Goal: Task Accomplishment & Management: Use online tool/utility

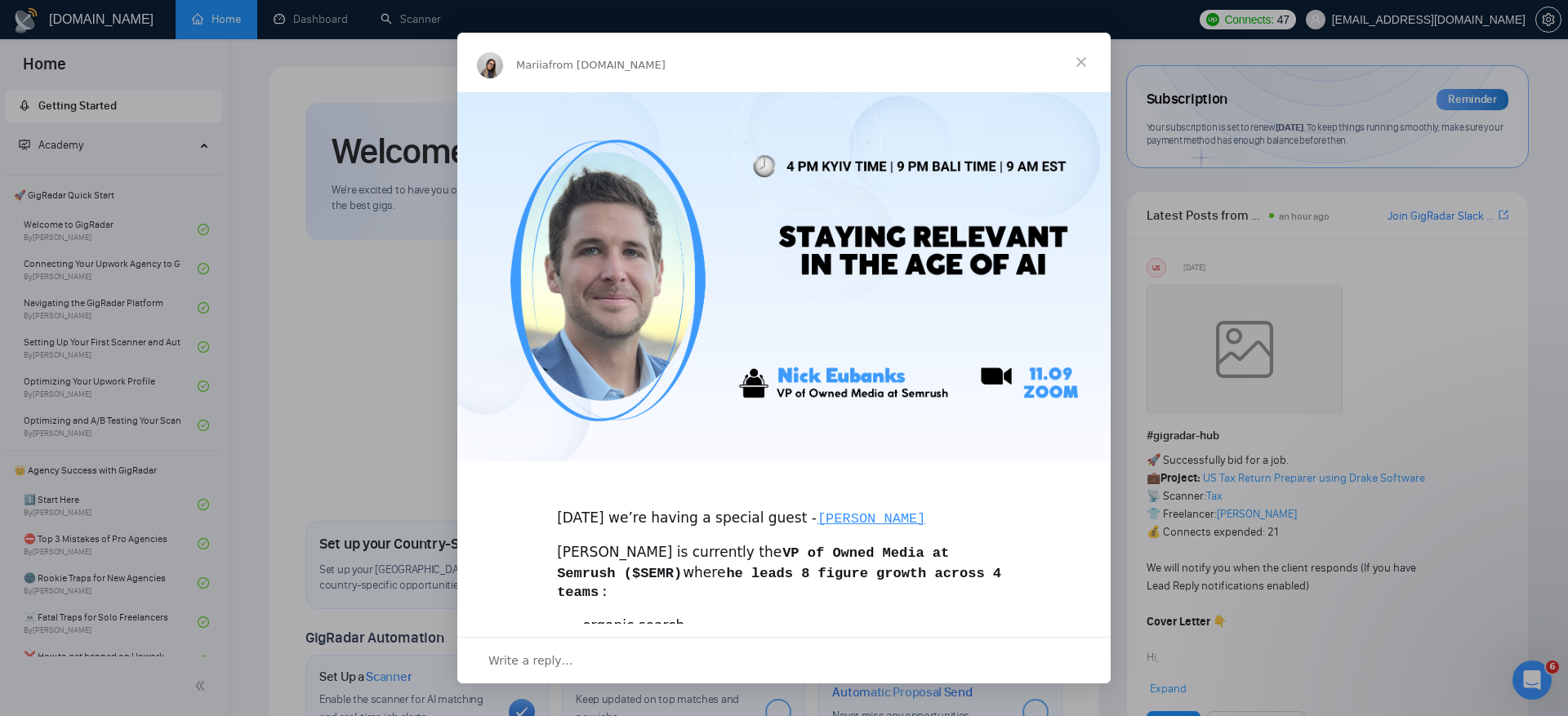
click at [1080, 67] on span "Close" at bounding box center [1081, 61] width 59 height 59
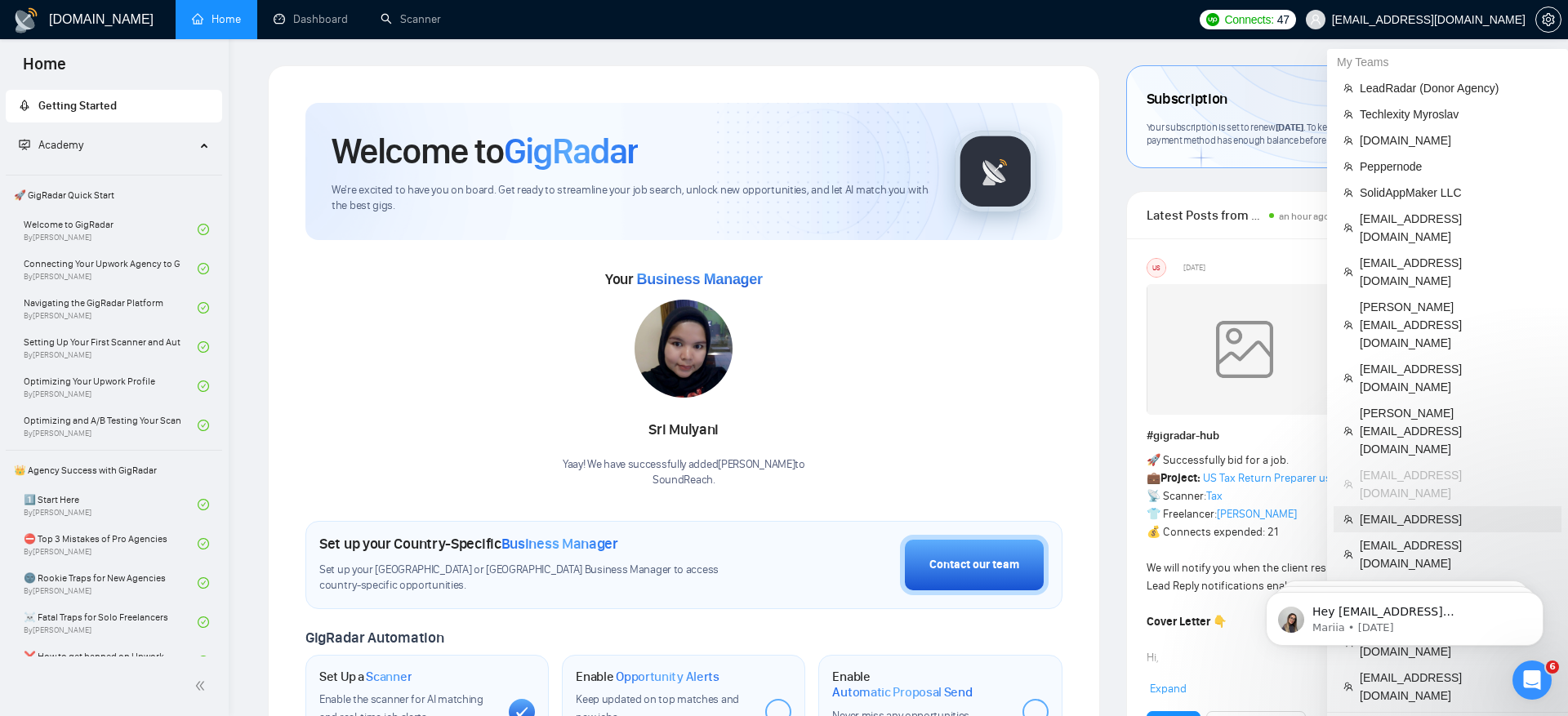
click at [1448, 510] on span "[EMAIL_ADDRESS]" at bounding box center [1455, 519] width 192 height 18
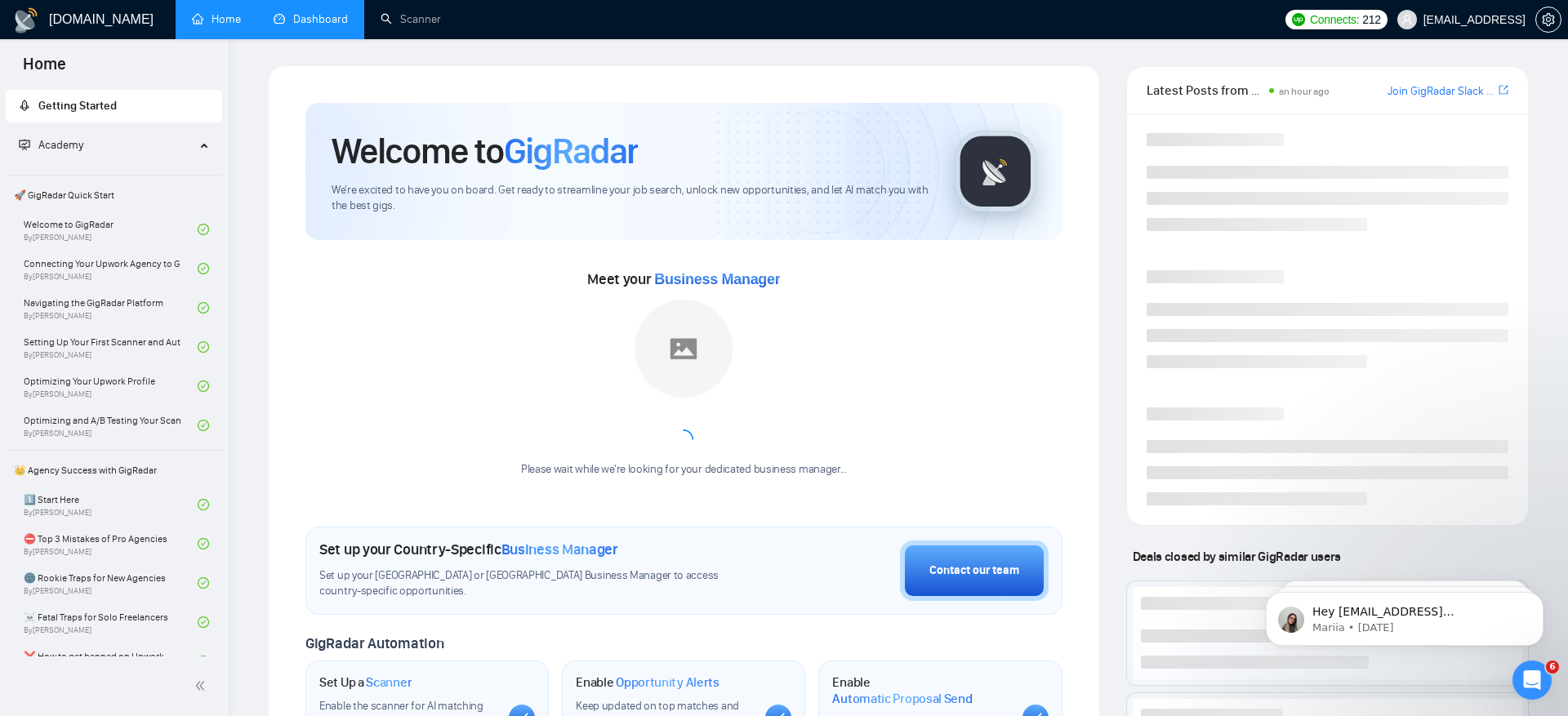
click at [314, 26] on link "Dashboard" at bounding box center [311, 19] width 74 height 14
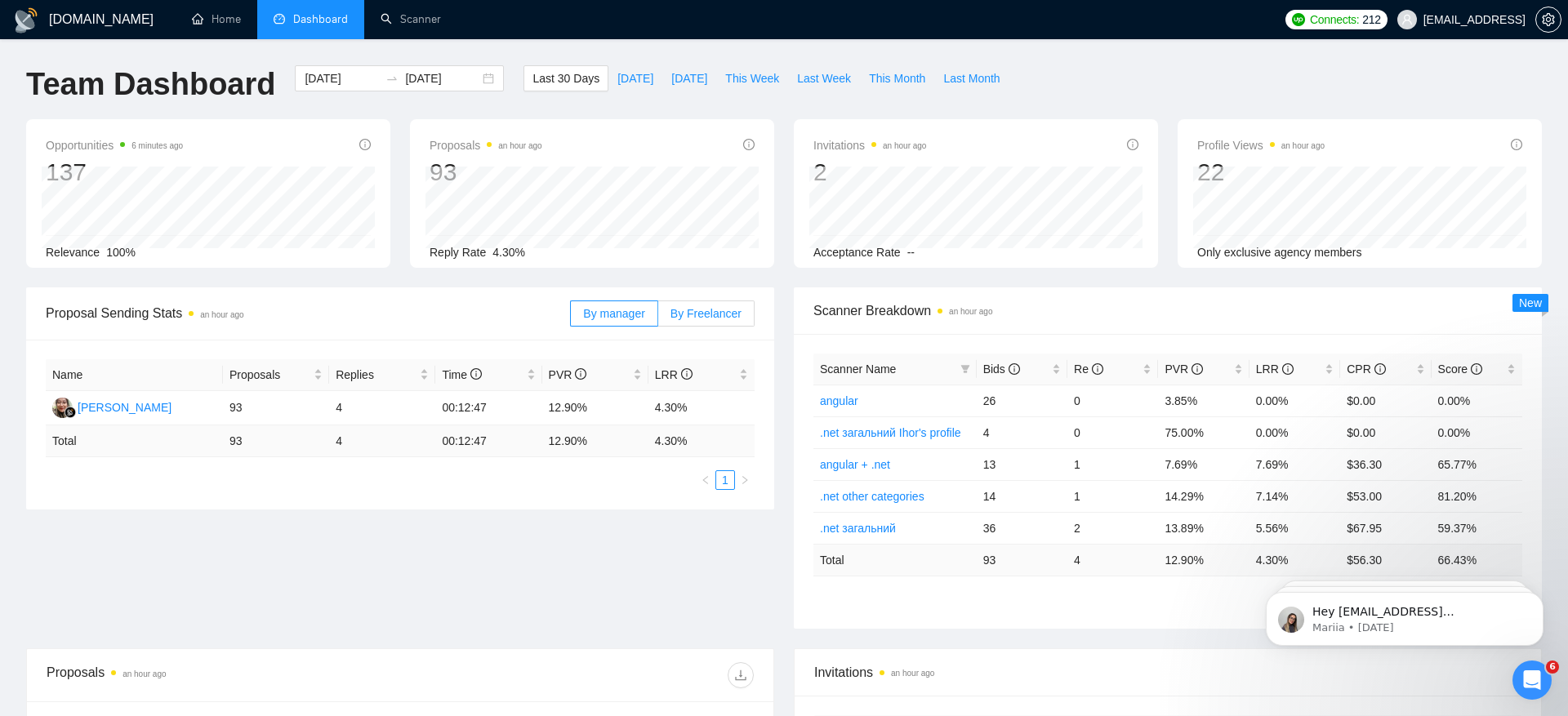
click at [699, 314] on span "By Freelancer" at bounding box center [706, 313] width 71 height 13
click at [658, 317] on input "By Freelancer" at bounding box center [658, 317] width 0 height 0
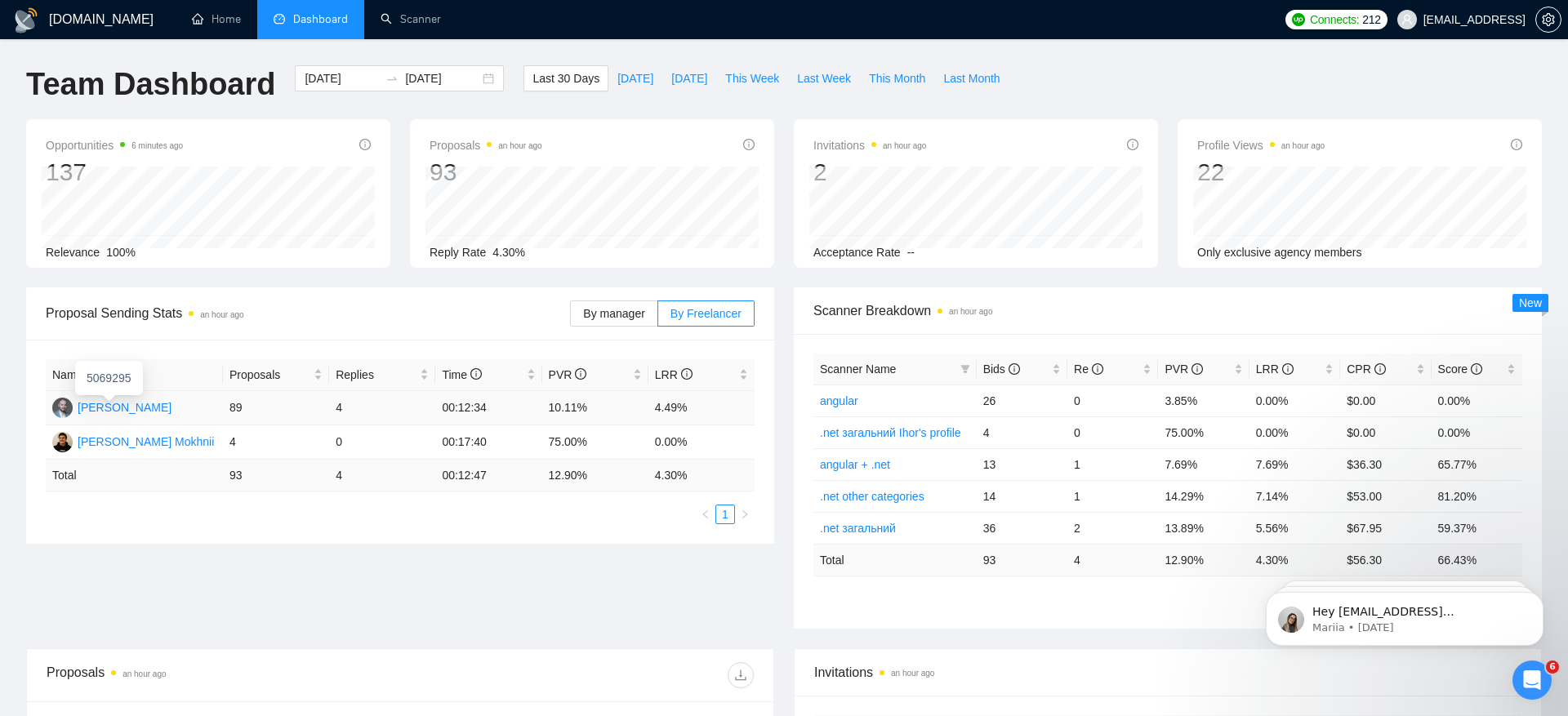
click at [139, 407] on div "[PERSON_NAME]" at bounding box center [125, 407] width 94 height 18
click at [312, 87] on div "[DATE] [DATE]" at bounding box center [399, 79] width 209 height 26
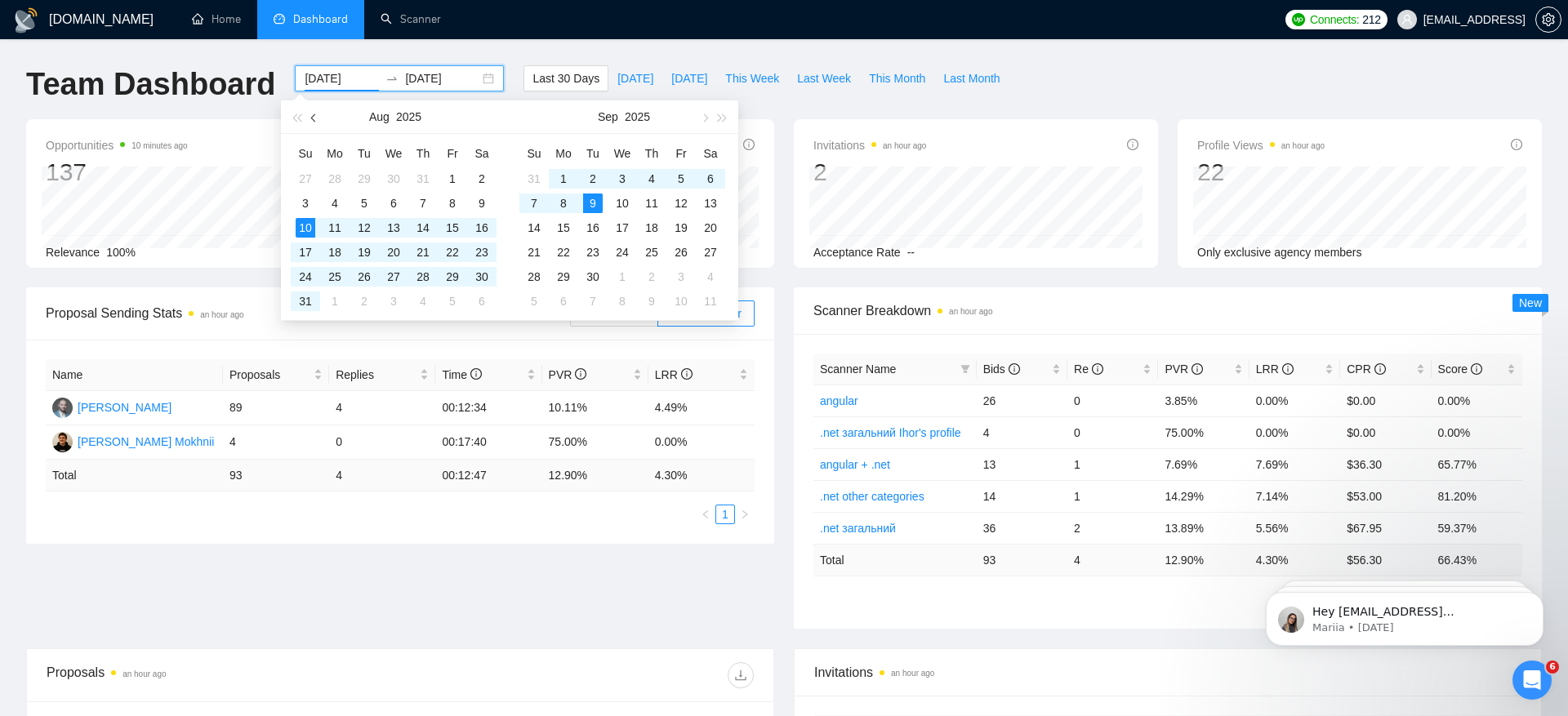
click at [320, 118] on button "button" at bounding box center [314, 117] width 18 height 32
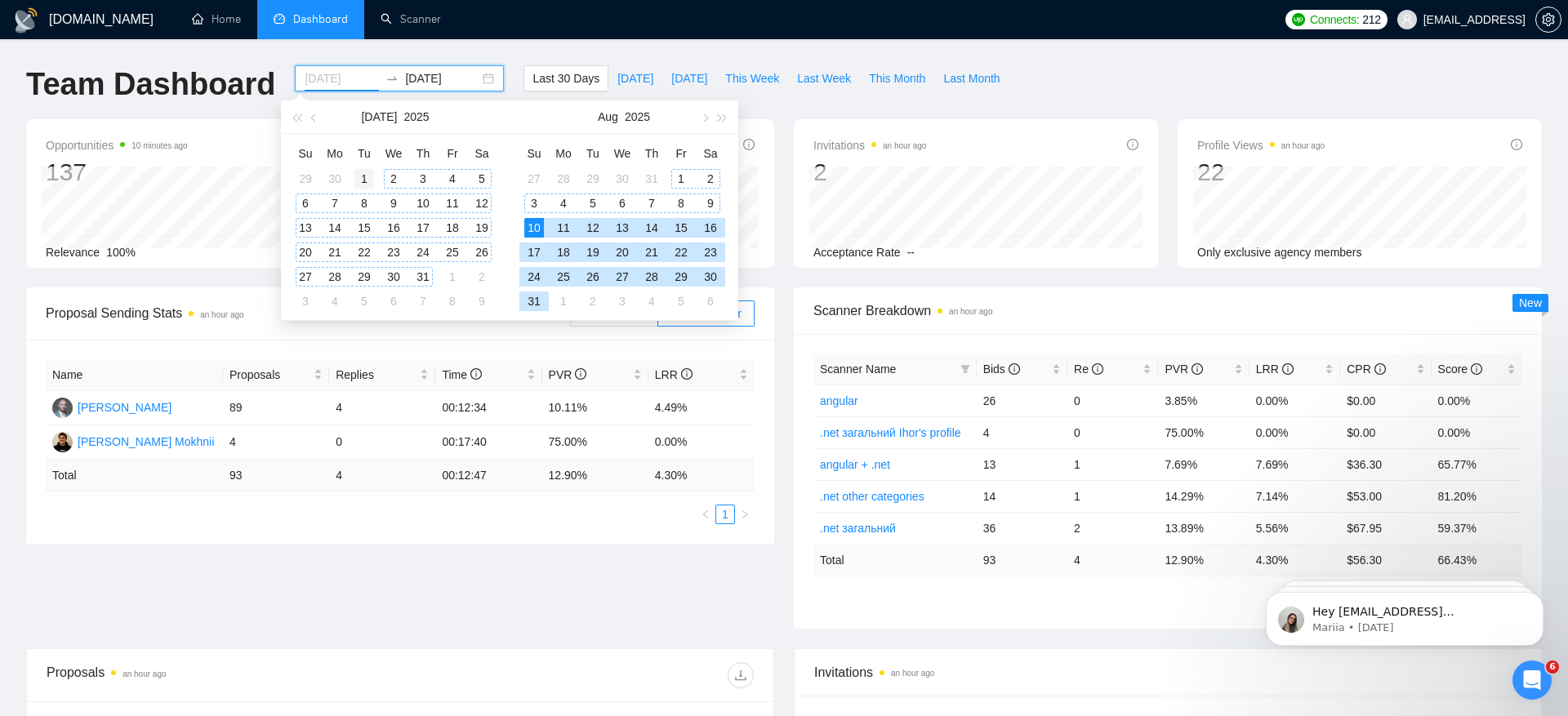
type input "[DATE]"
click at [363, 179] on div "1" at bounding box center [364, 178] width 20 height 20
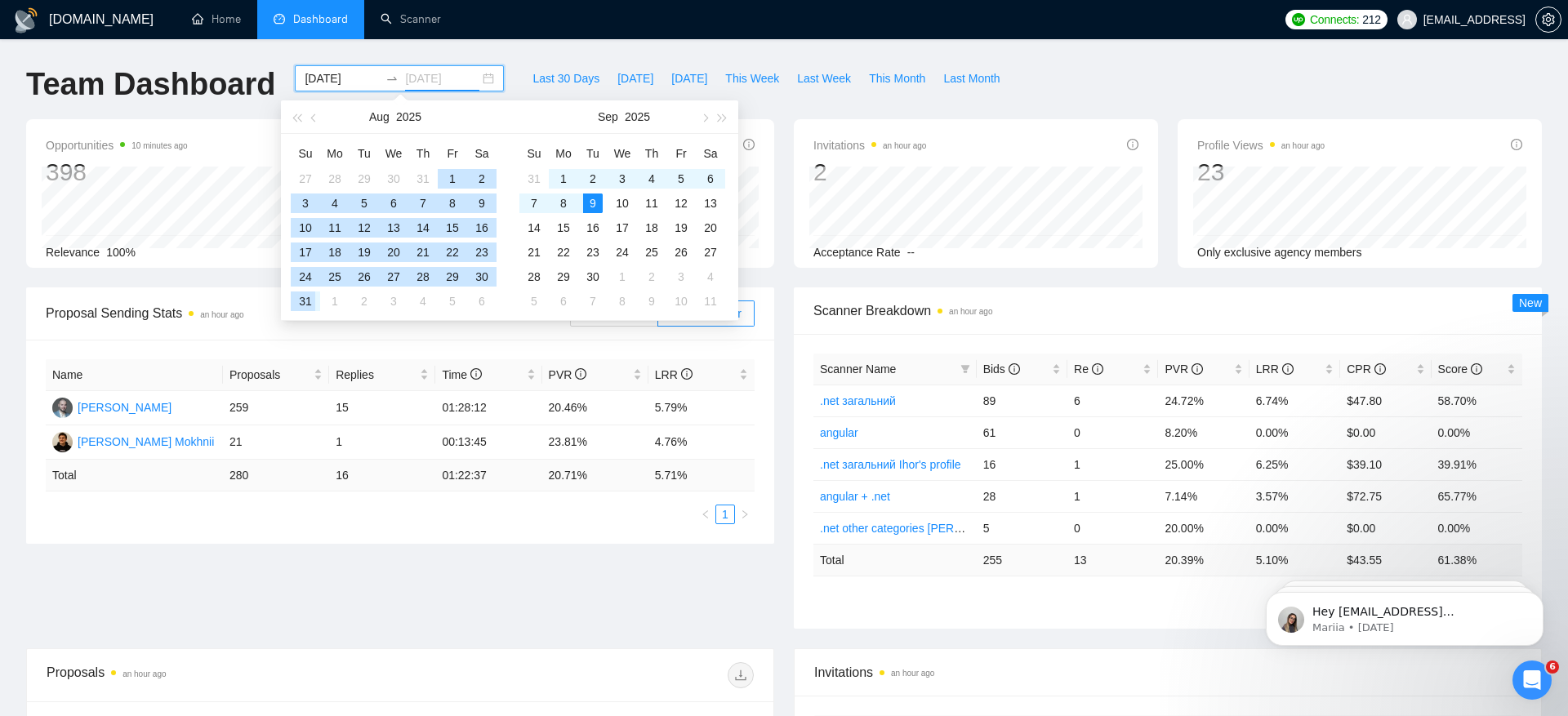
type input "[DATE]"
click at [306, 294] on div "31" at bounding box center [305, 301] width 20 height 20
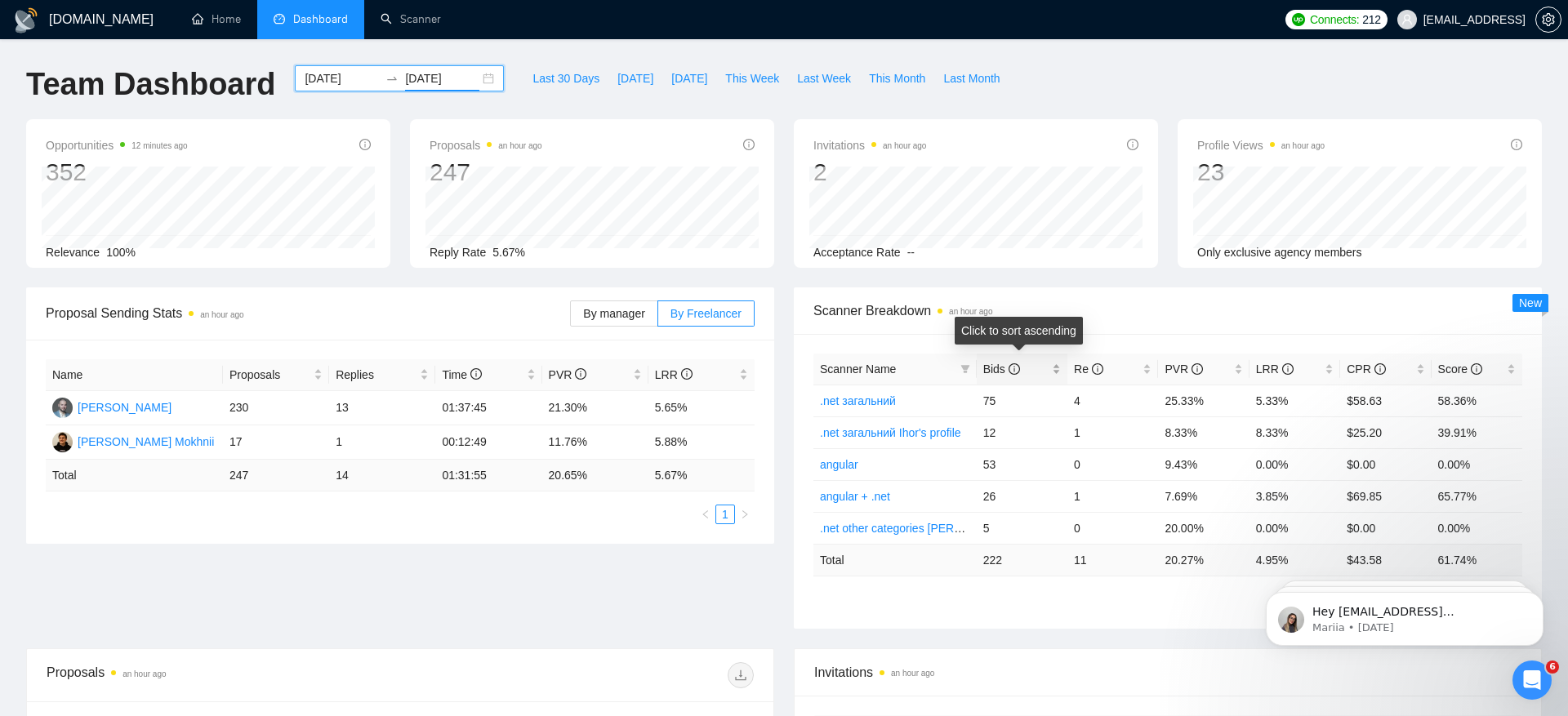
click at [992, 369] on span "Bids" at bounding box center [1001, 369] width 37 height 13
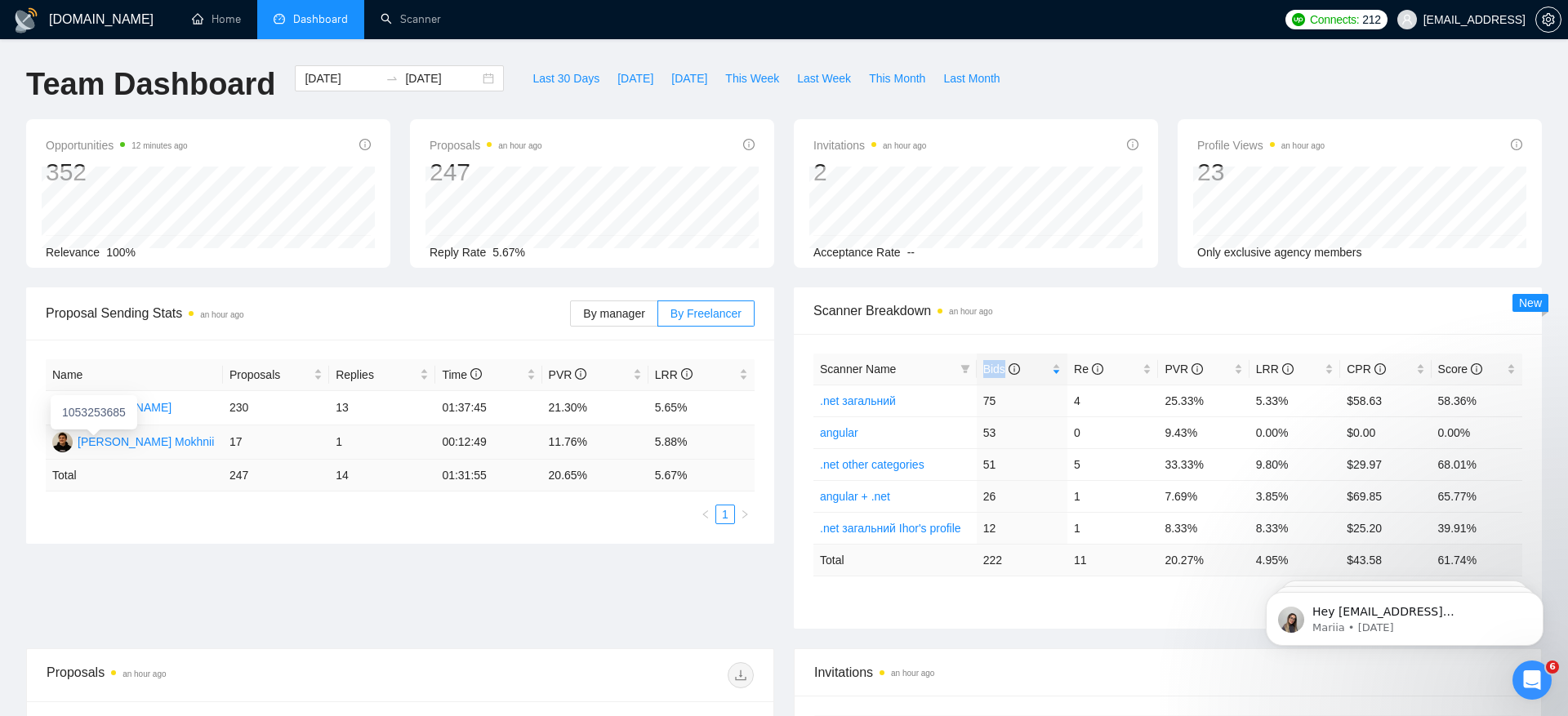
click at [130, 441] on div "[PERSON_NAME] Mokhnii" at bounding box center [146, 441] width 137 height 18
drag, startPoint x: 545, startPoint y: 414, endPoint x: 591, endPoint y: 414, distance: 46.0
click at [591, 414] on td "21.30%" at bounding box center [595, 408] width 106 height 34
click at [655, 409] on td "5.65%" at bounding box center [702, 408] width 106 height 34
drag, startPoint x: 653, startPoint y: 415, endPoint x: 702, endPoint y: 412, distance: 49.1
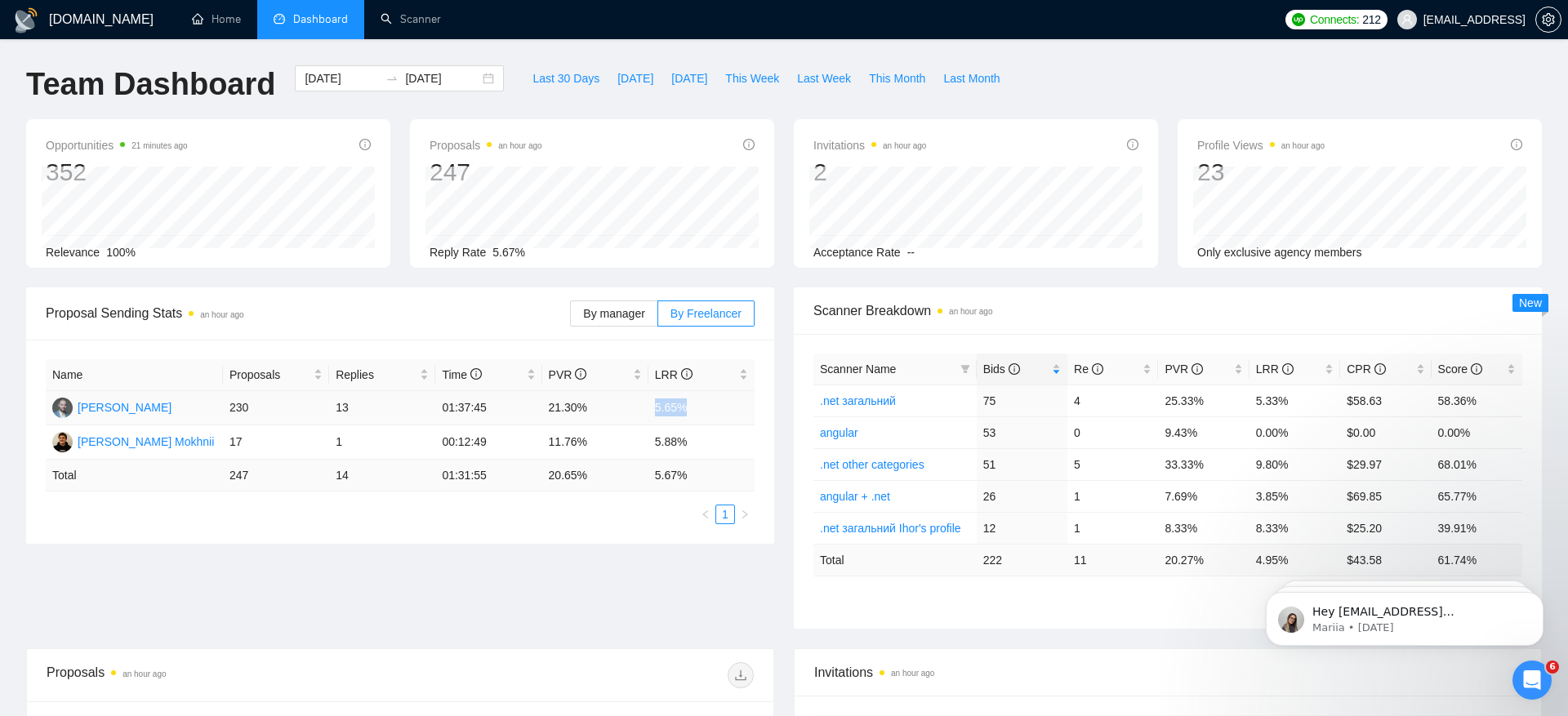
click at [703, 412] on td "5.65%" at bounding box center [702, 408] width 106 height 34
click at [338, 79] on input "[DATE]" at bounding box center [341, 78] width 74 height 18
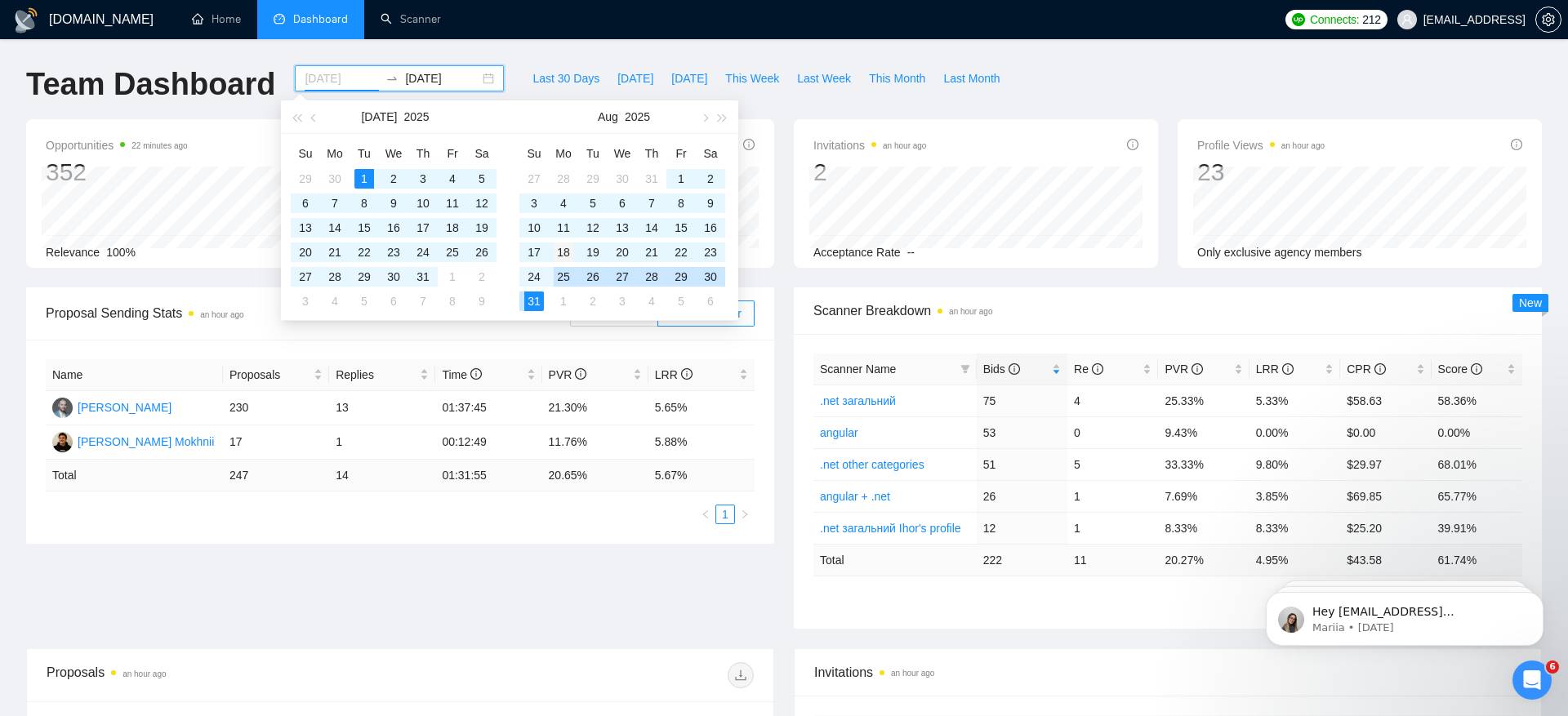
type input "[DATE]"
click at [570, 259] on div "18" at bounding box center [563, 252] width 20 height 20
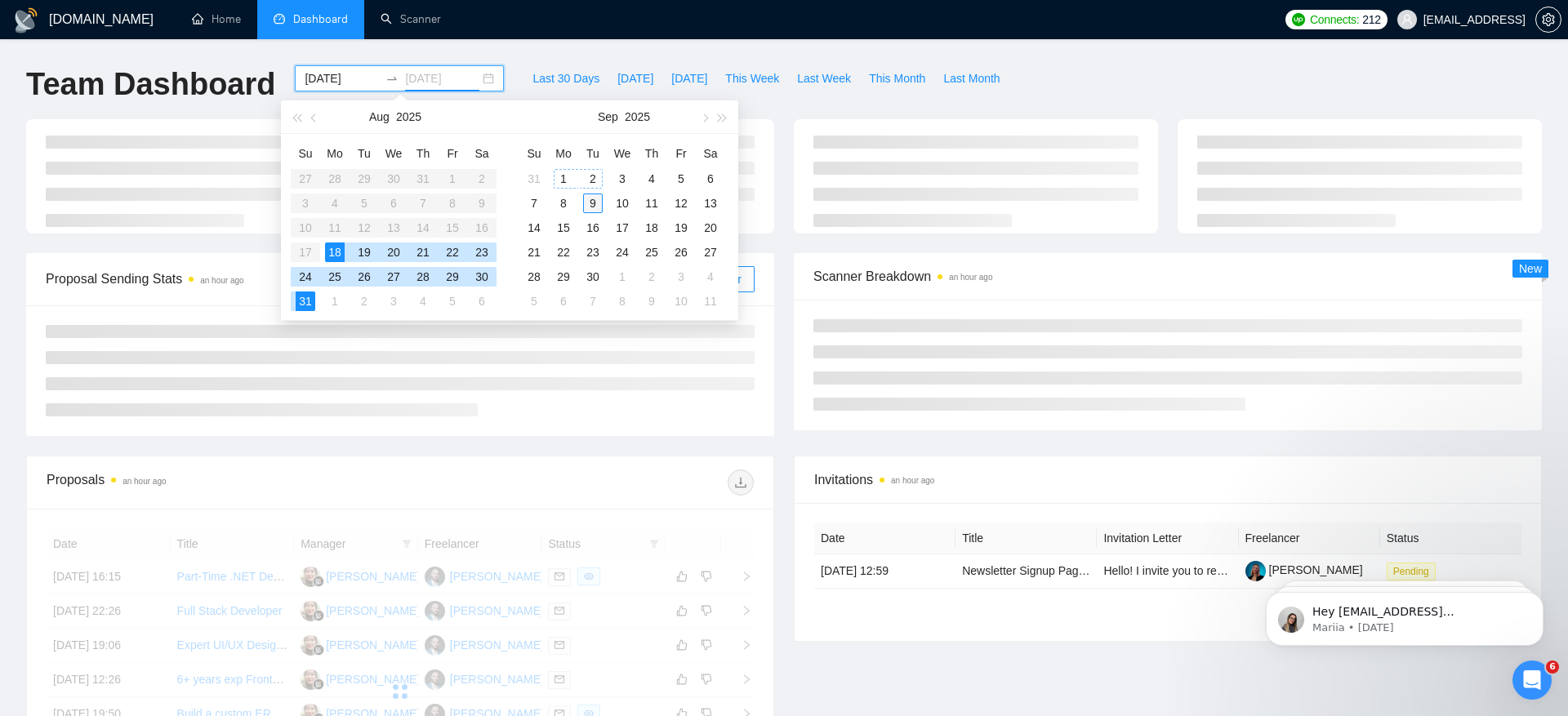
type input "[DATE]"
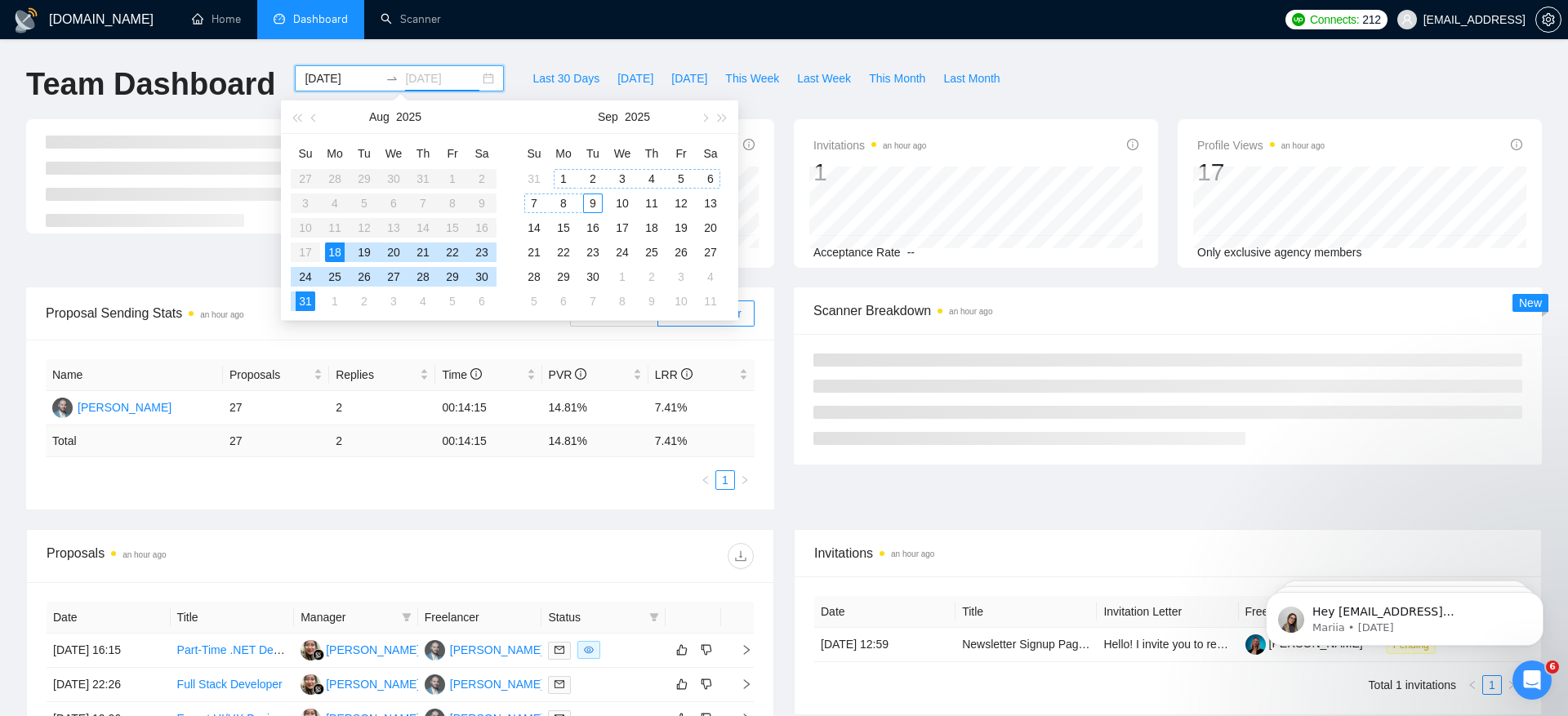
click at [597, 207] on div "9" at bounding box center [592, 203] width 20 height 20
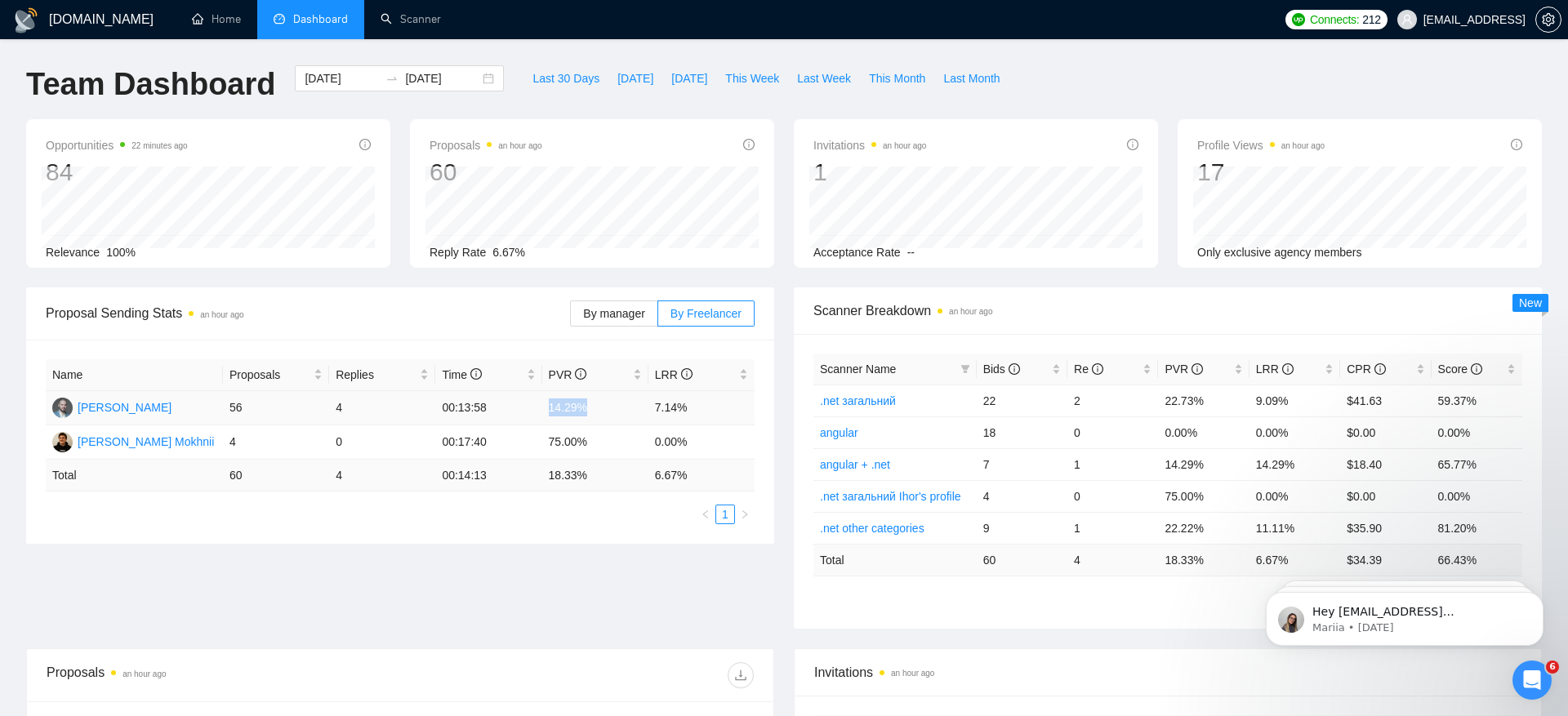
drag, startPoint x: 548, startPoint y: 405, endPoint x: 593, endPoint y: 405, distance: 45.0
click at [593, 405] on td "14.29%" at bounding box center [595, 408] width 106 height 34
click at [553, 417] on td "14.29%" at bounding box center [595, 408] width 106 height 34
click at [569, 411] on td "14.29%" at bounding box center [595, 408] width 106 height 34
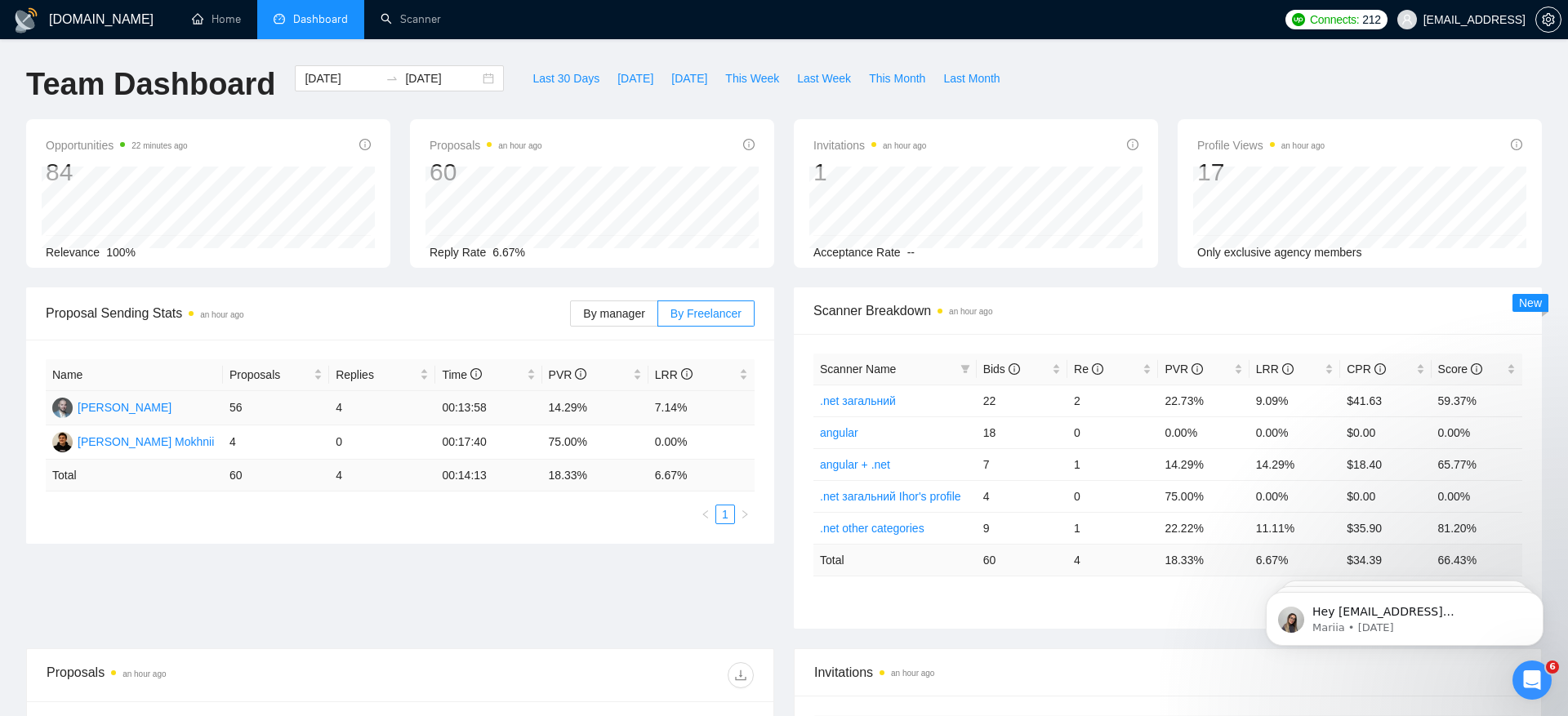
click at [672, 409] on td "7.14%" at bounding box center [702, 408] width 106 height 34
click at [576, 411] on td "14.29%" at bounding box center [595, 408] width 106 height 34
drag, startPoint x: 638, startPoint y: 403, endPoint x: 742, endPoint y: 402, distance: 104.0
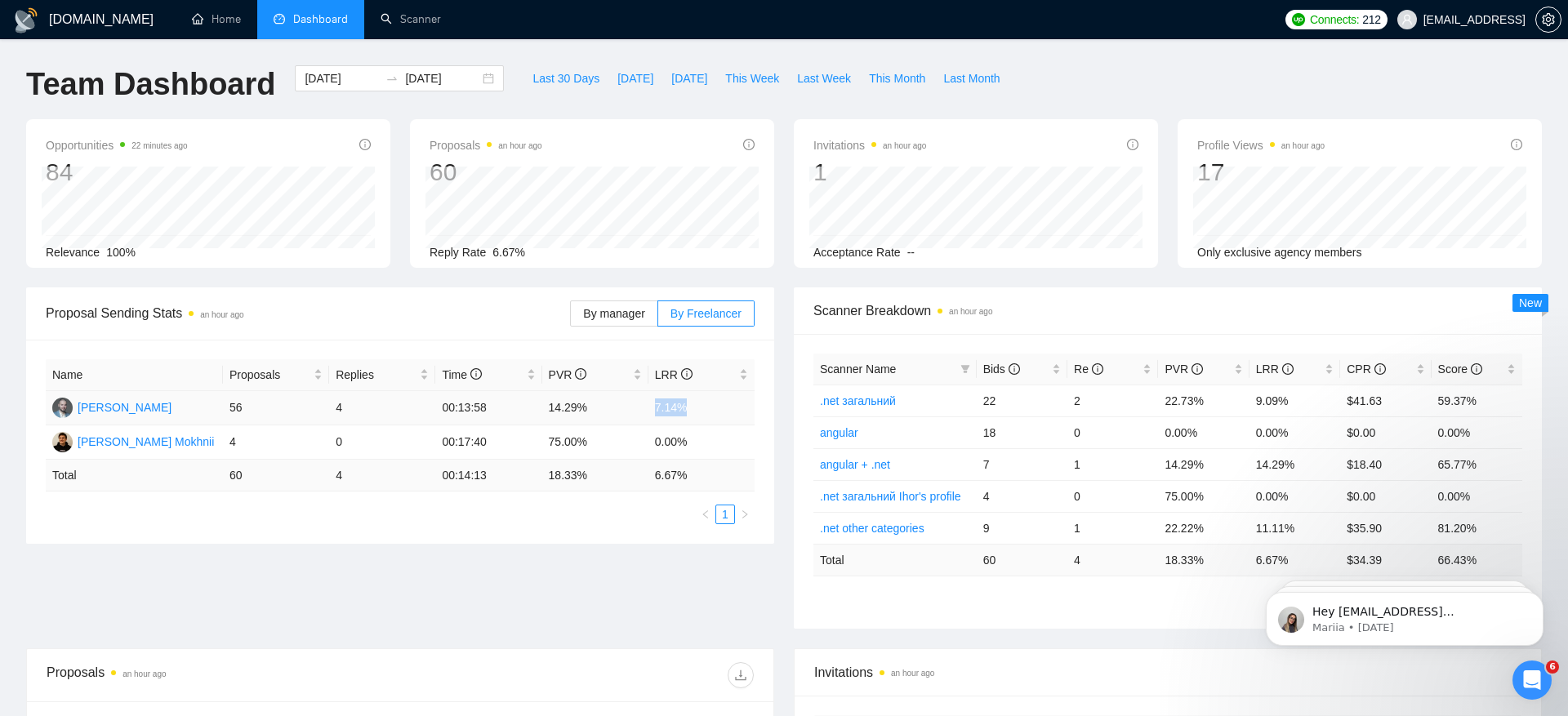
click at [742, 403] on tr "[PERSON_NAME] 56 4 00:13:58 14.29% 7.14%" at bounding box center [400, 408] width 709 height 34
click at [565, 402] on td "14.29%" at bounding box center [595, 408] width 106 height 34
click at [660, 522] on div "Name Proposals Replies Time PVR LRR [PERSON_NAME] 56 4 00:13:58 14.29% 7.14% [P…" at bounding box center [400, 441] width 748 height 204
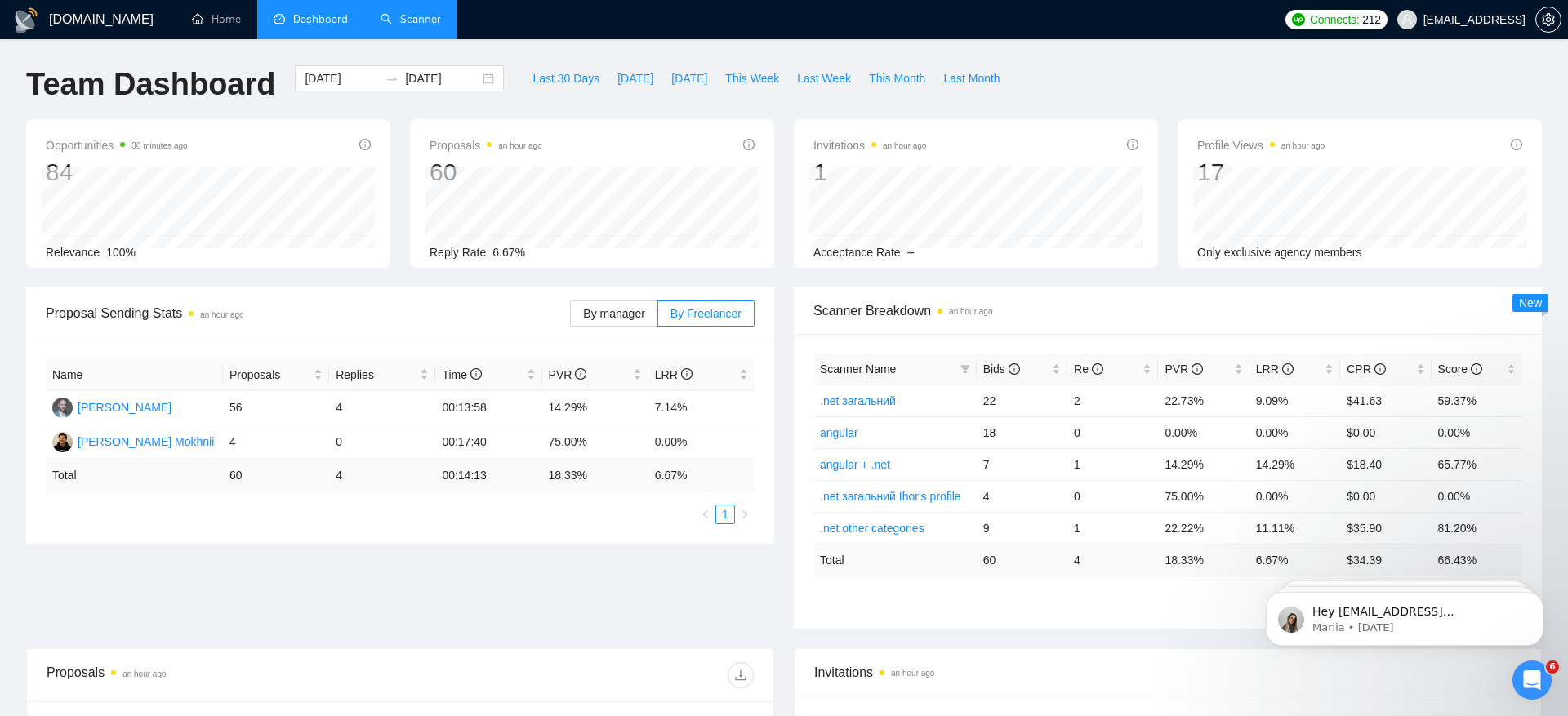
click at [440, 17] on link "Scanner" at bounding box center [411, 19] width 61 height 14
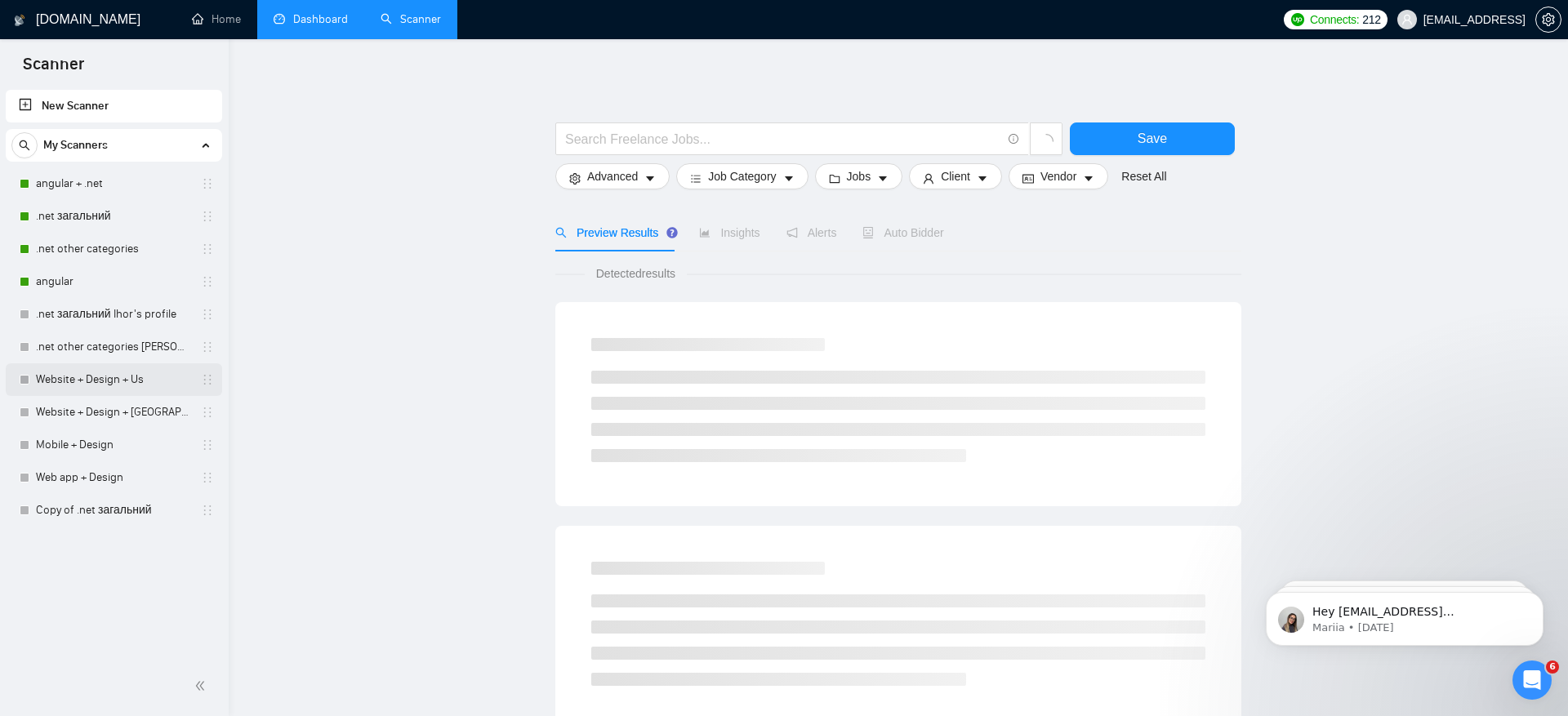
click at [119, 375] on link "Website + Design + Us" at bounding box center [114, 380] width 155 height 32
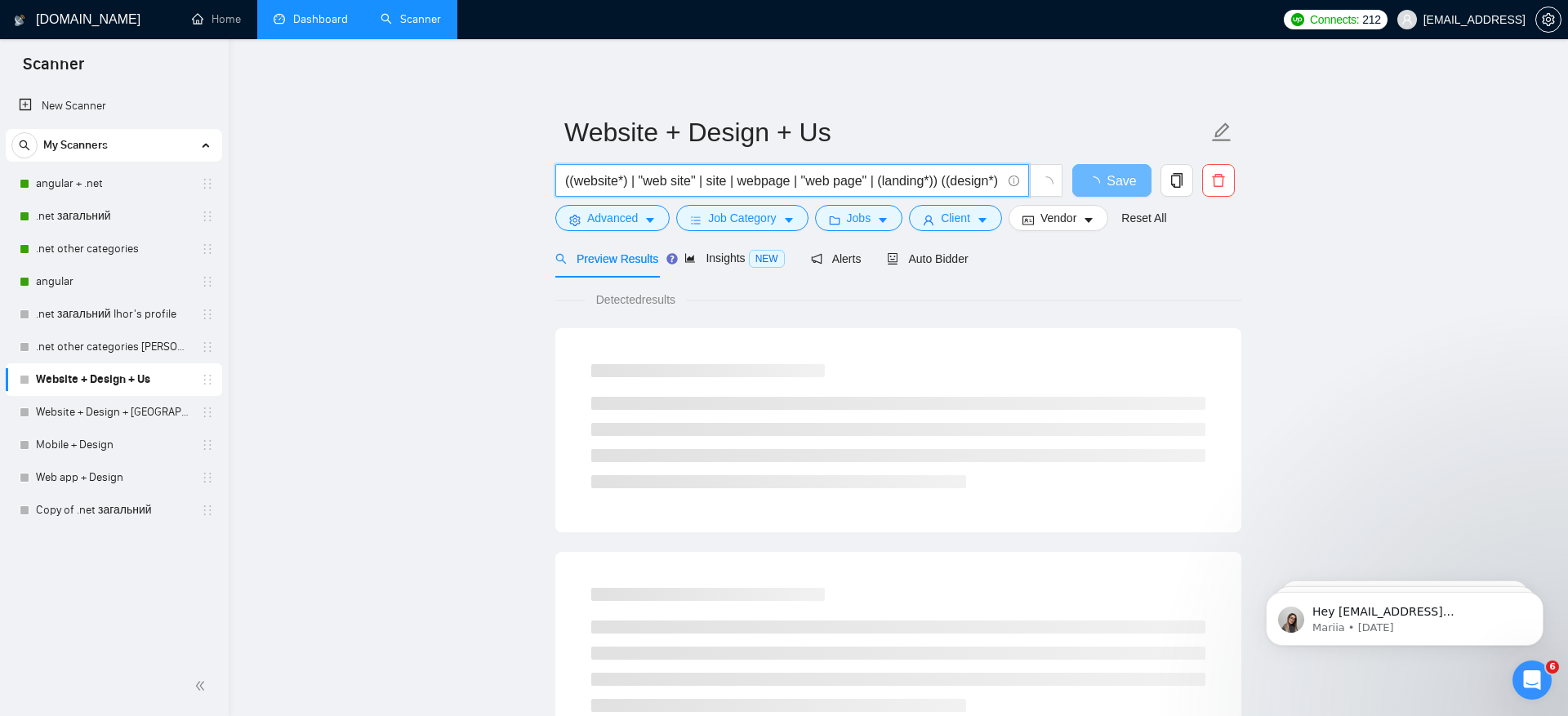
click at [696, 177] on input "((website*) | "web site" | site | webpage | "web page" | (landing*)) ((design*)…" at bounding box center [783, 181] width 436 height 20
click at [959, 223] on span "Client" at bounding box center [955, 218] width 29 height 18
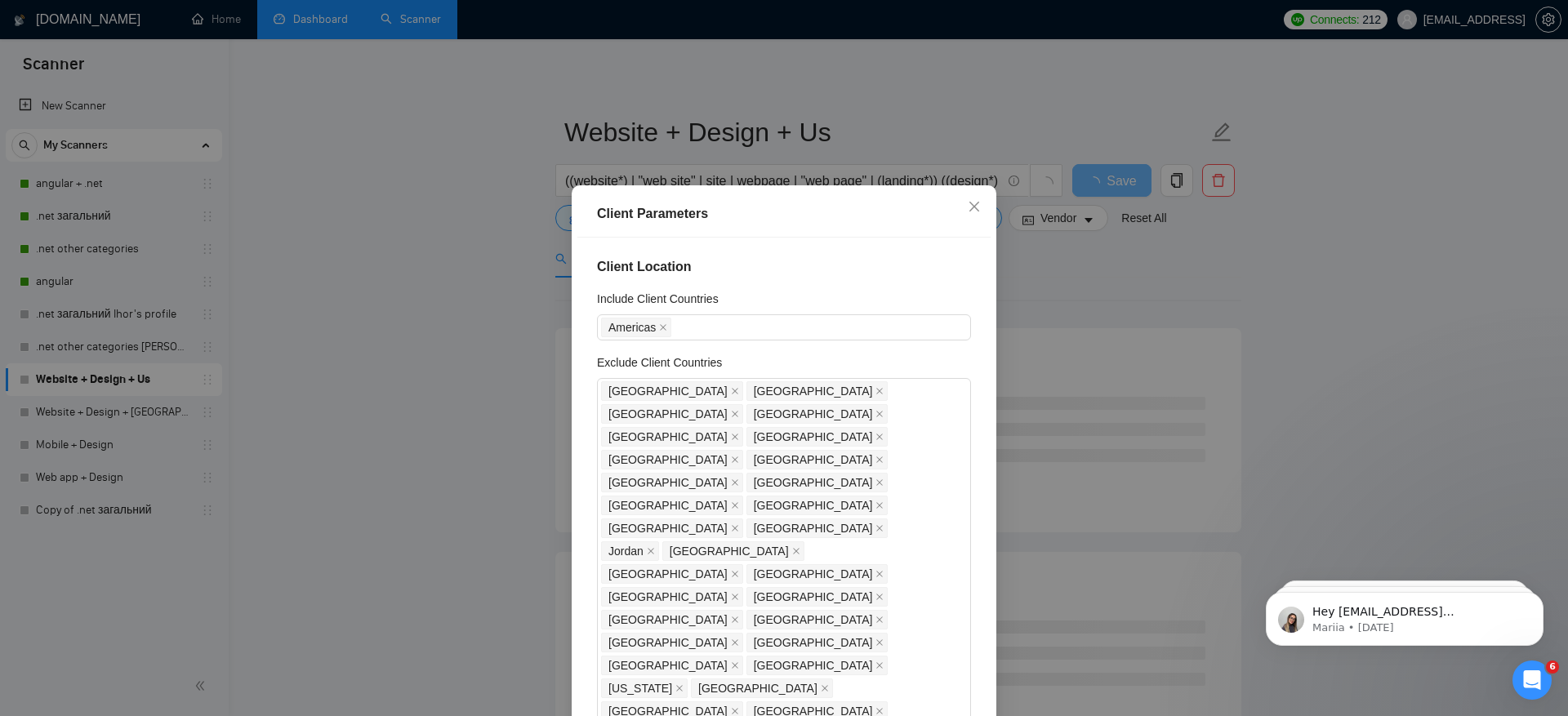
click at [403, 303] on div "Client Parameters Client Location Include Client Countries [GEOGRAPHIC_DATA] Ex…" at bounding box center [784, 358] width 1568 height 716
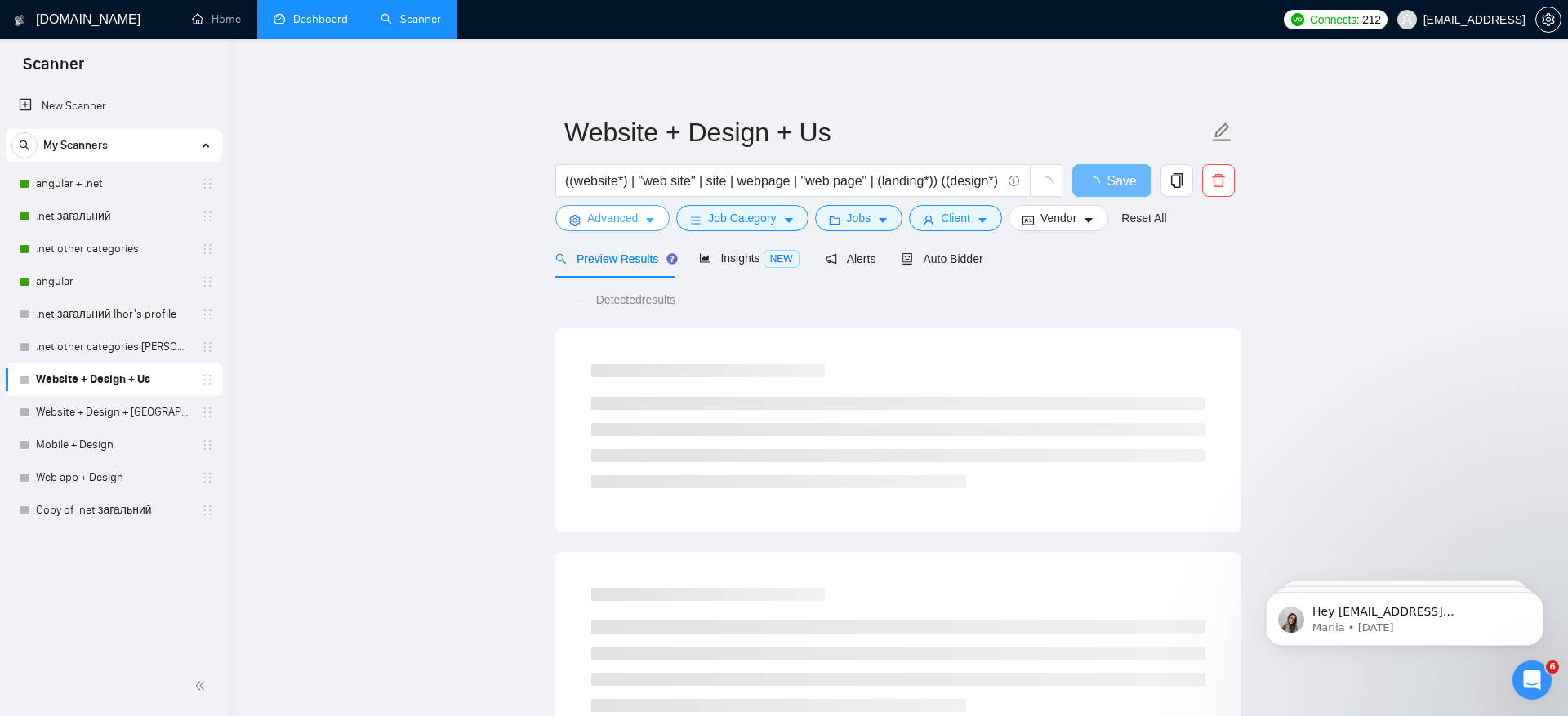
click at [615, 221] on span "Advanced" at bounding box center [612, 218] width 50 height 18
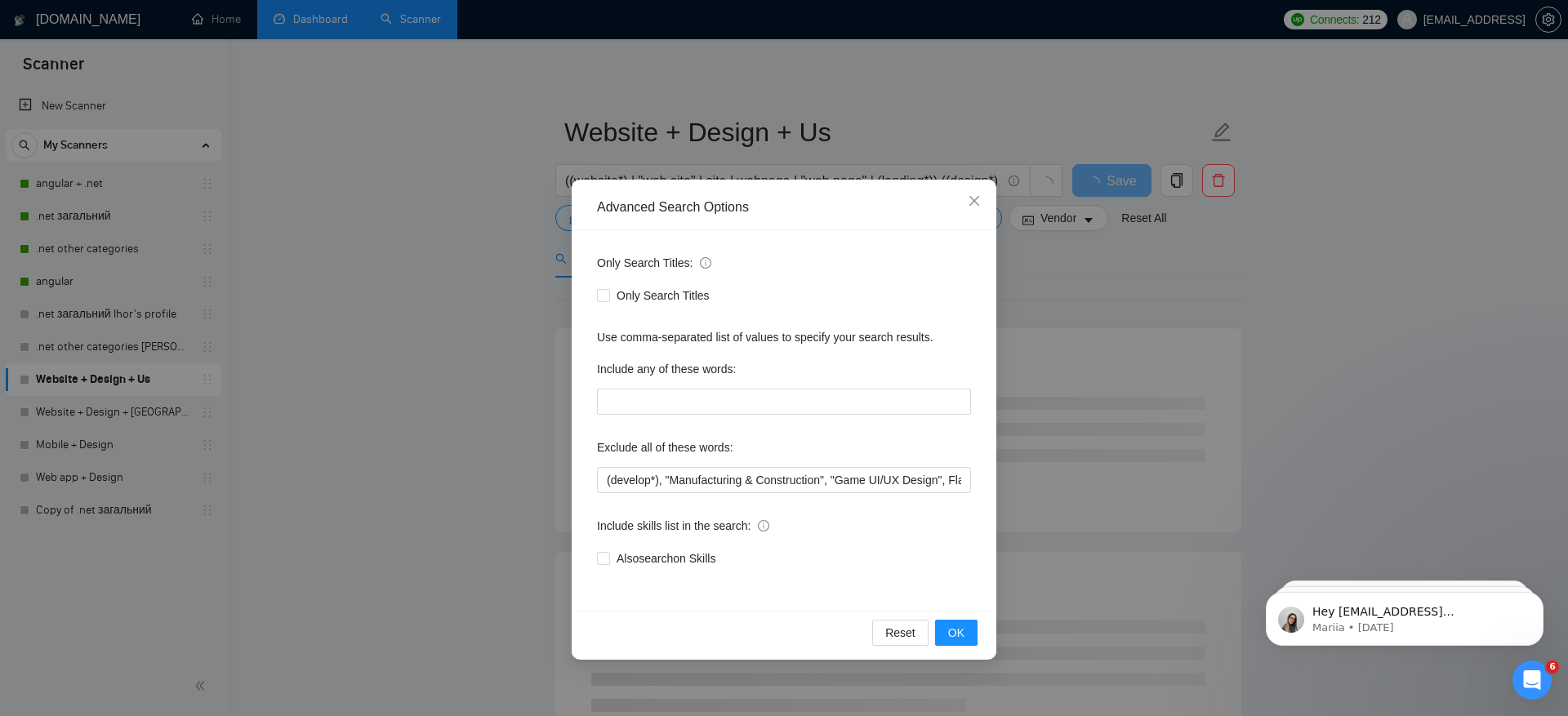
click at [466, 351] on div "Advanced Search Options Only Search Titles: Only Search Titles Use comma-separa…" at bounding box center [784, 358] width 1568 height 716
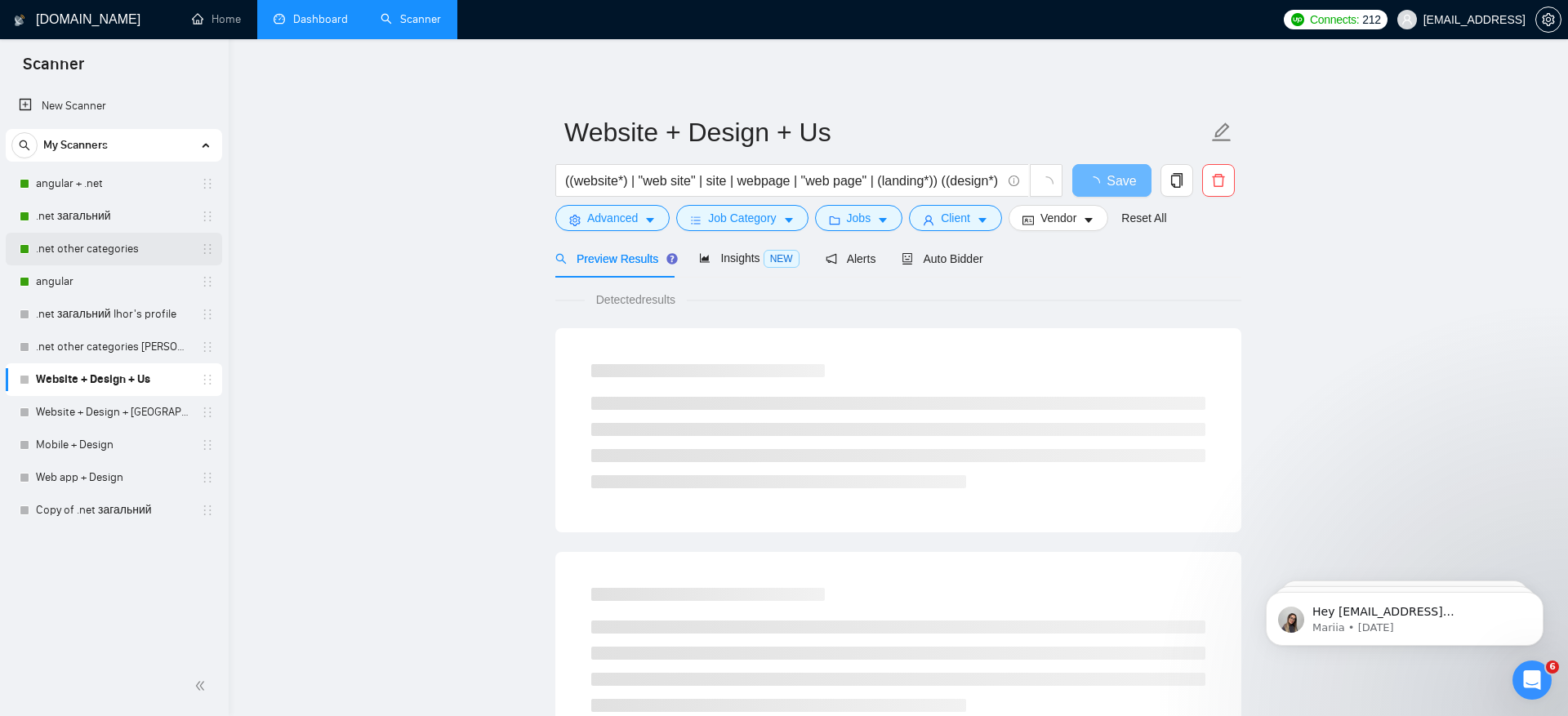
click at [100, 246] on link ".net other categories" at bounding box center [114, 249] width 155 height 32
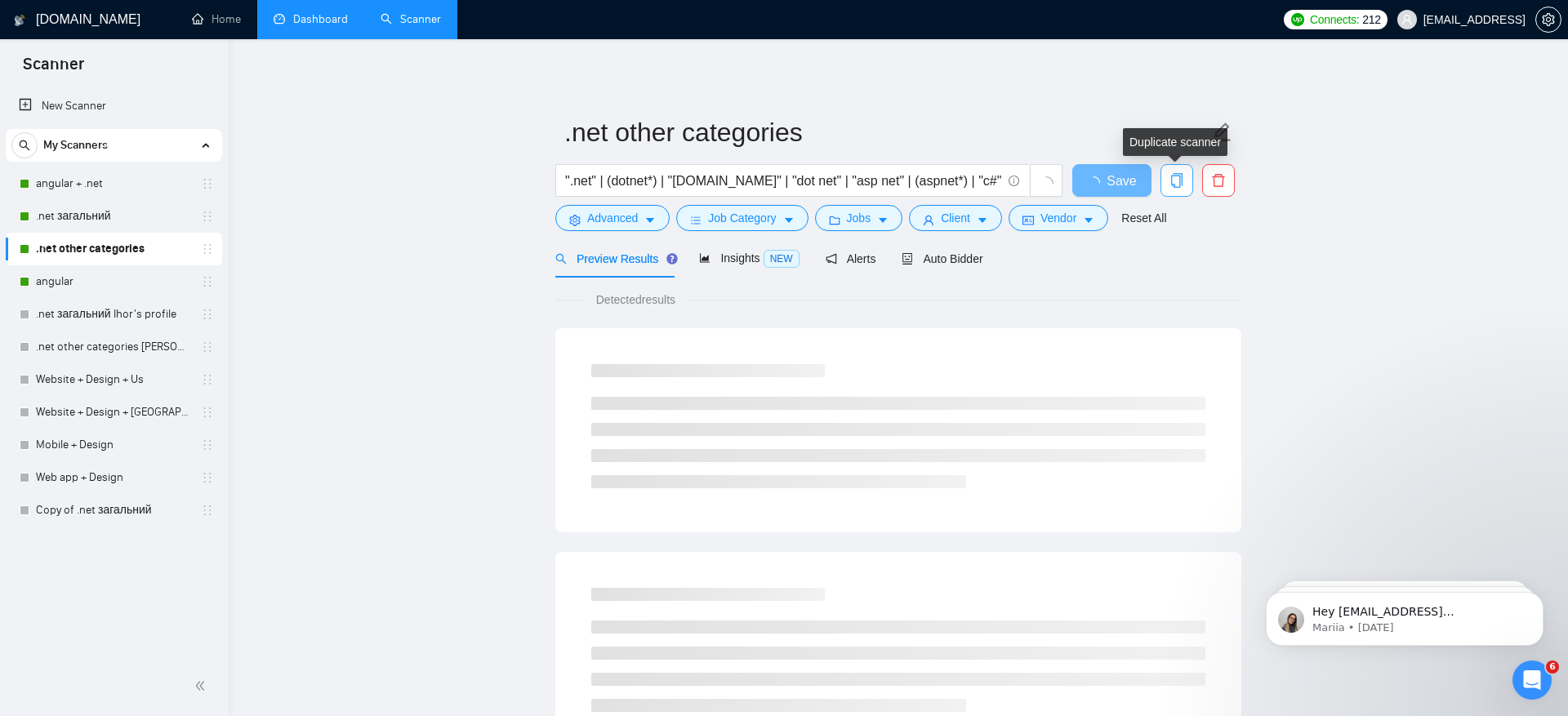
click at [1175, 178] on icon "copy" at bounding box center [1176, 180] width 15 height 15
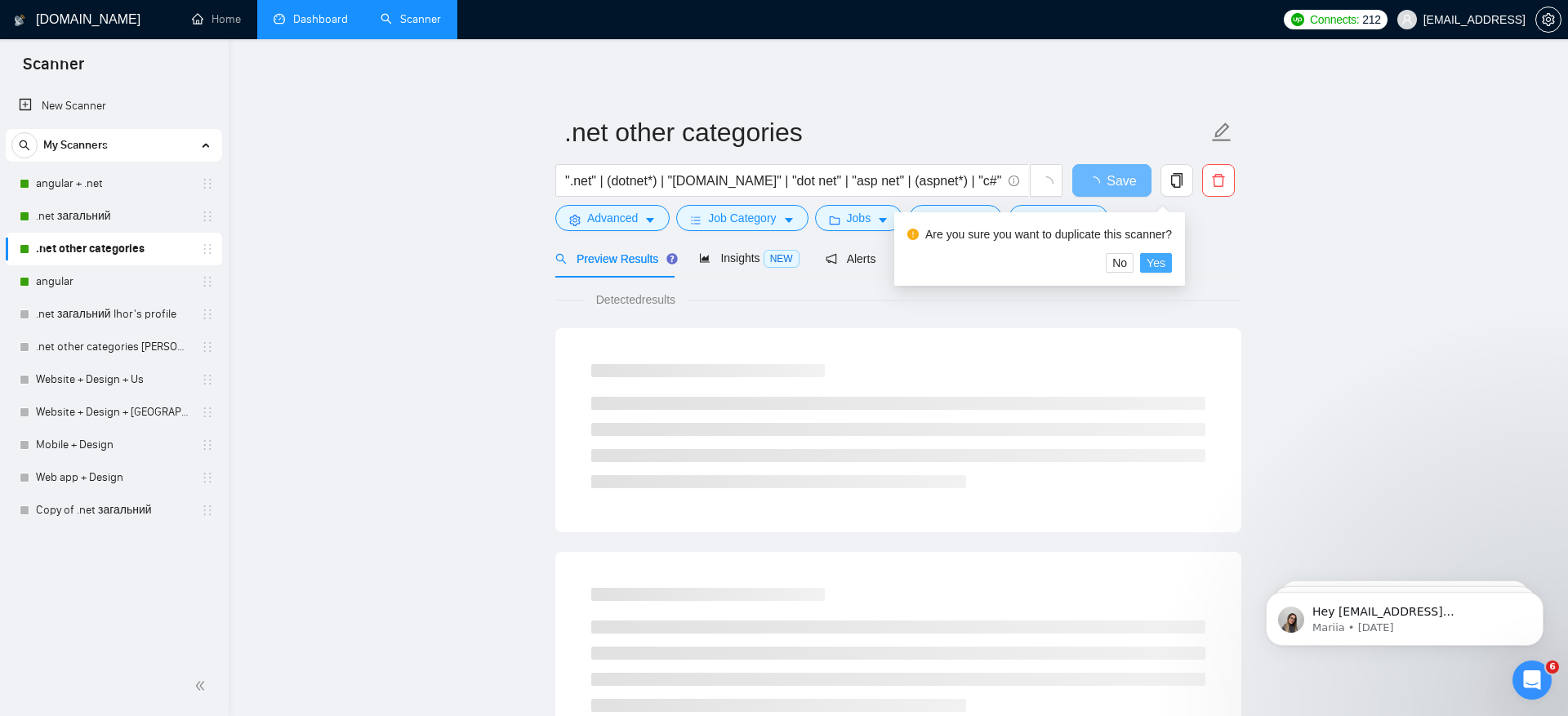
click at [1165, 264] on span "Yes" at bounding box center [1156, 263] width 19 height 18
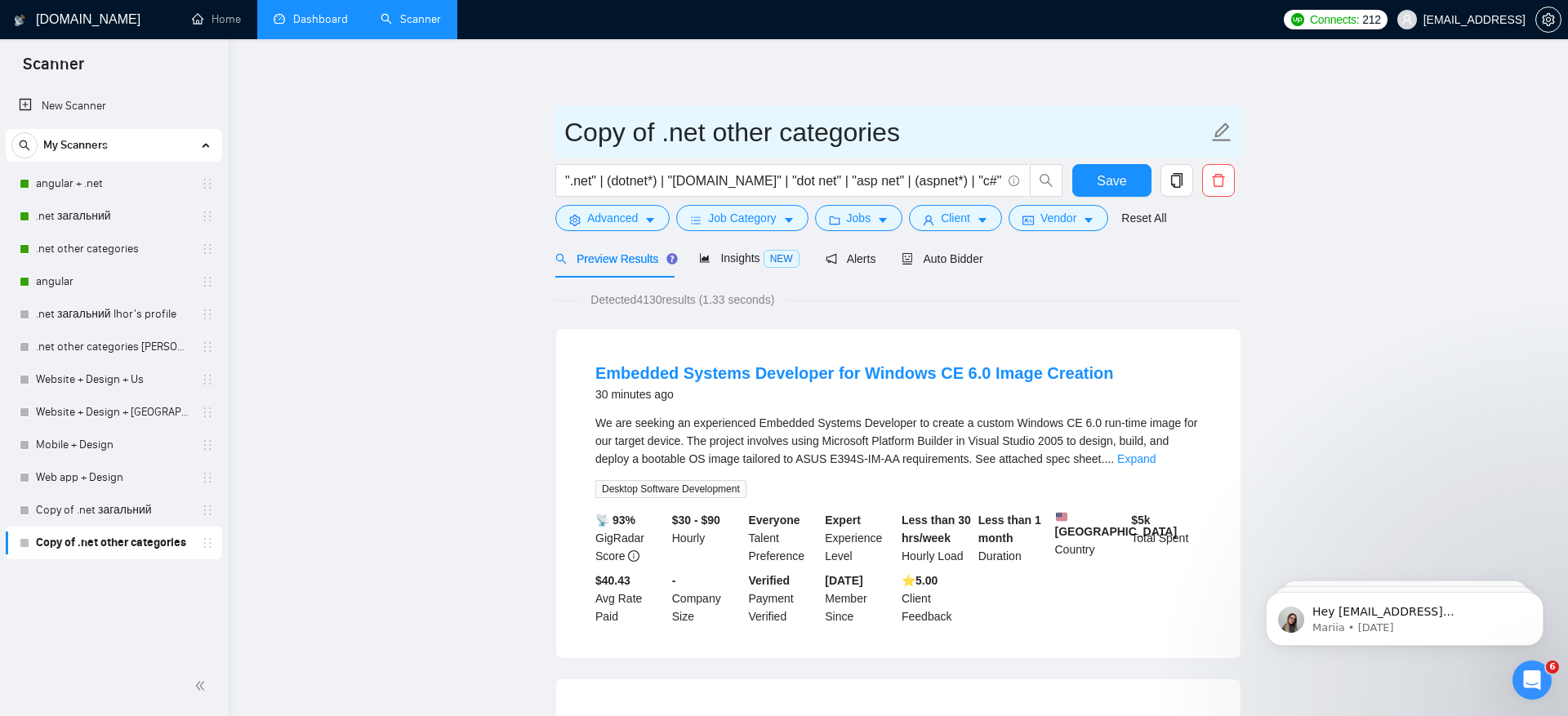
click at [733, 123] on input "Copy of .net other categories" at bounding box center [886, 132] width 644 height 41
type input "web app"
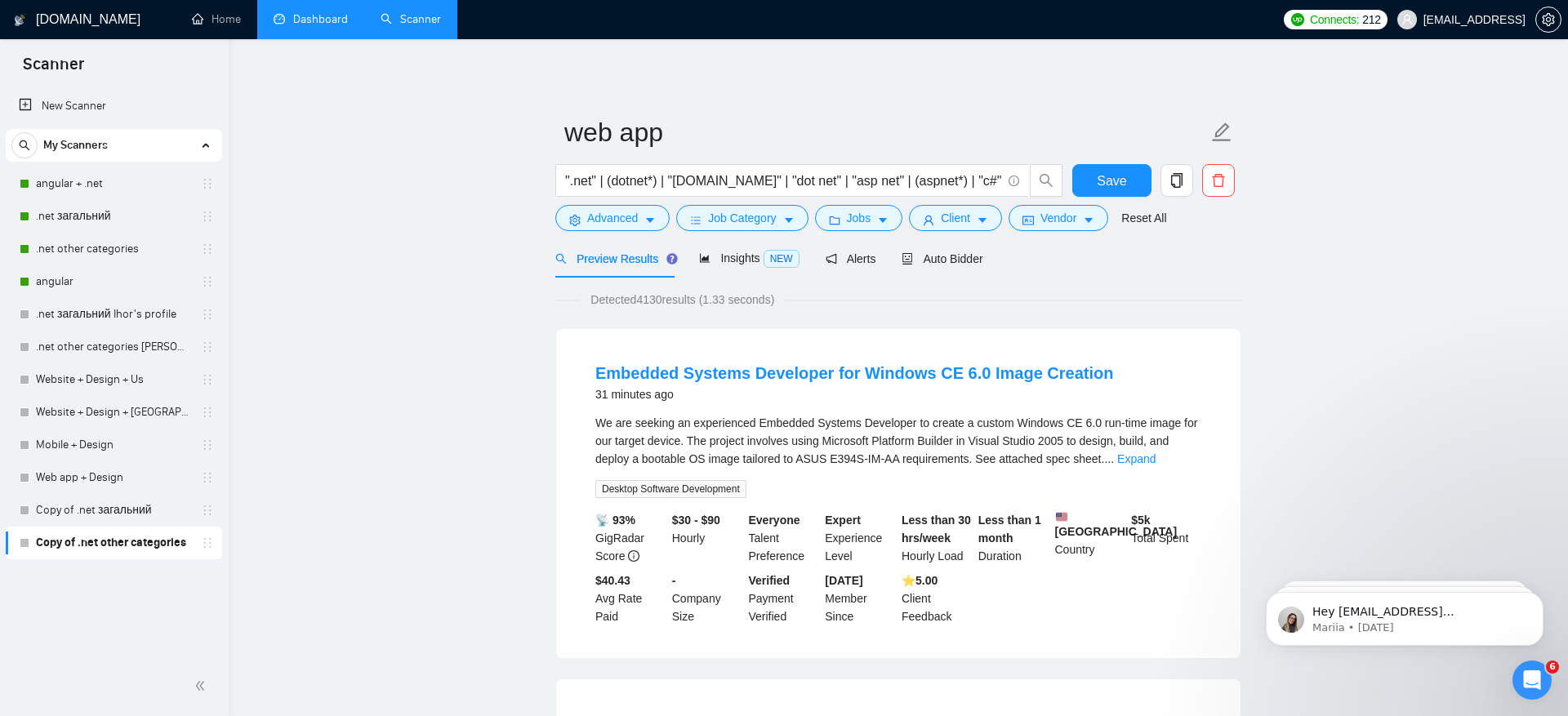
click at [791, 178] on input "".net" | (dotnet*) | "[DOMAIN_NAME]" | "dot net" | "asp net" | (aspnet*) | "c#"" at bounding box center [783, 181] width 436 height 20
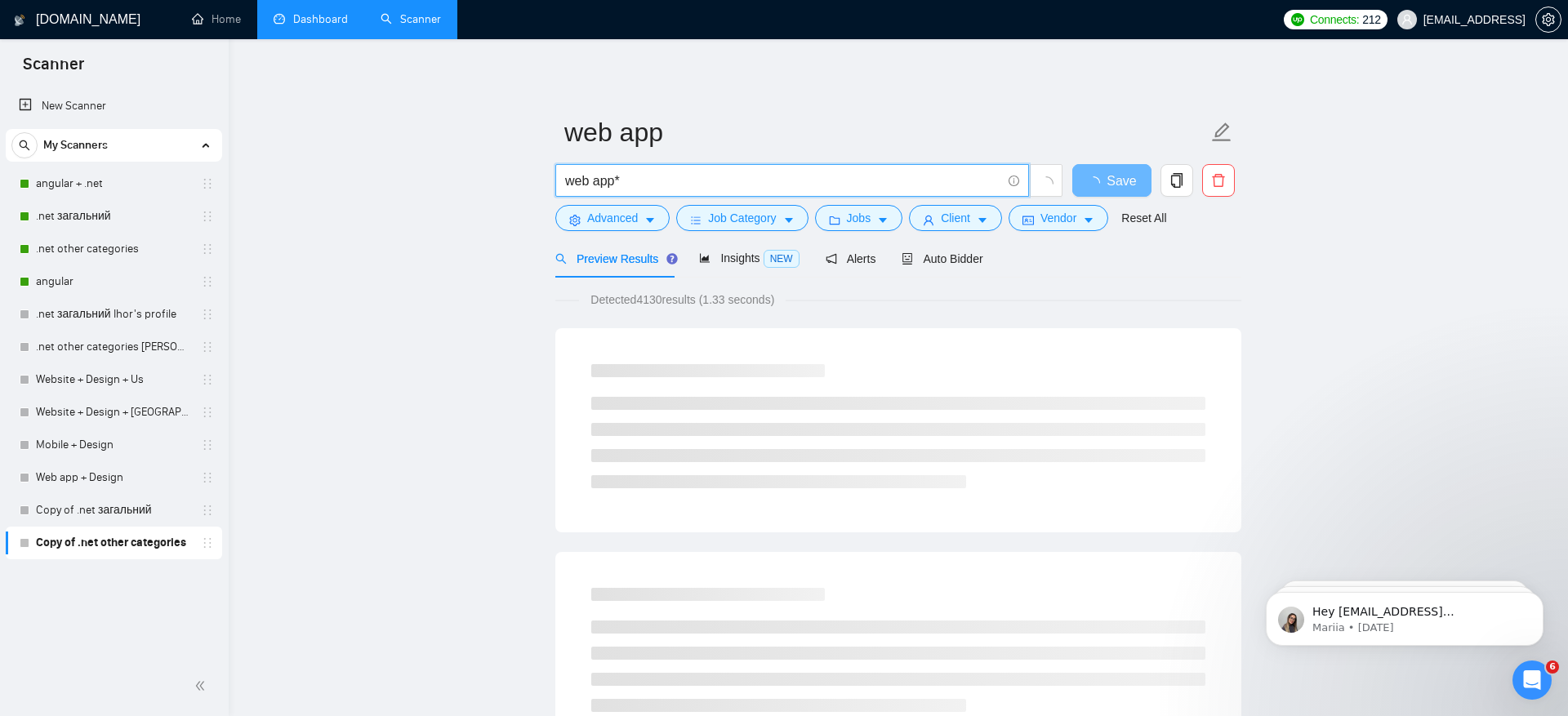
click at [587, 178] on input "web app*" at bounding box center [783, 181] width 436 height 20
type input "web* app*"
click at [638, 203] on div "web* app*" at bounding box center [809, 184] width 515 height 41
click at [638, 217] on span "Advanced" at bounding box center [612, 218] width 50 height 18
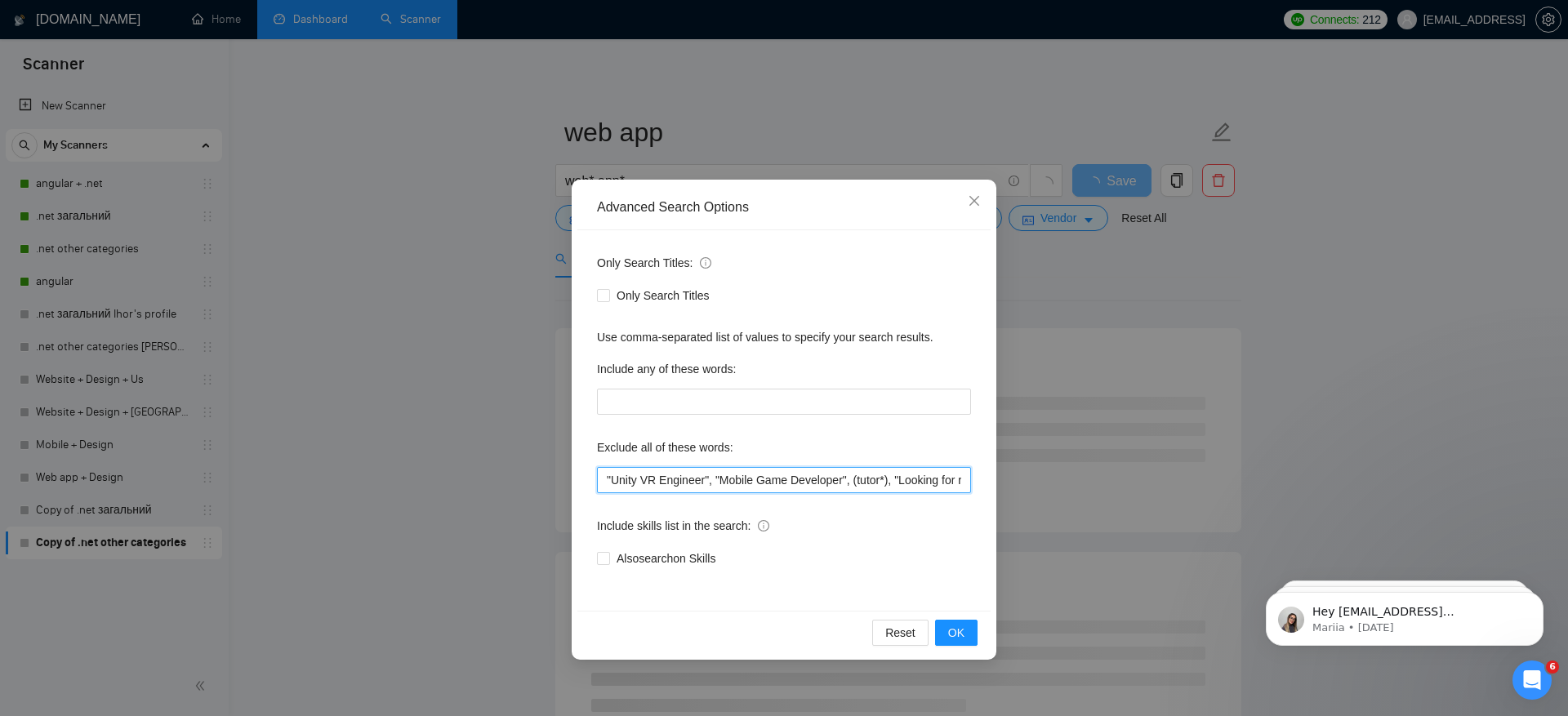
click at [606, 480] on input ""Unity VR Engineer", "Mobile Game Developer", (tutor*), "Looking for recruiters…" at bounding box center [784, 480] width 374 height 26
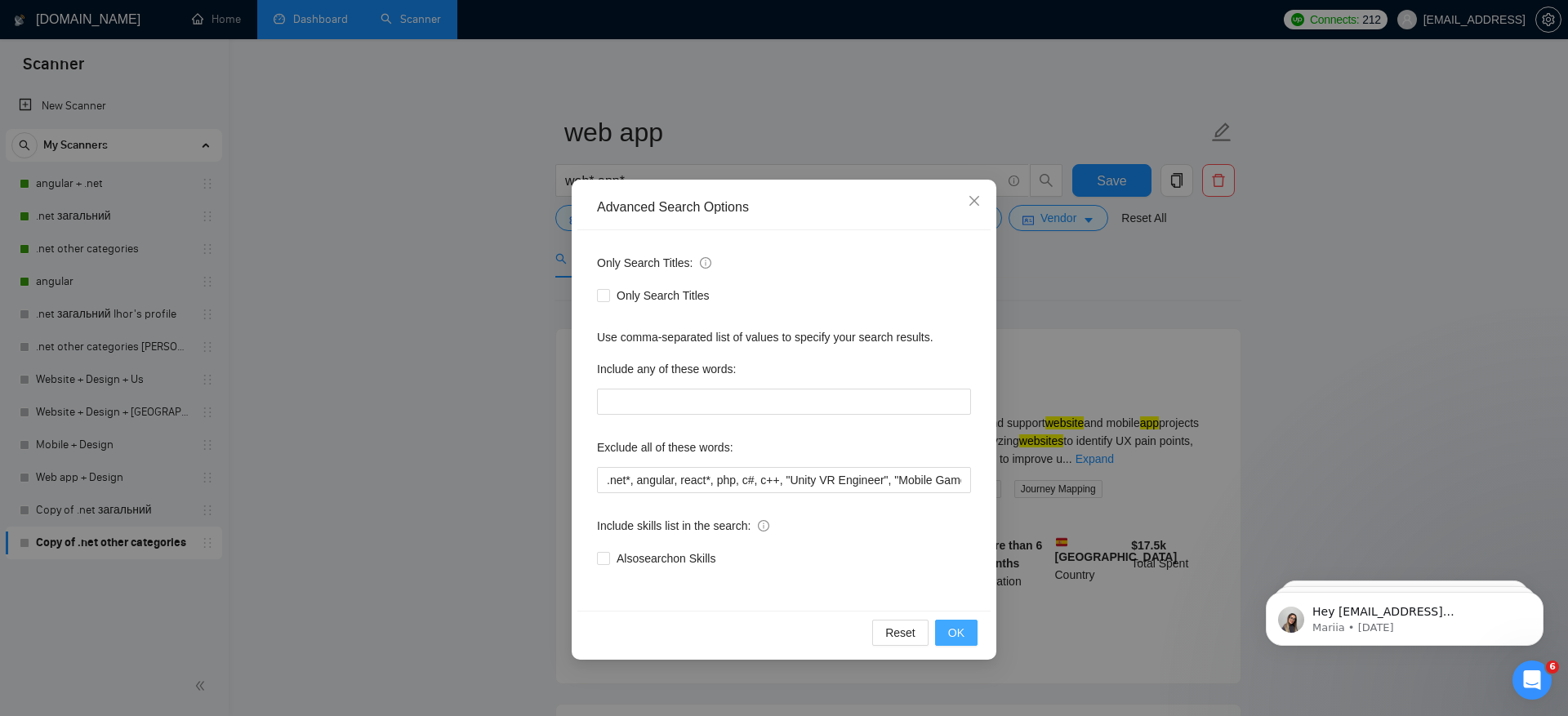
click at [965, 636] on span "OK" at bounding box center [956, 632] width 16 height 18
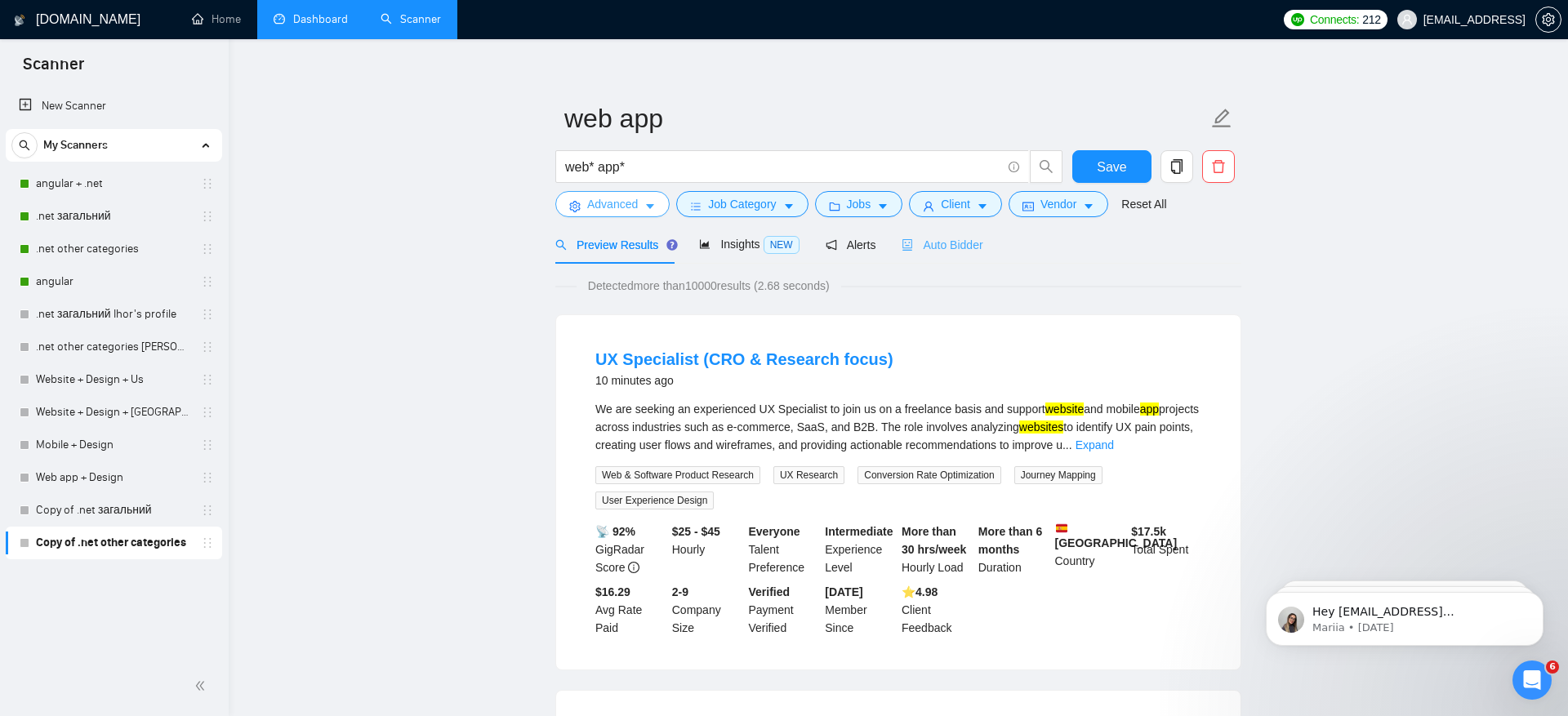
scroll to position [16, 0]
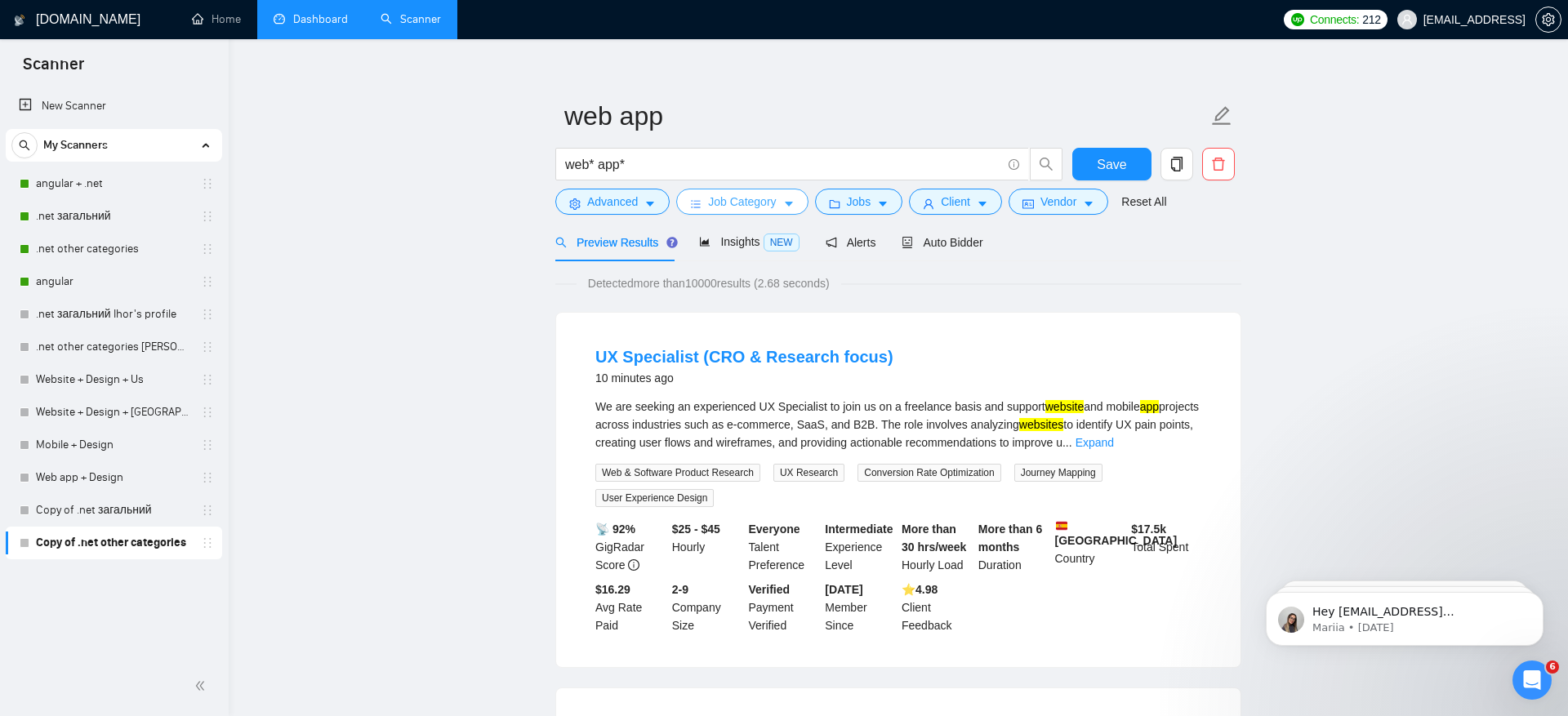
click at [744, 208] on span "Job Category" at bounding box center [742, 201] width 67 height 18
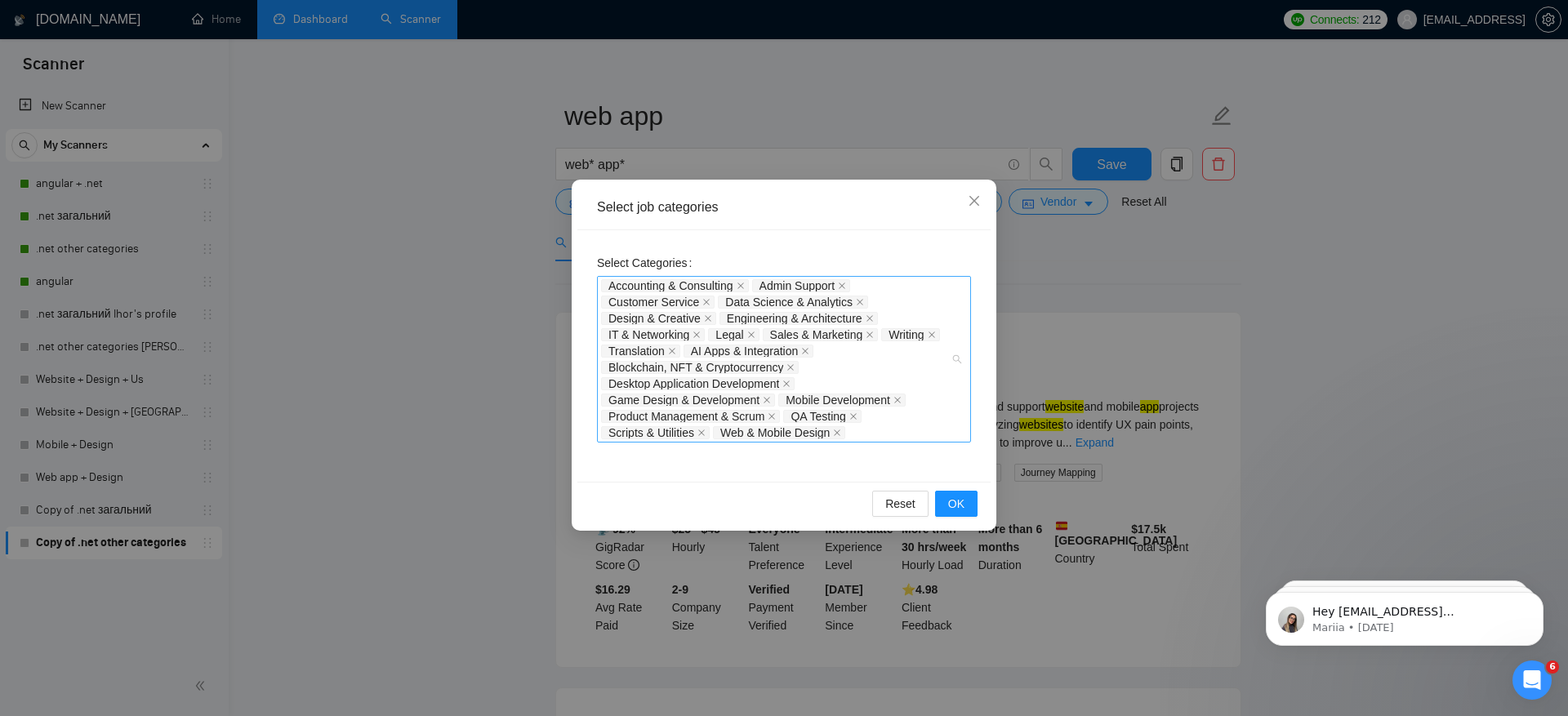
click at [871, 365] on div "Accounting & Consulting Admin Support Customer Service Data Science & Analytics…" at bounding box center [776, 358] width 350 height 163
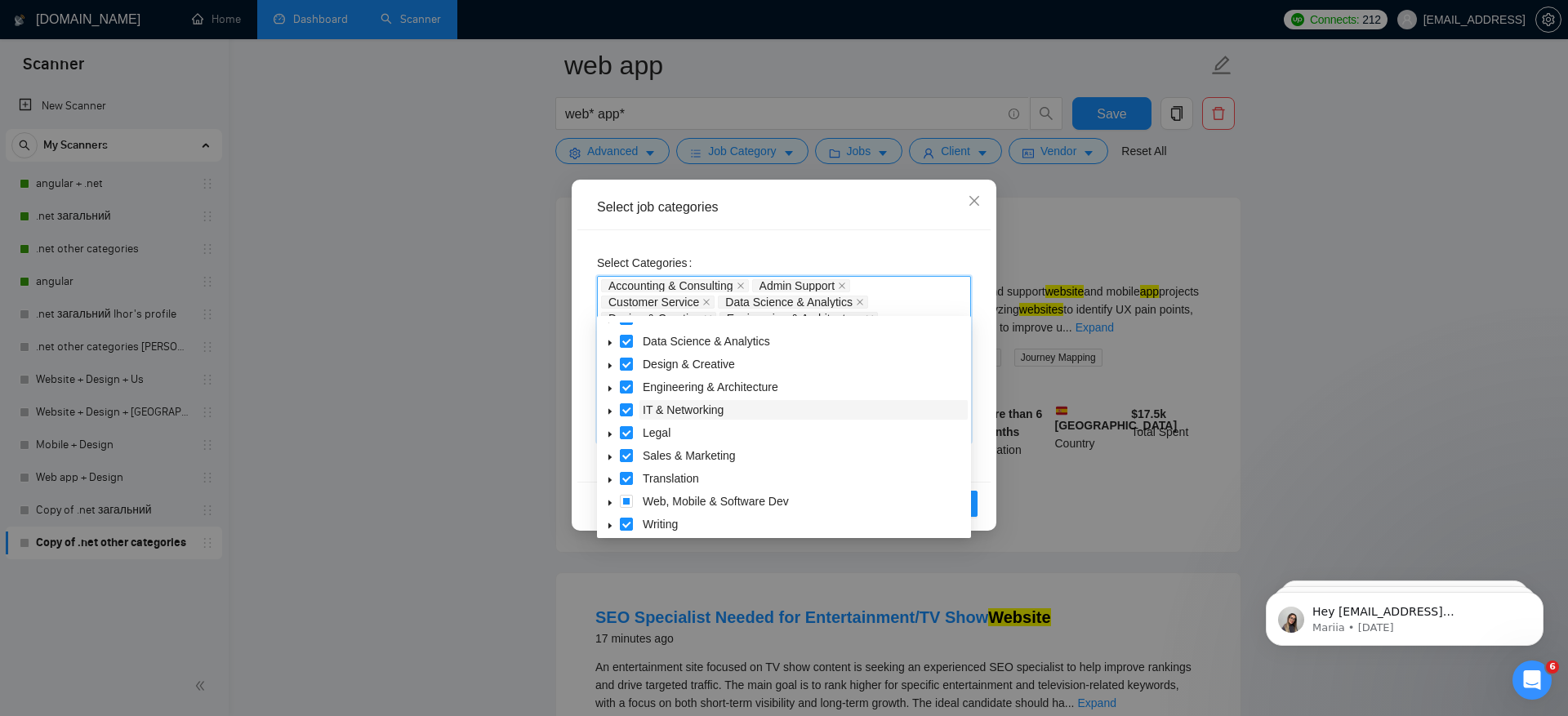
scroll to position [66, 0]
click at [621, 519] on span at bounding box center [626, 518] width 13 height 13
click at [625, 472] on span at bounding box center [626, 472] width 13 height 13
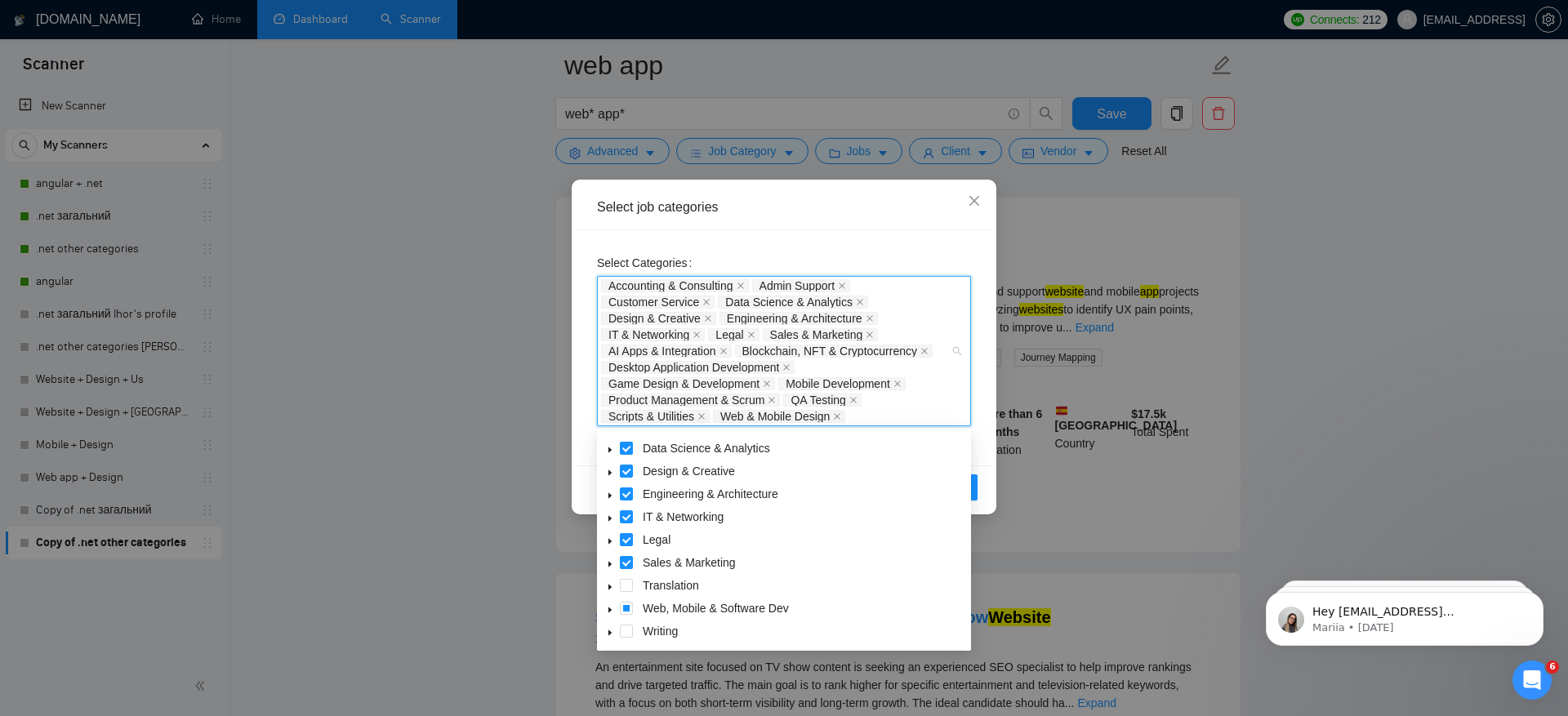
click at [622, 445] on span at bounding box center [626, 448] width 13 height 13
click at [630, 469] on span at bounding box center [626, 470] width 13 height 13
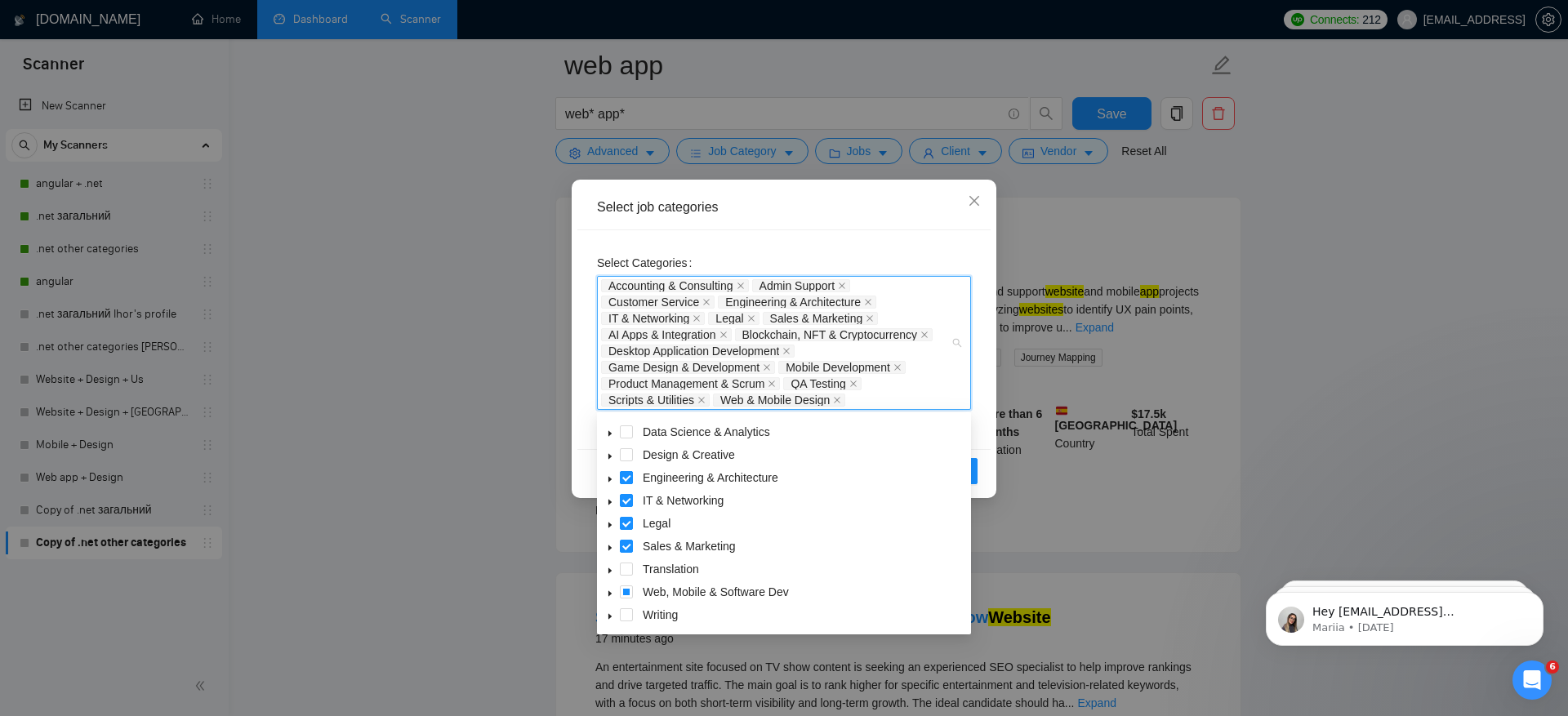
click at [623, 480] on span at bounding box center [626, 477] width 13 height 13
click at [624, 499] on span at bounding box center [626, 500] width 13 height 13
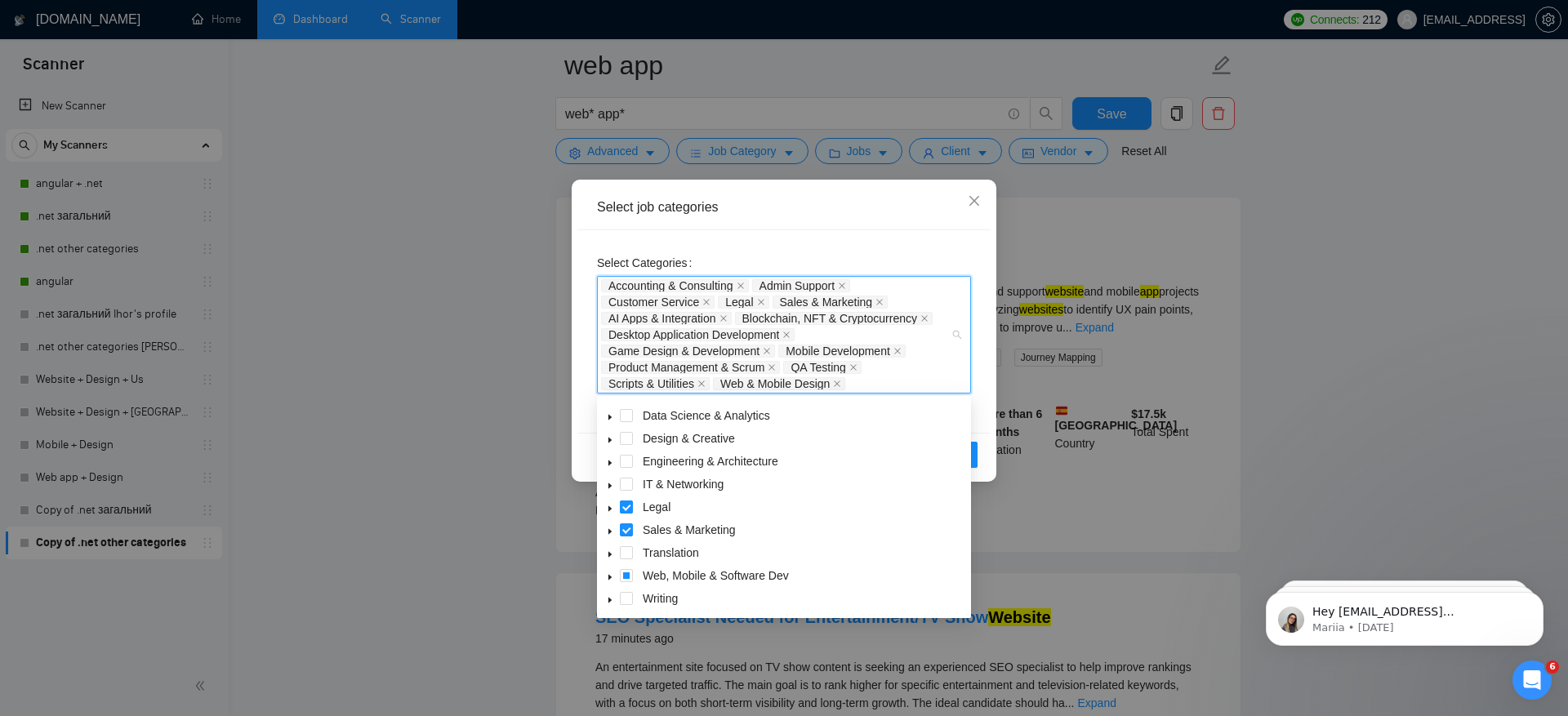
click at [623, 510] on span at bounding box center [626, 507] width 13 height 13
click at [623, 528] on span at bounding box center [626, 529] width 13 height 13
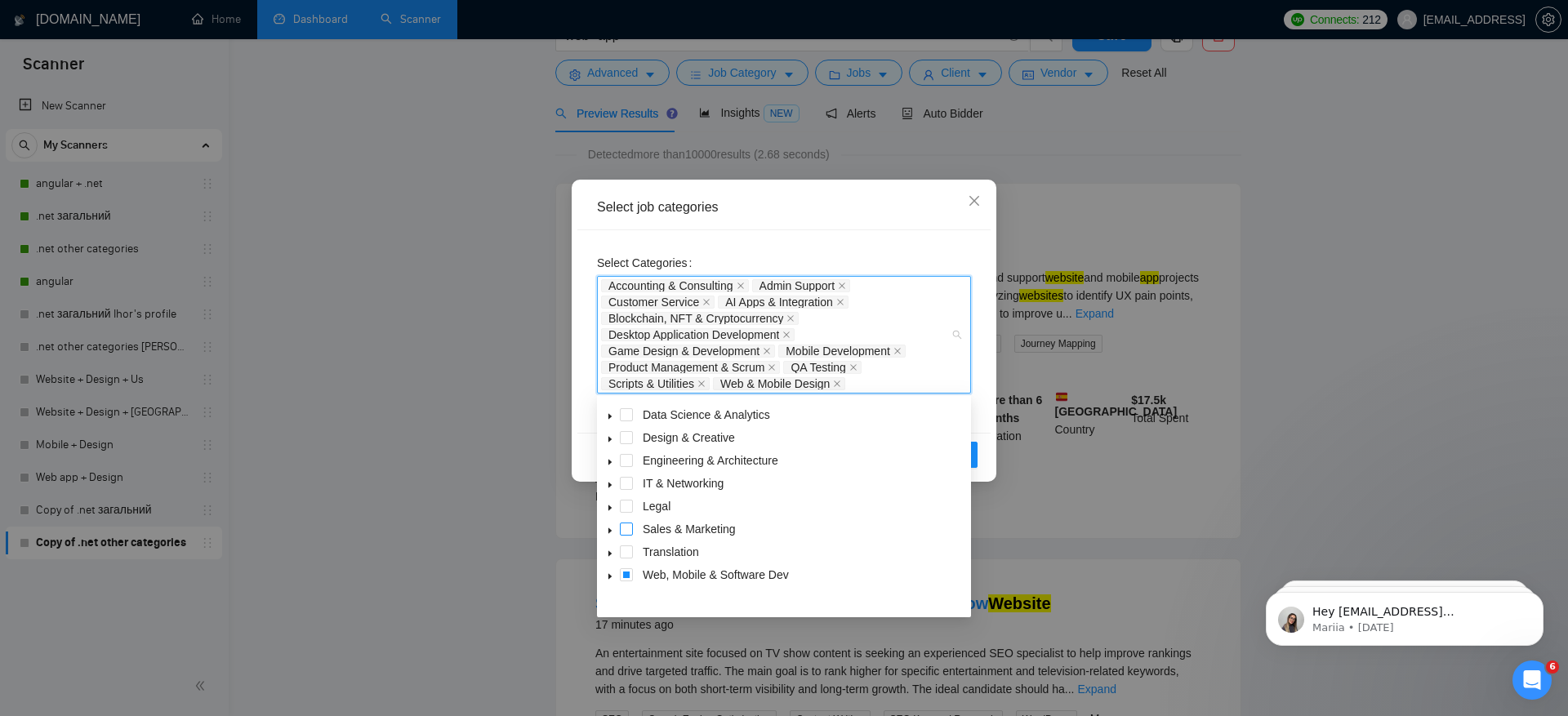
scroll to position [0, 0]
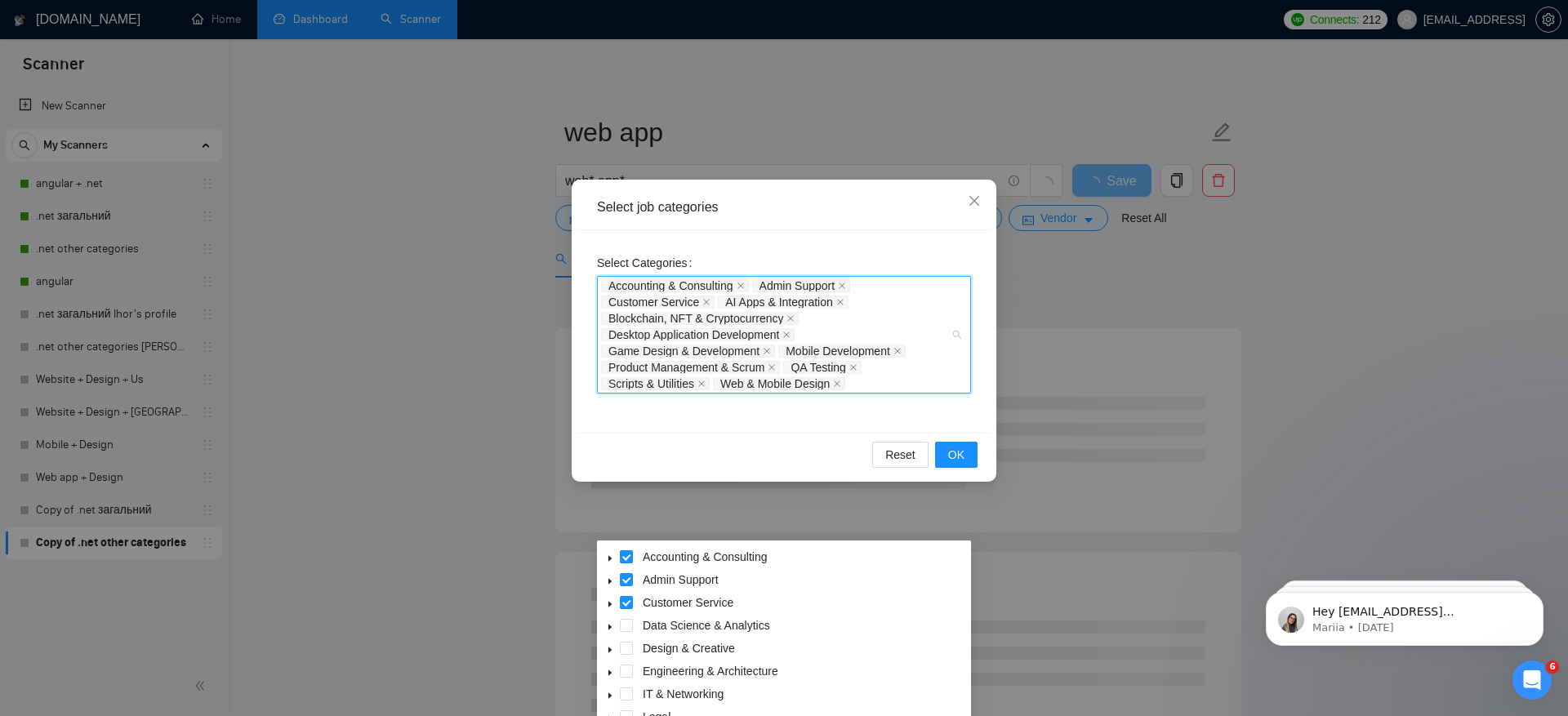
click at [620, 554] on span at bounding box center [626, 556] width 13 height 13
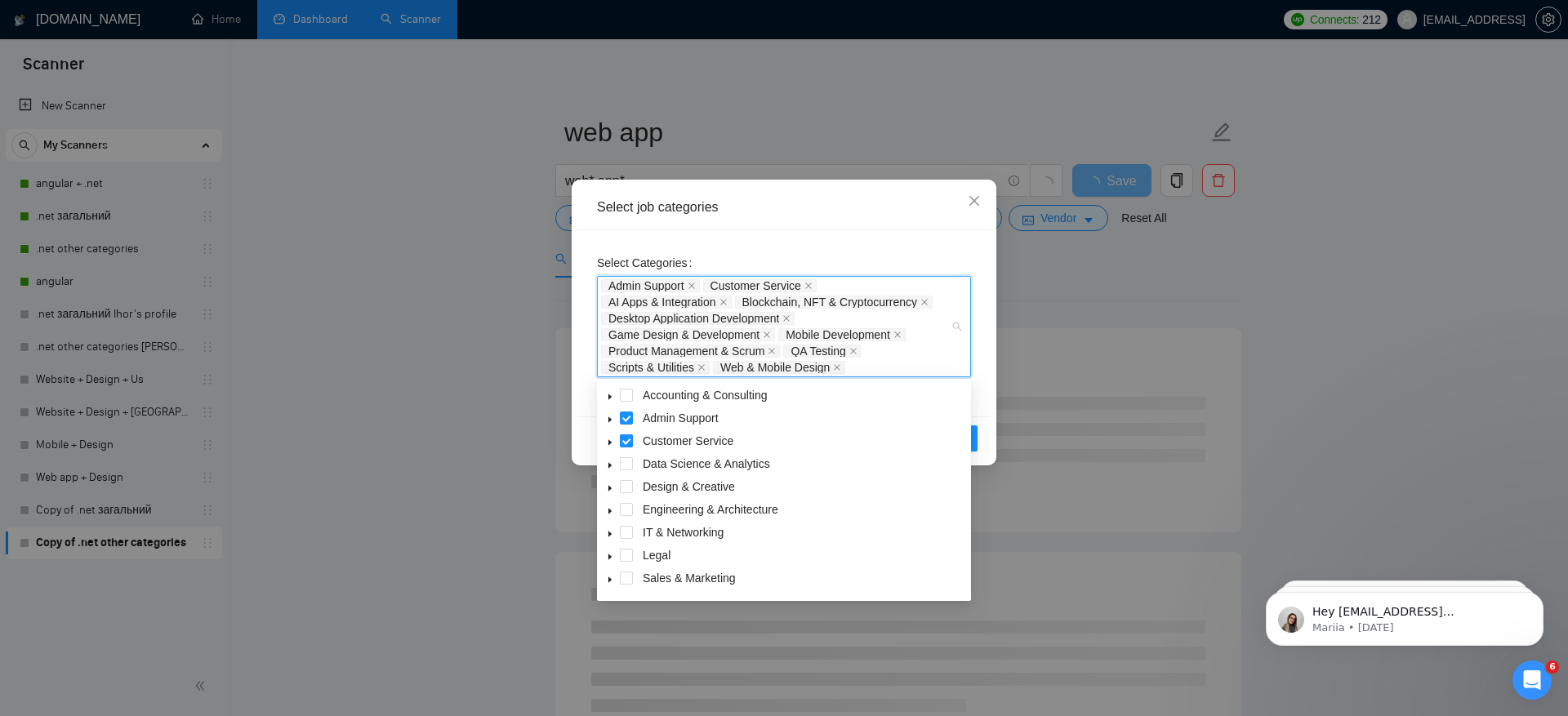
click at [625, 438] on span at bounding box center [626, 440] width 13 height 13
click at [625, 420] on span at bounding box center [626, 417] width 13 height 13
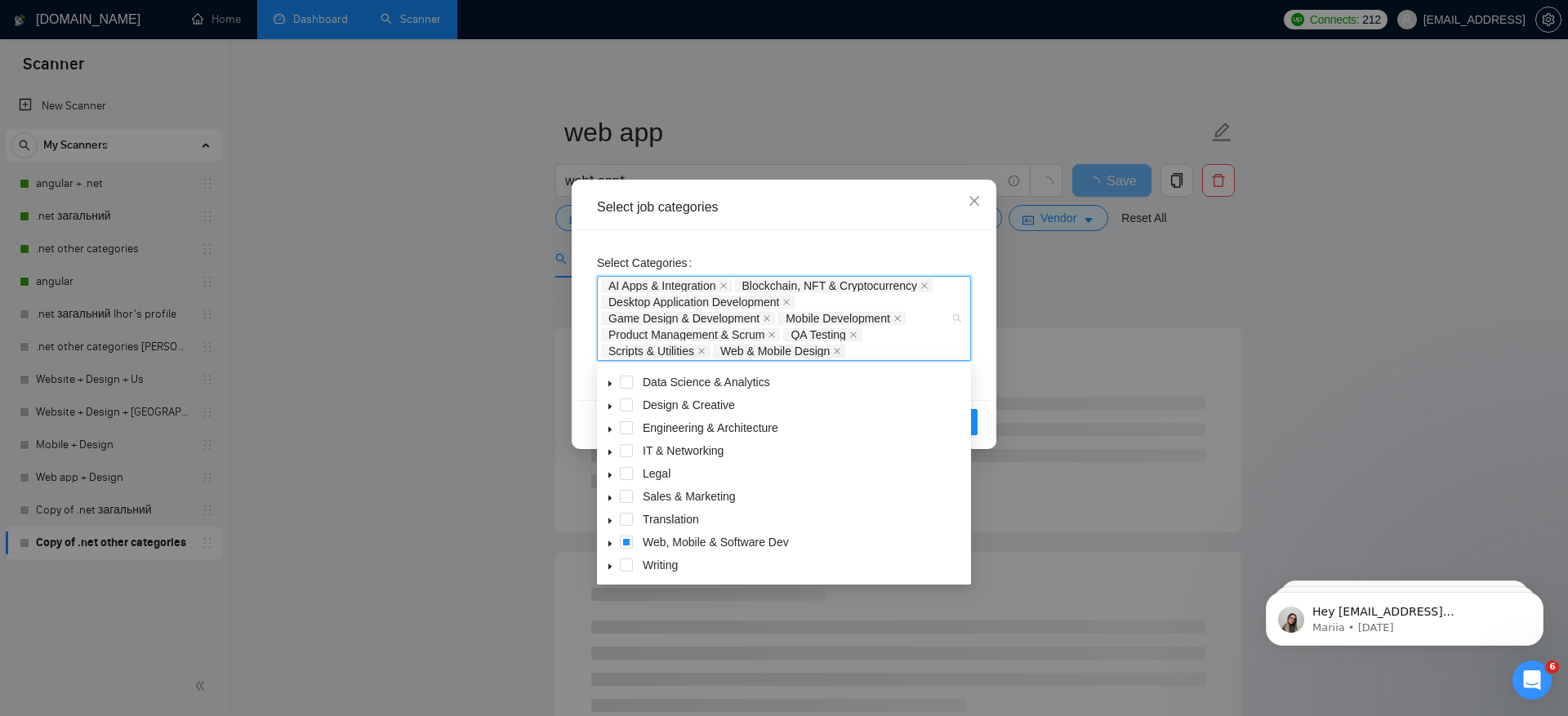
scroll to position [66, 0]
click at [607, 543] on icon "caret-down" at bounding box center [610, 544] width 9 height 9
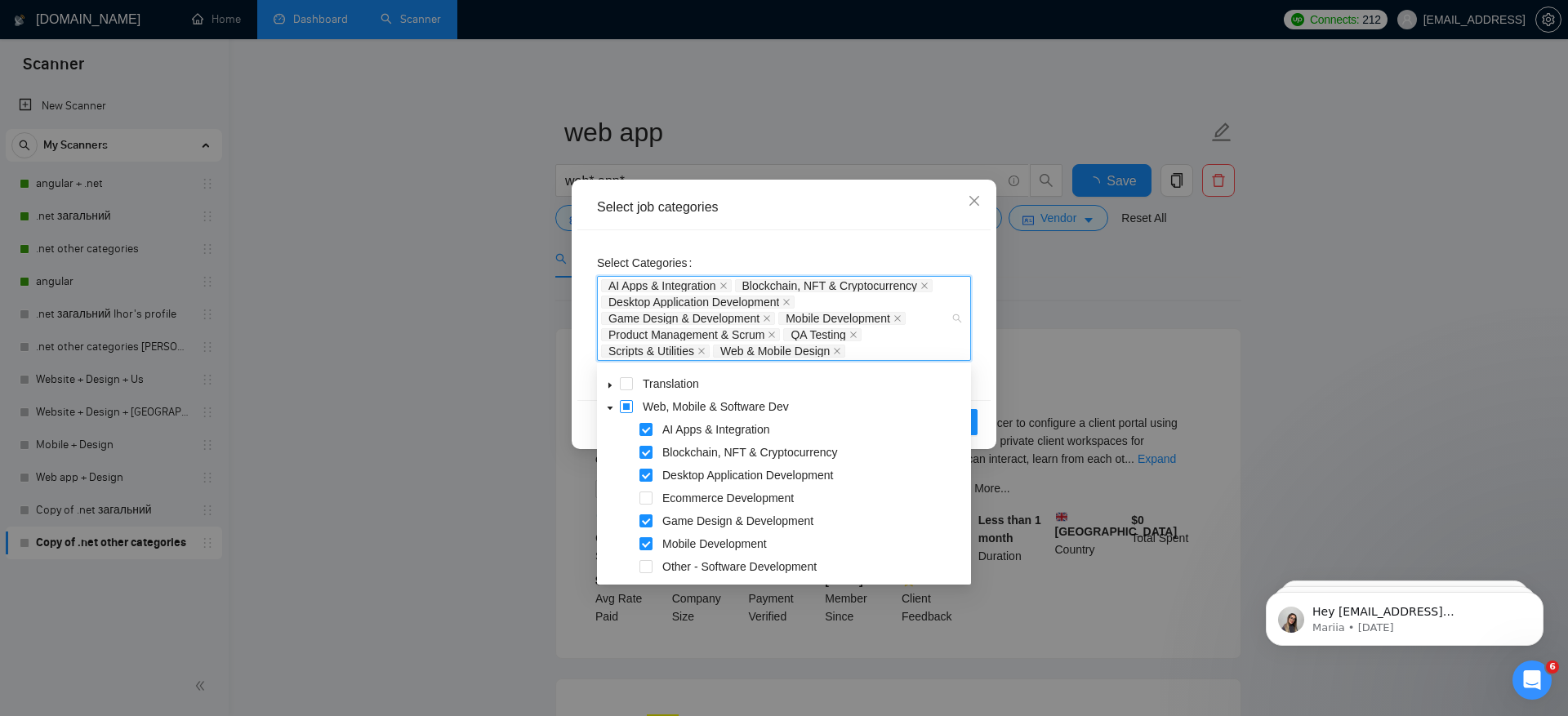
scroll to position [199, 0]
click at [626, 410] on span at bounding box center [626, 408] width 13 height 13
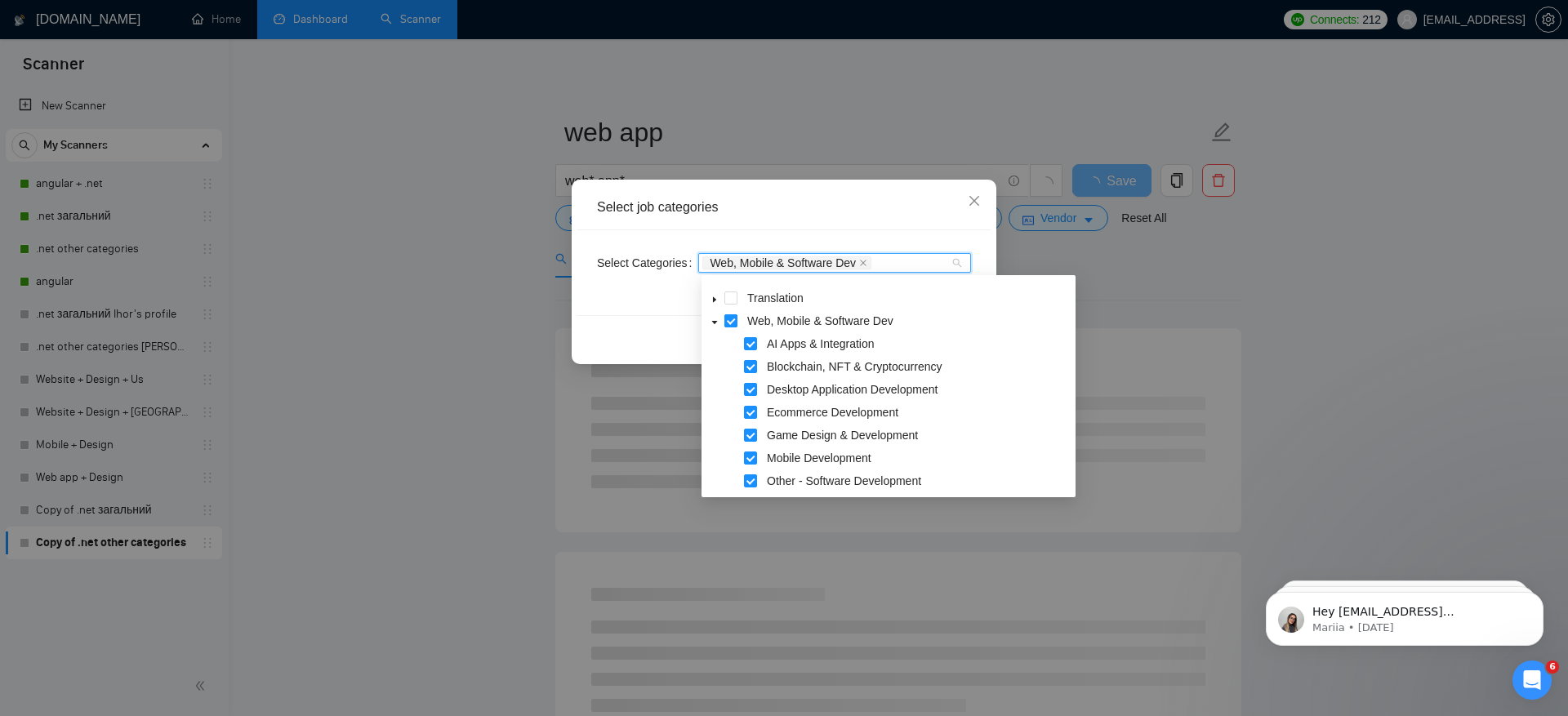
click at [731, 321] on span at bounding box center [731, 320] width 13 height 13
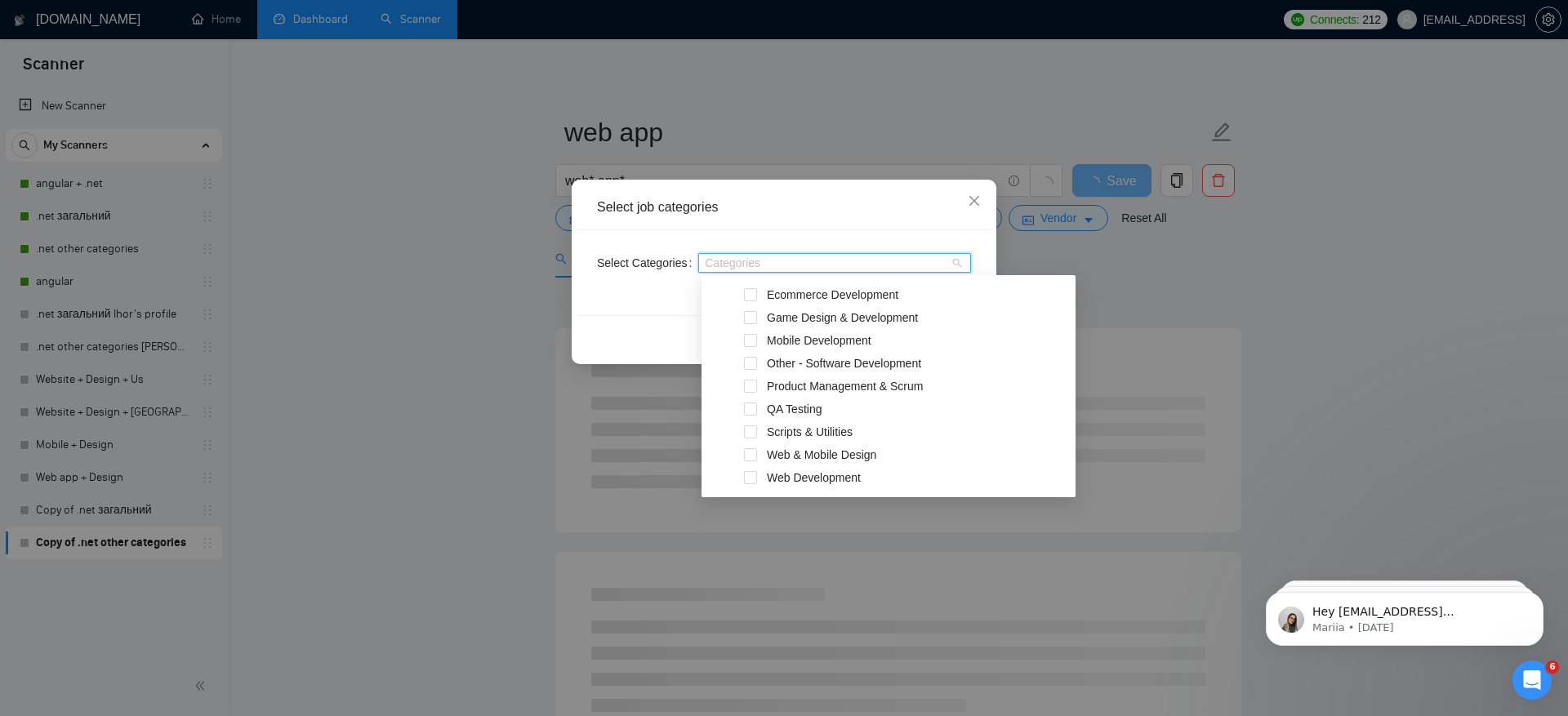
scroll to position [340, 0]
click at [793, 451] on span "Web Development" at bounding box center [813, 454] width 94 height 13
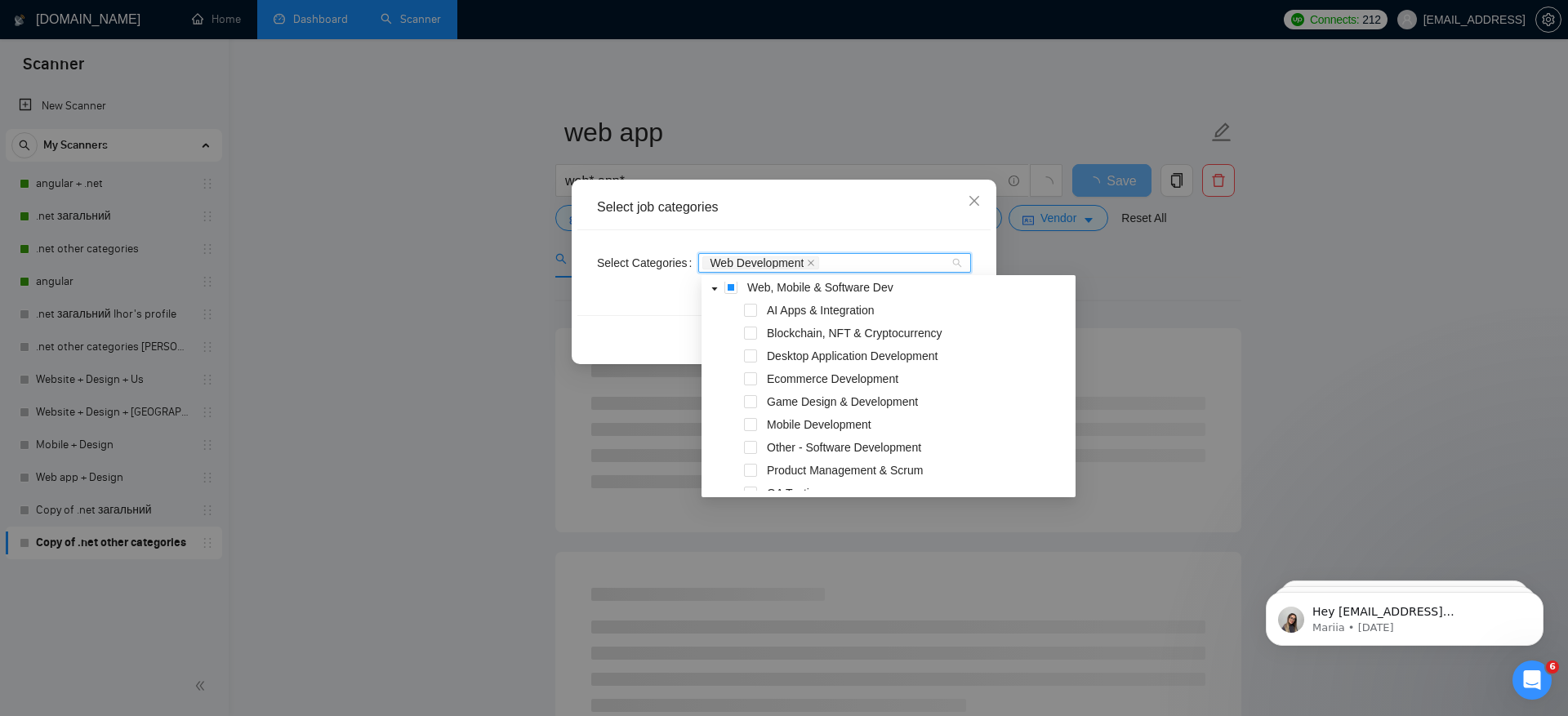
scroll to position [219, 0]
click at [634, 322] on div "Reset OK" at bounding box center [784, 336] width 413 height 44
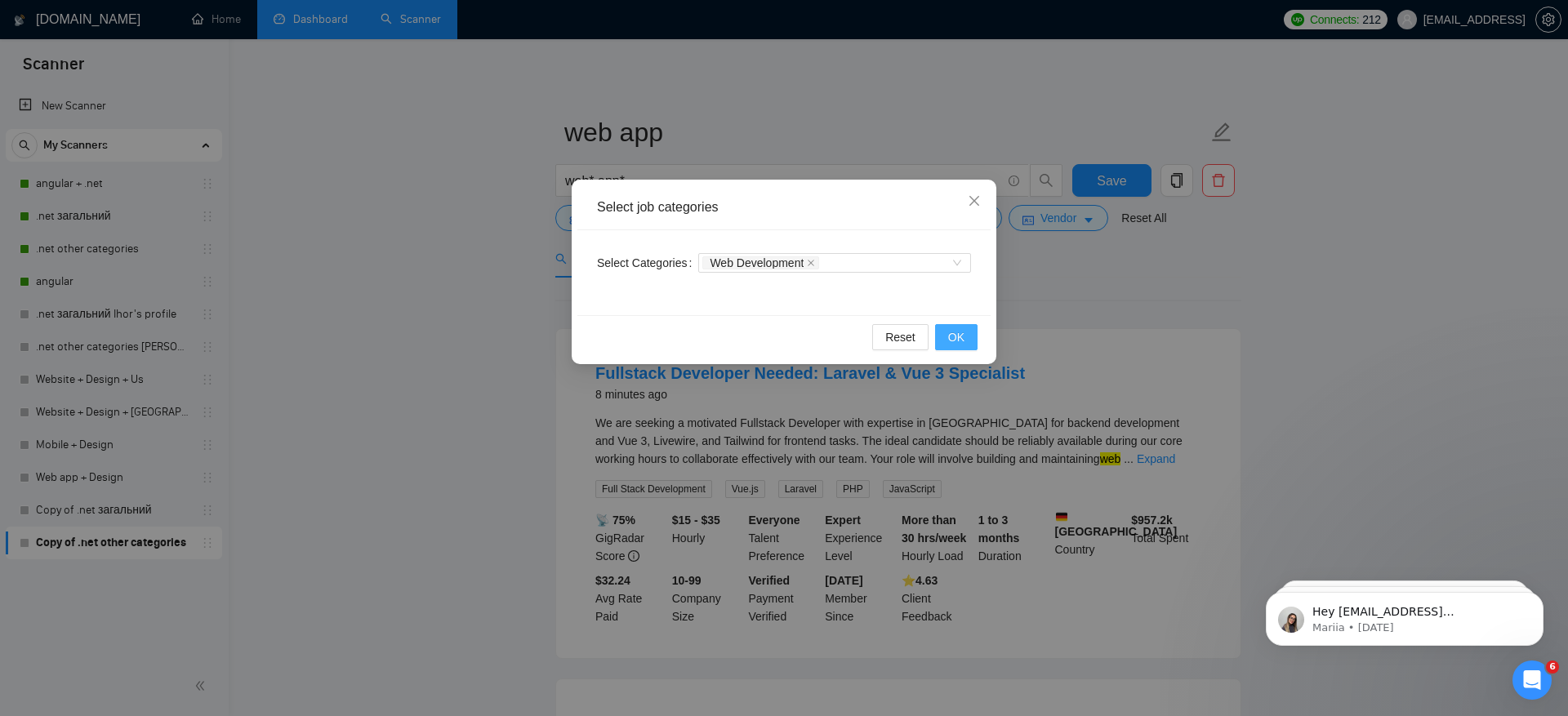
click at [960, 329] on span "OK" at bounding box center [956, 337] width 16 height 18
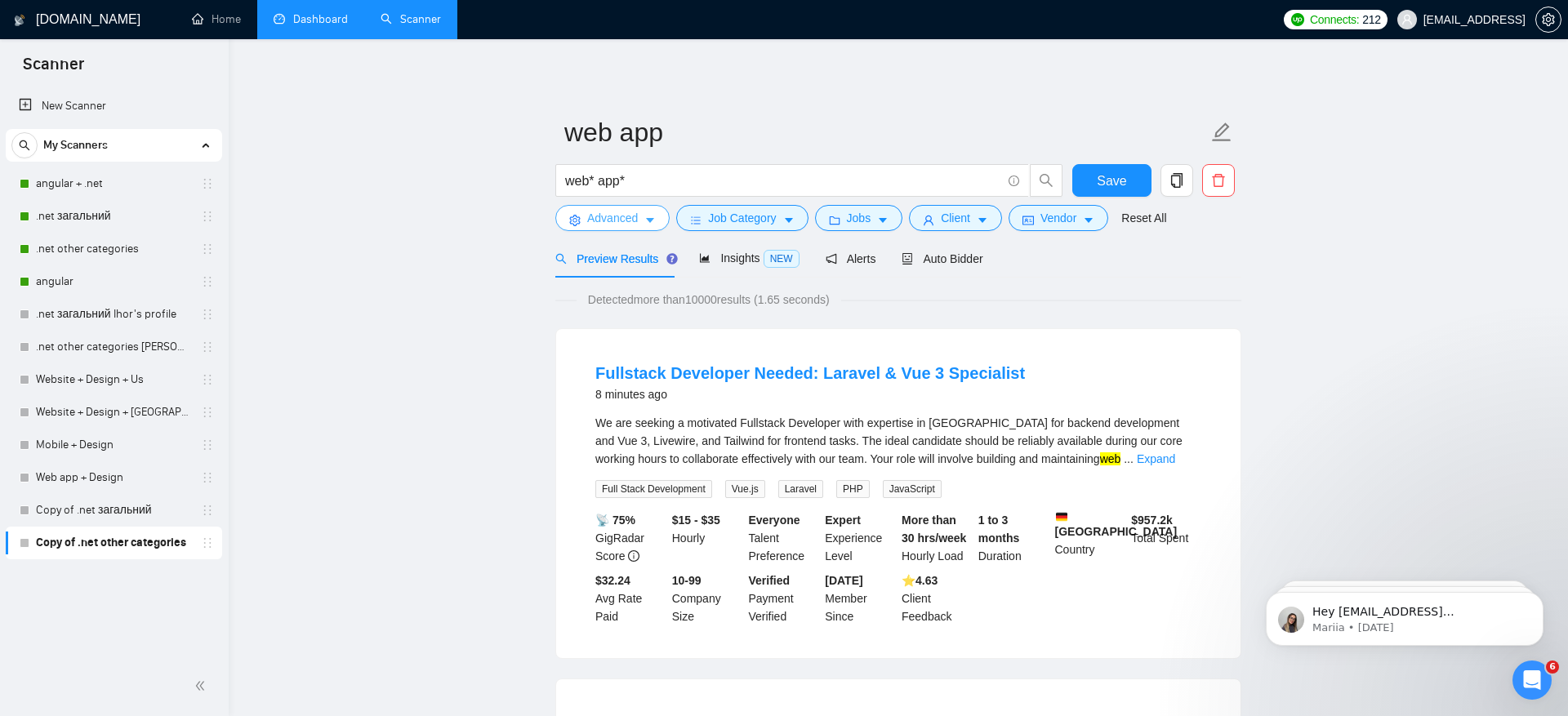
click at [608, 225] on span "Advanced" at bounding box center [612, 218] width 50 height 18
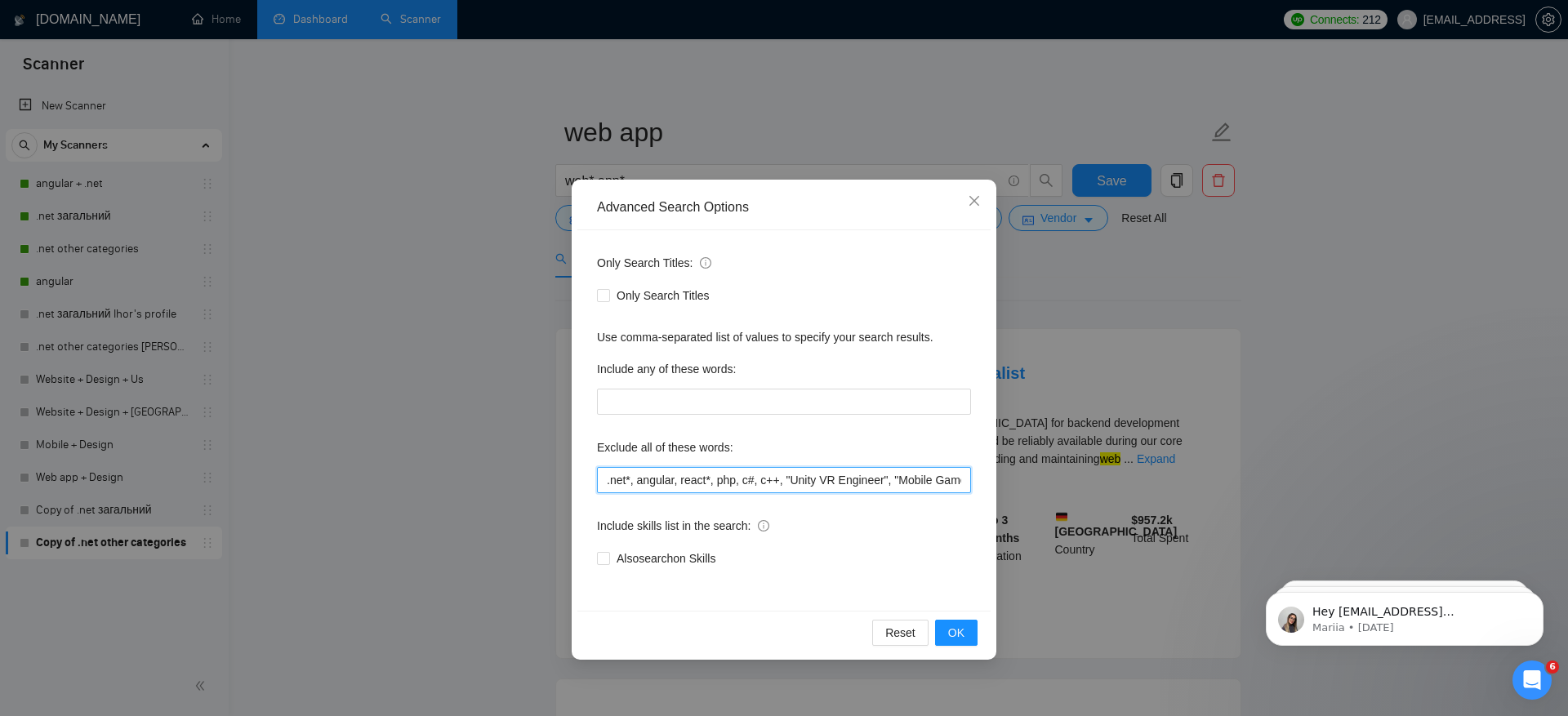
click at [603, 478] on input ".net*, angular, react*, php, c#, c++, "Unity VR Engineer", "Mobile Game Develop…" at bounding box center [784, 480] width 374 height 26
click at [969, 636] on button "OK" at bounding box center [957, 632] width 43 height 26
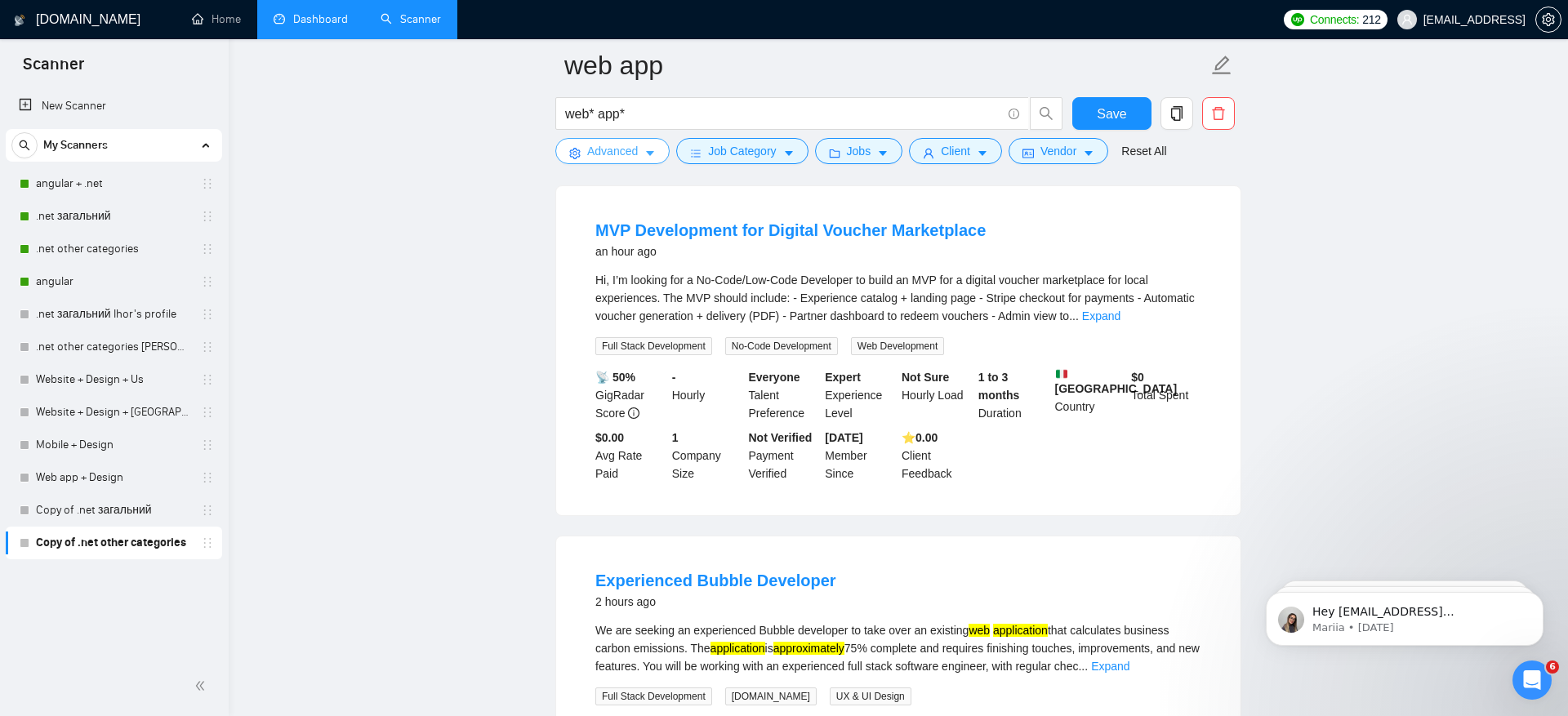
scroll to position [547, 0]
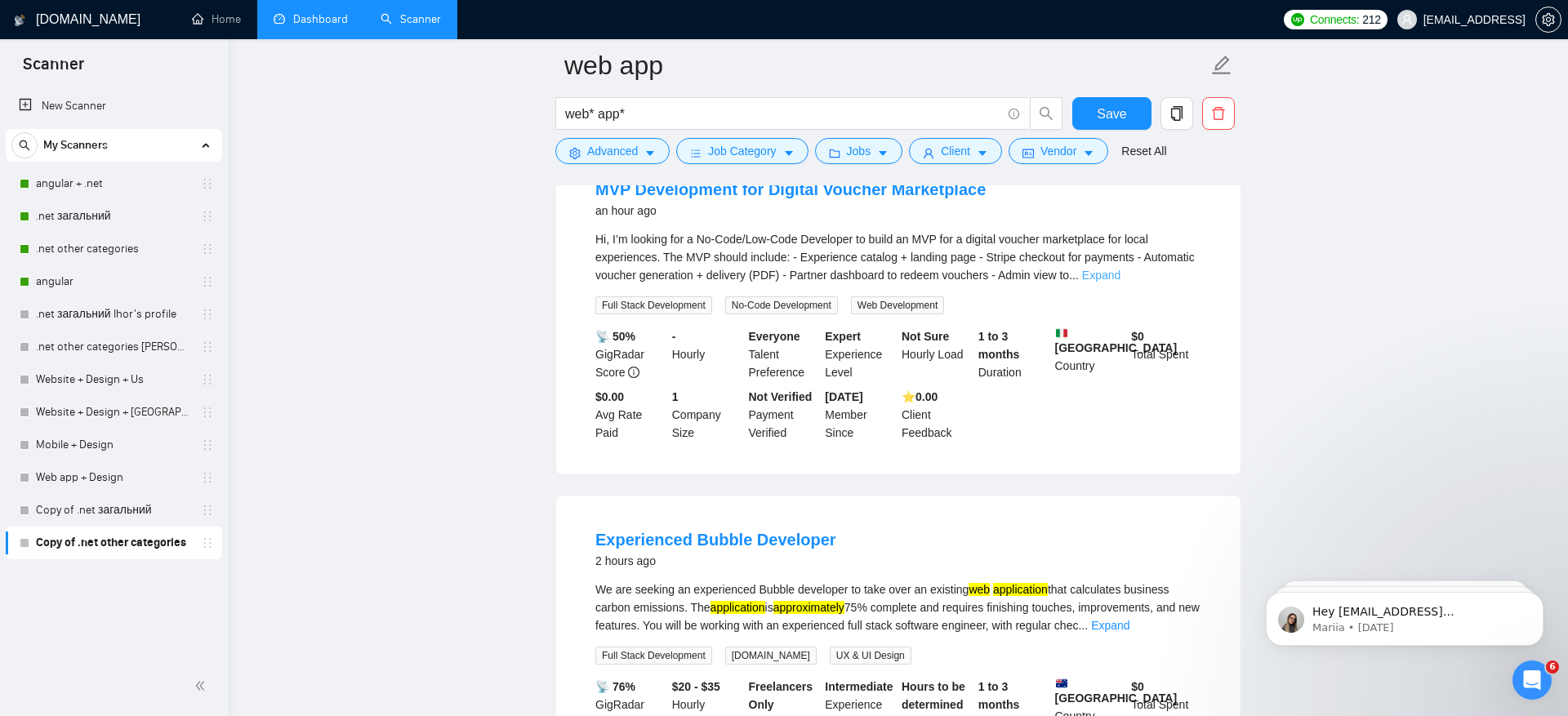
click at [1121, 269] on link "Expand" at bounding box center [1101, 275] width 38 height 13
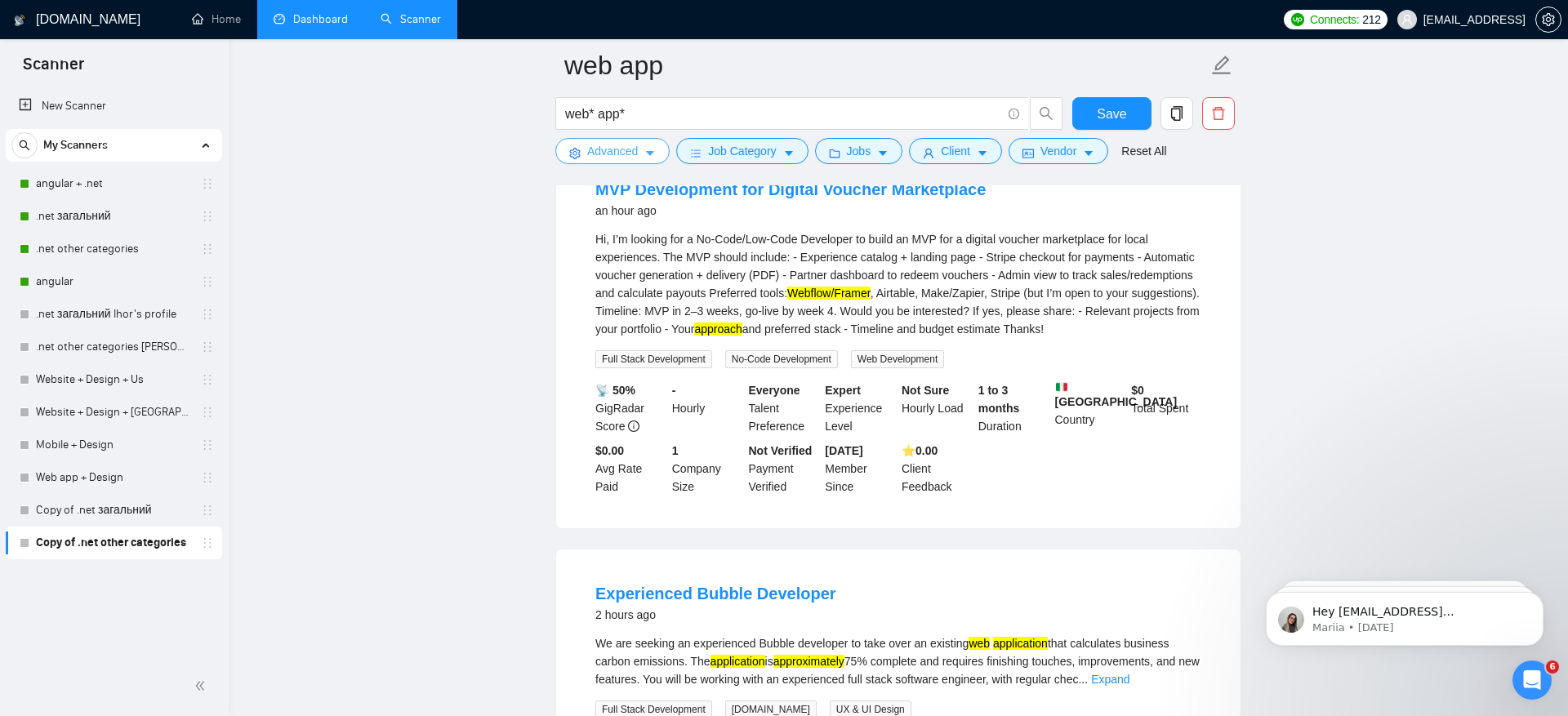
click at [590, 155] on span "Advanced" at bounding box center [612, 150] width 50 height 18
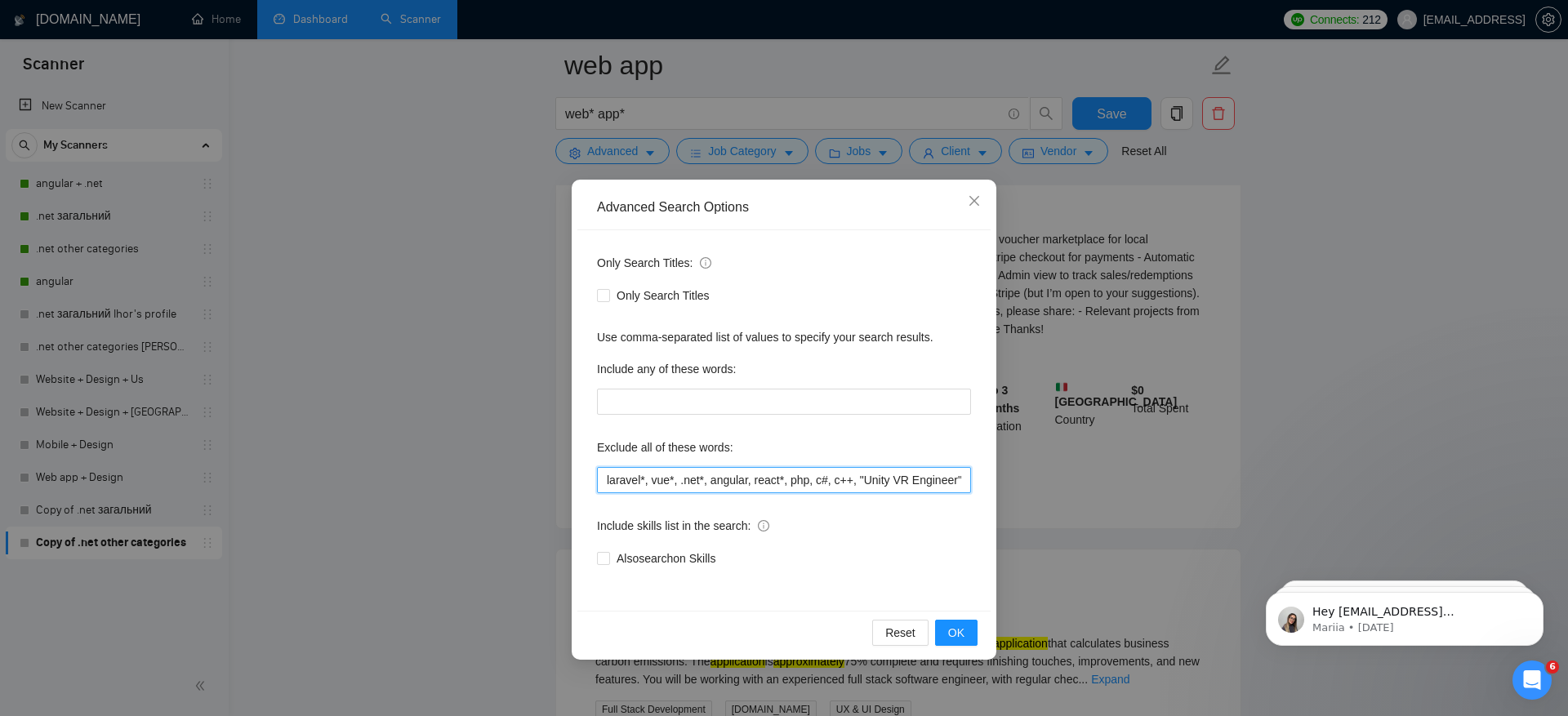
click at [598, 480] on input "laravel*, vue*, .net*, angular, react*, php, c#, c++, "Unity VR Engineer", "Mob…" at bounding box center [784, 480] width 374 height 26
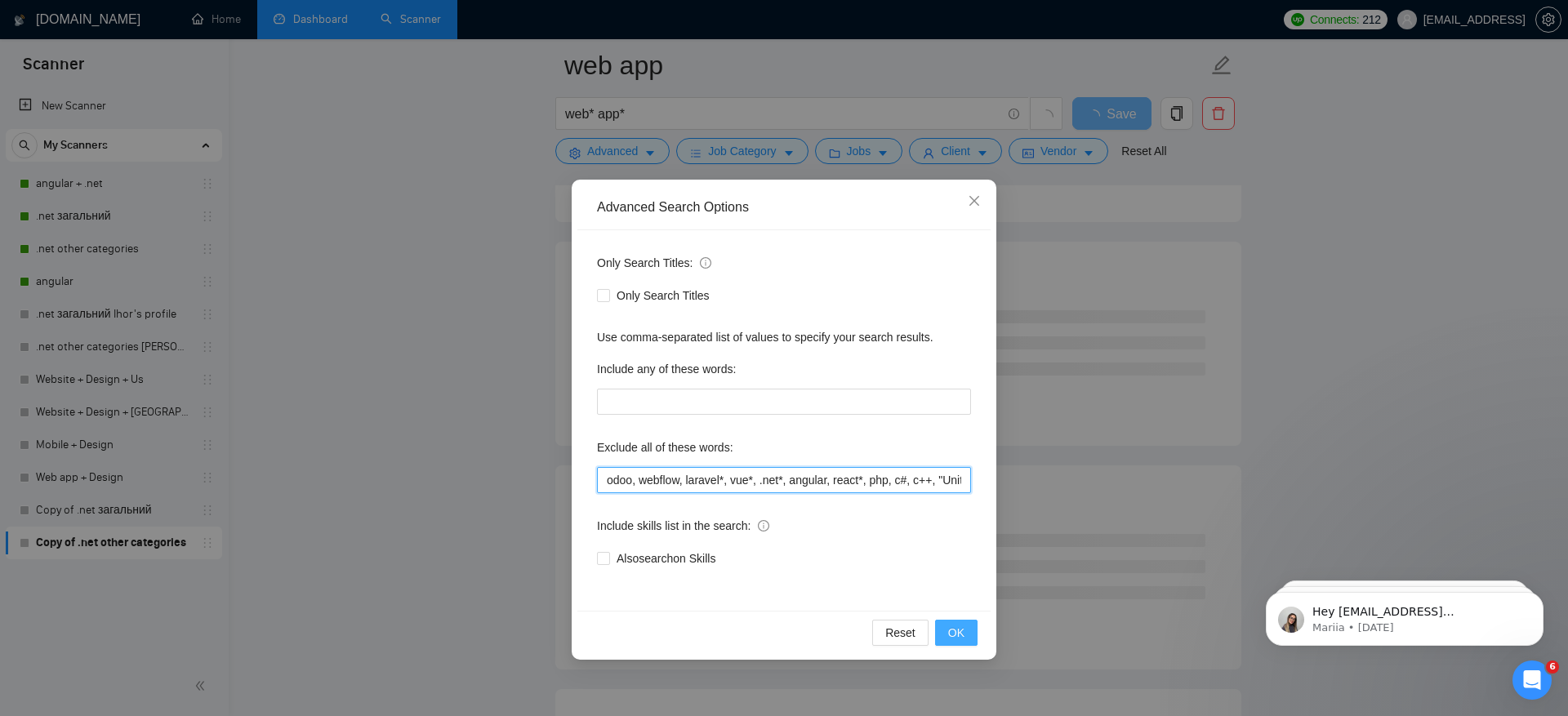
type input "odoo, webflow, laravel*, vue*, .net*, angular, react*, php, c#, c++, "Unity VR …"
click at [966, 627] on button "OK" at bounding box center [957, 632] width 43 height 26
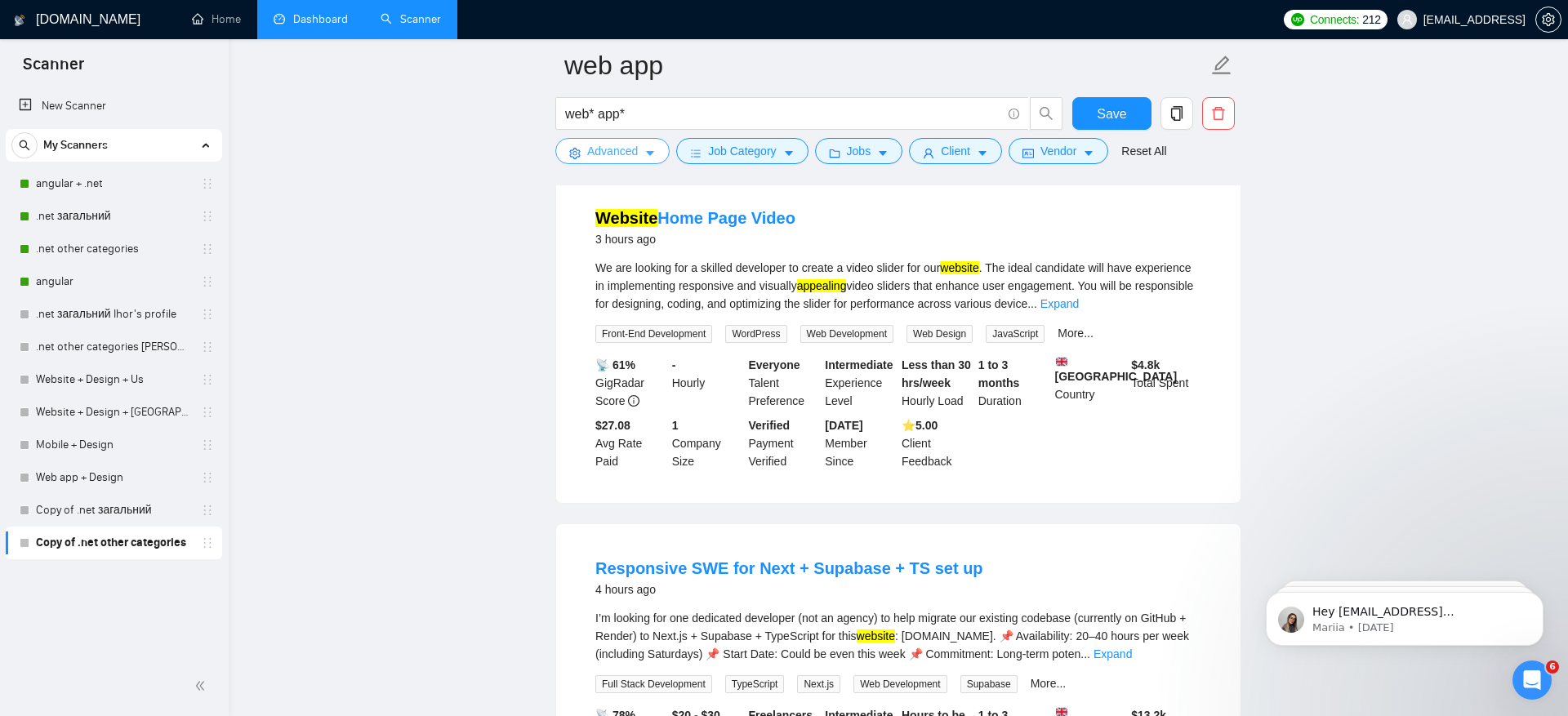
scroll to position [880, 0]
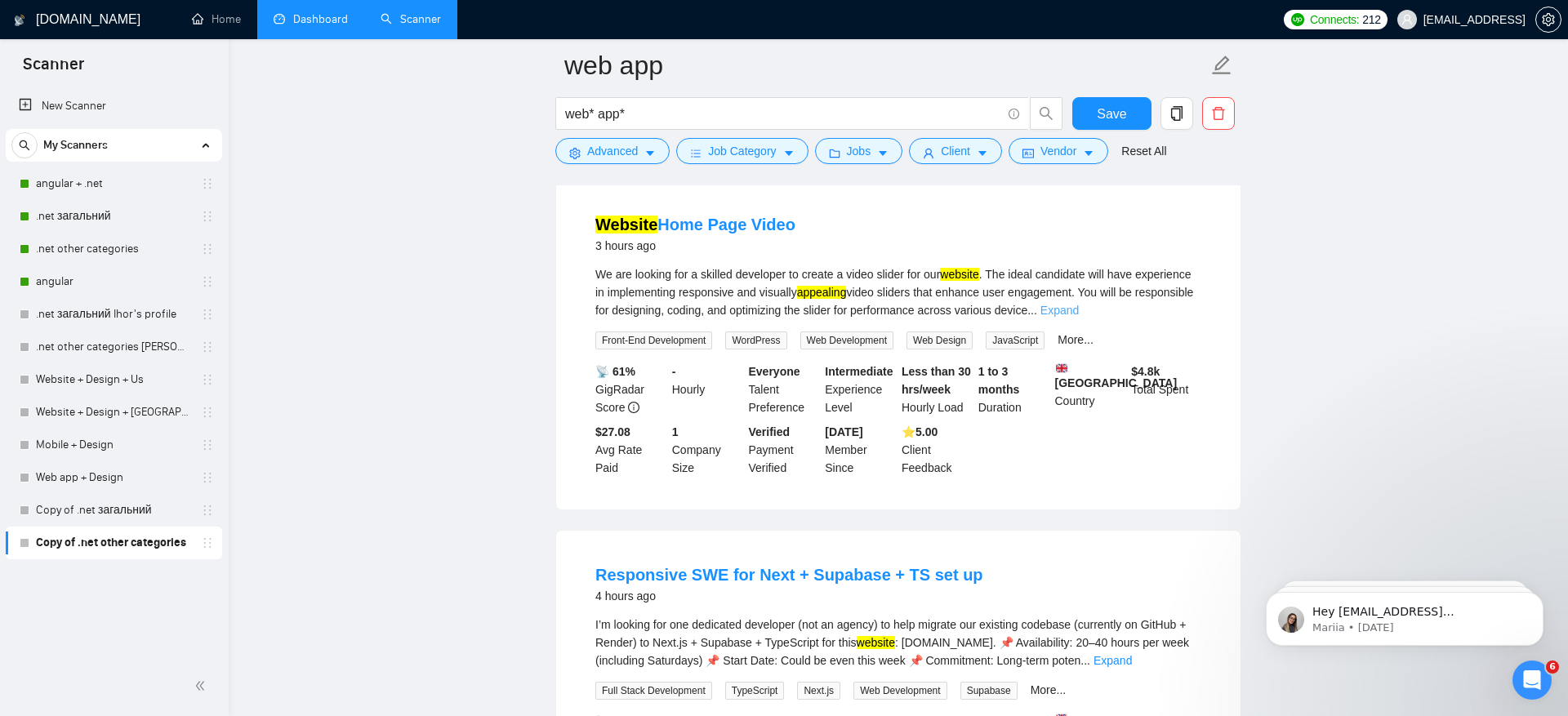
click at [1079, 309] on link "Expand" at bounding box center [1059, 310] width 38 height 13
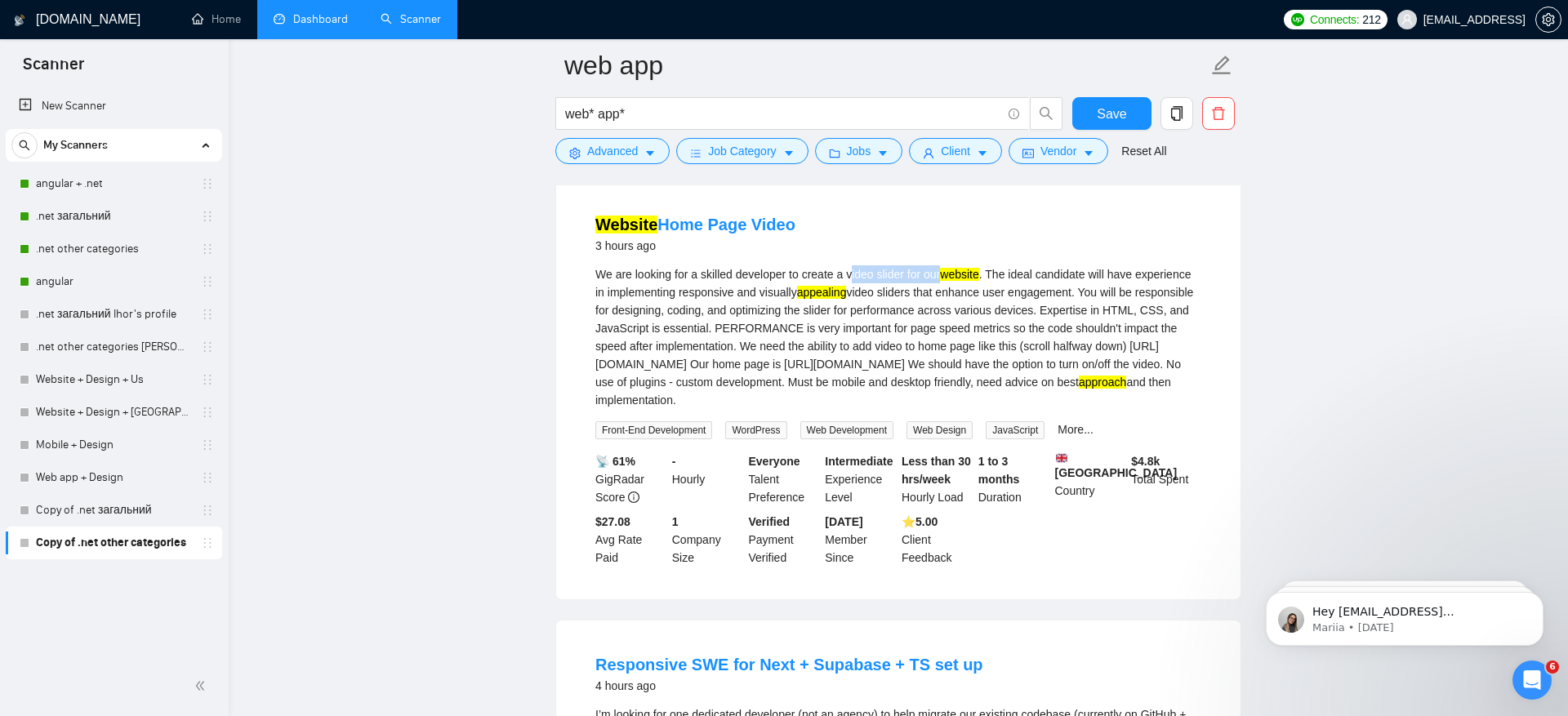
drag, startPoint x: 860, startPoint y: 275, endPoint x: 954, endPoint y: 276, distance: 94.0
click at [955, 276] on div "We are looking for a skilled developer to create a video slider for our website…" at bounding box center [899, 337] width 606 height 143
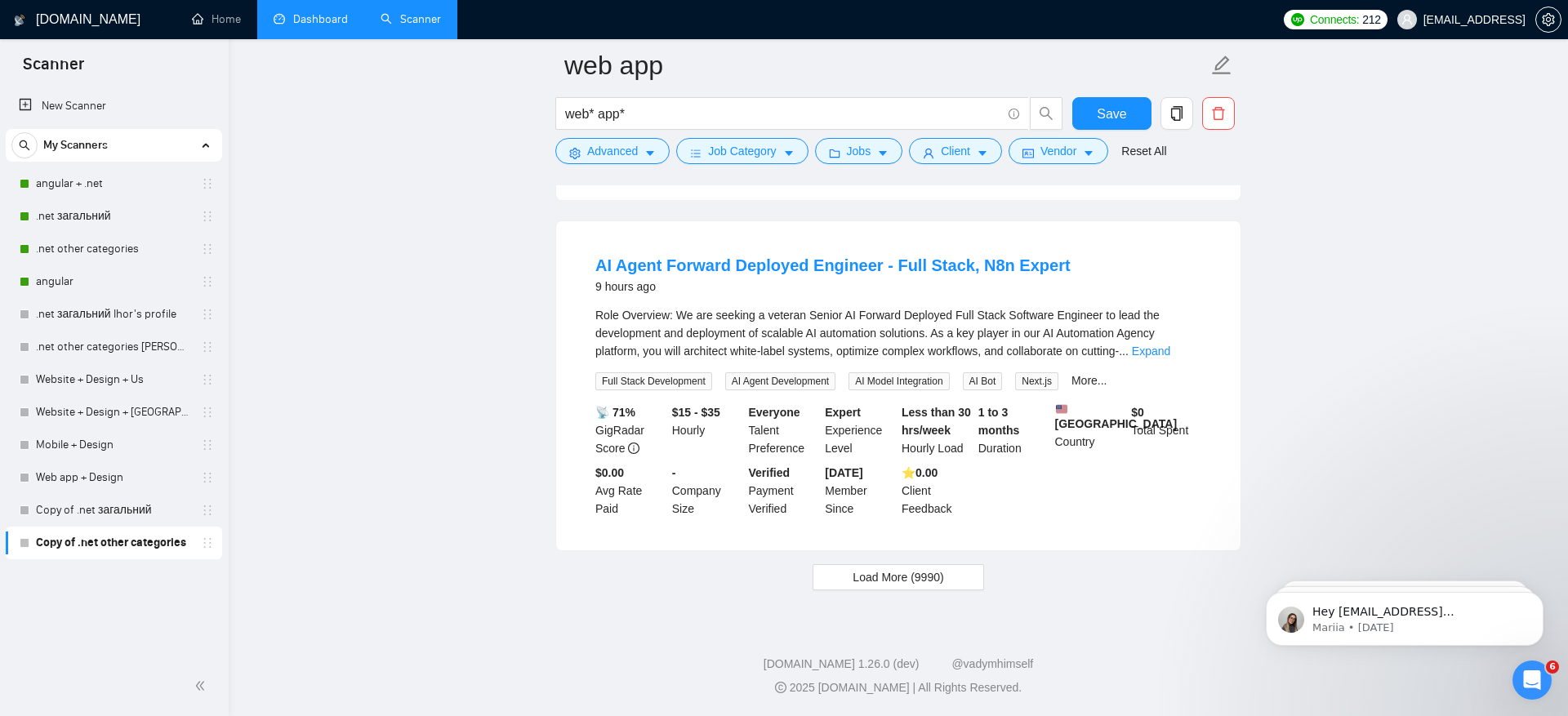
scroll to position [3443, 0]
click at [924, 577] on span "Load More (9990)" at bounding box center [898, 577] width 90 height 18
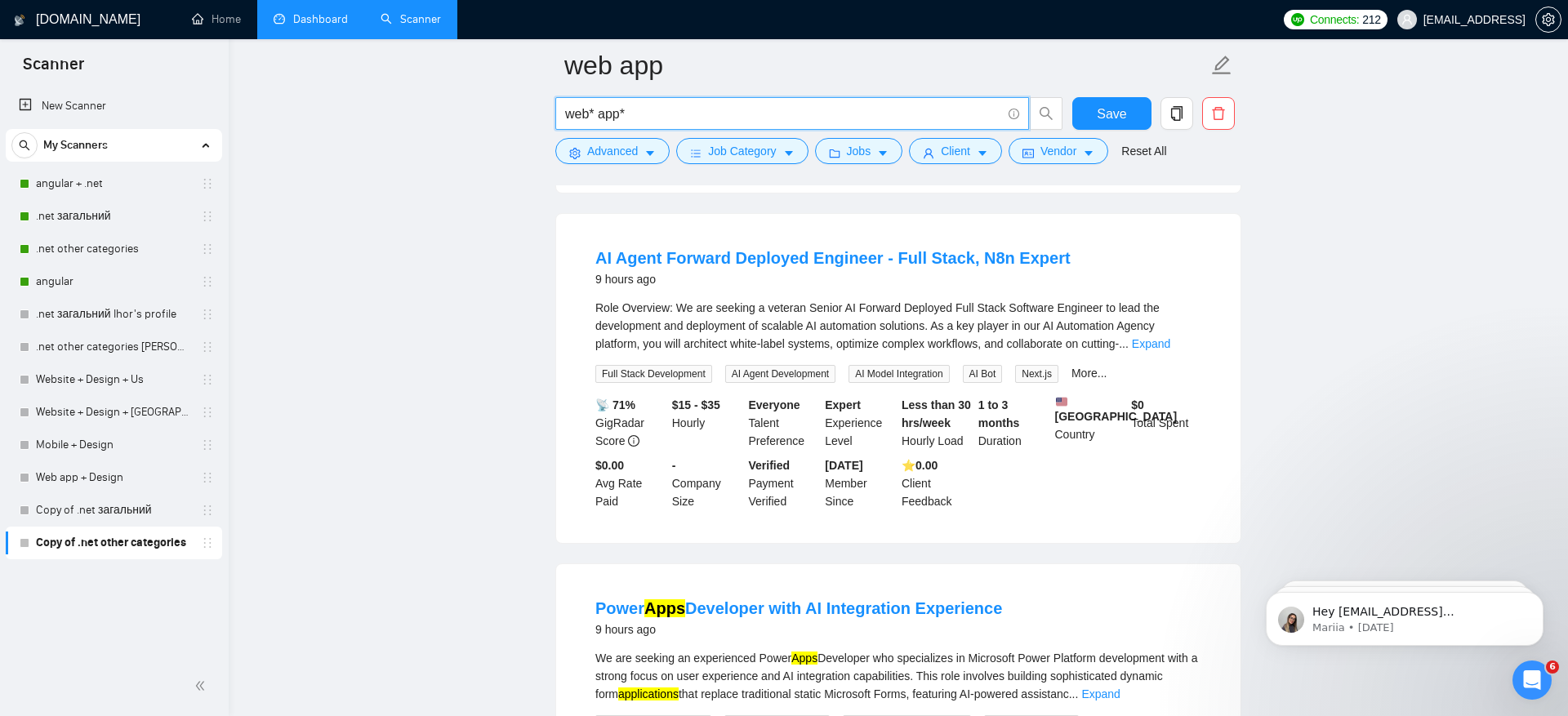
click at [603, 116] on input "web* app*" at bounding box center [783, 114] width 436 height 20
click at [590, 118] on input "web* app*" at bounding box center [783, 114] width 436 height 20
click at [567, 117] on input "web* app*" at bounding box center [783, 114] width 436 height 20
click at [656, 109] on input "web* app*" at bounding box center [783, 114] width 436 height 20
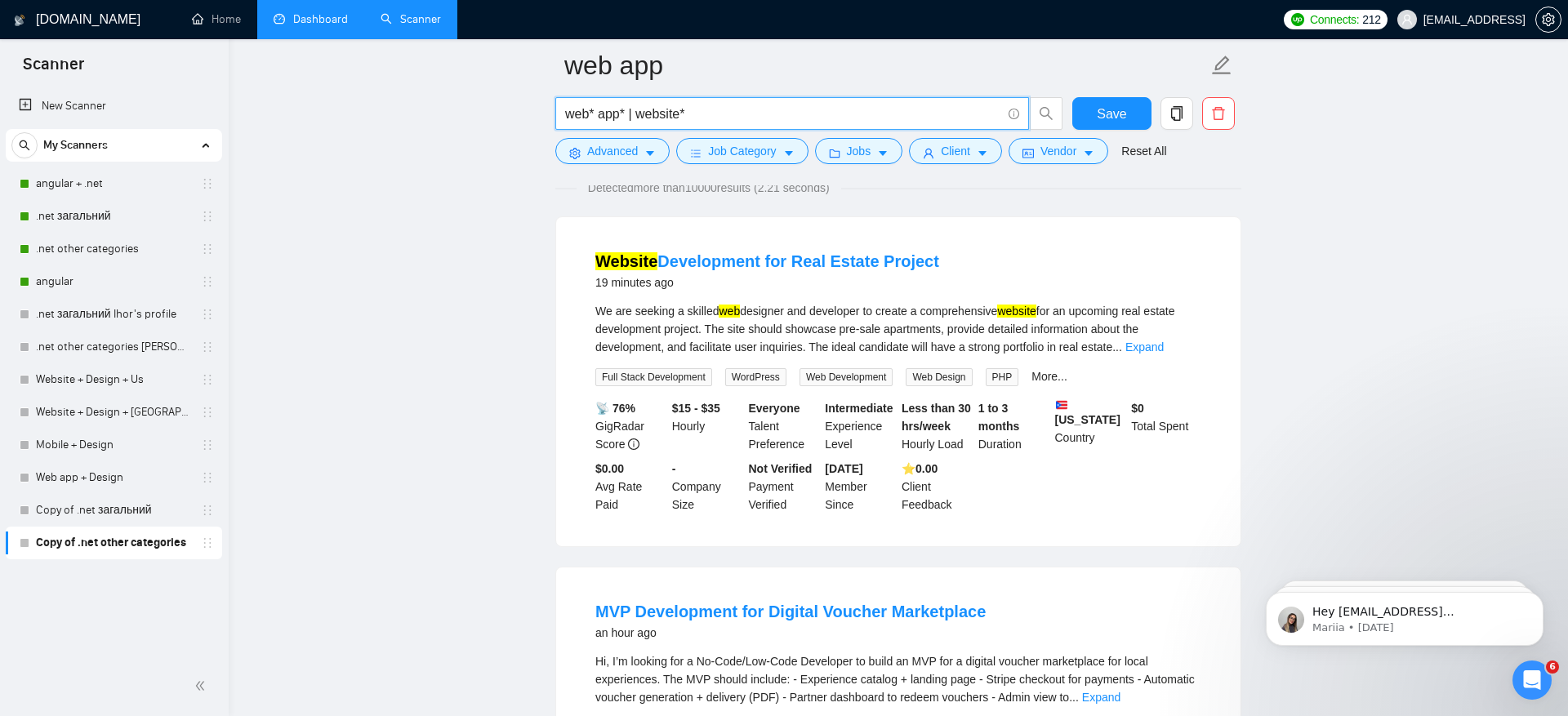
scroll to position [124, 0]
type input "web* app* | website*"
click at [1163, 348] on link "Expand" at bounding box center [1145, 347] width 38 height 13
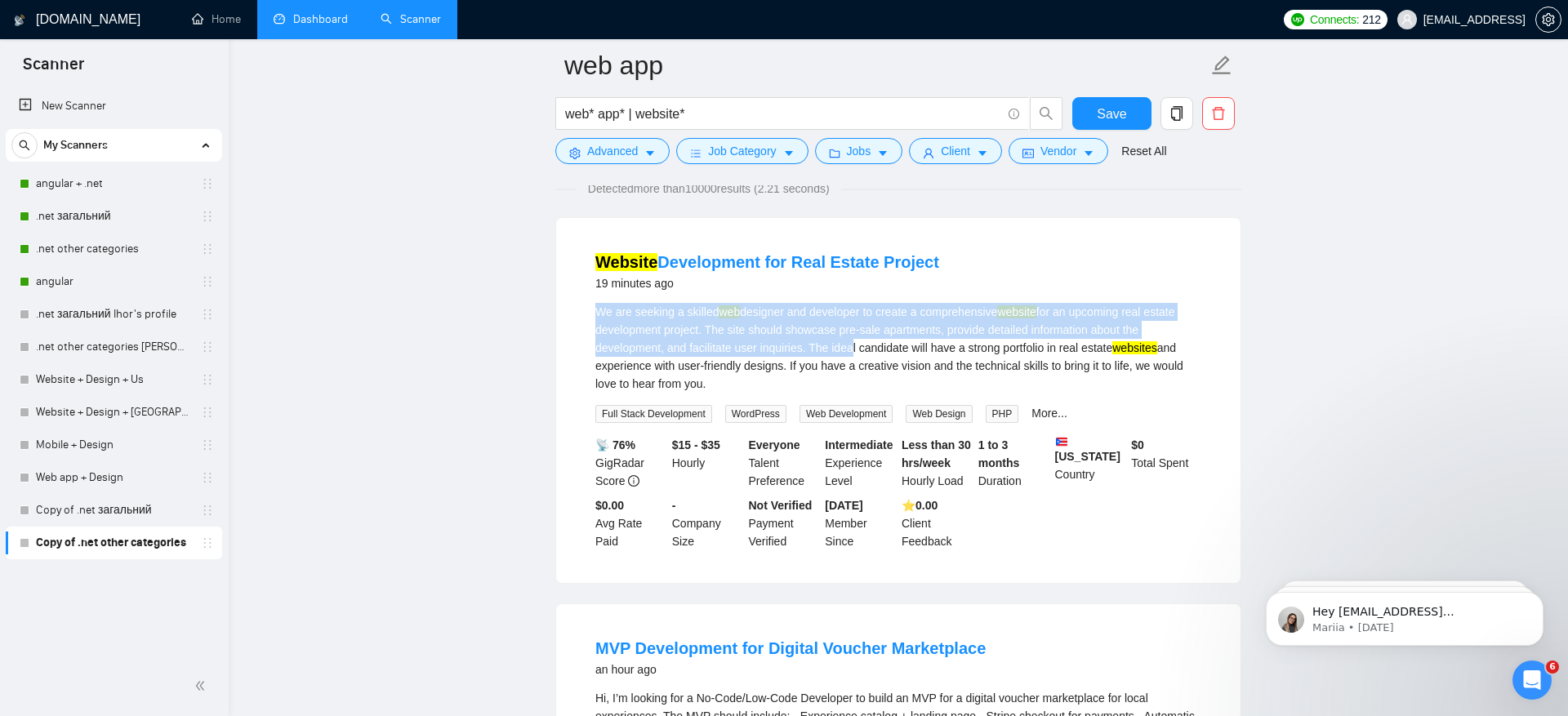
drag, startPoint x: 776, startPoint y: 296, endPoint x: 856, endPoint y: 354, distance: 98.8
click at [856, 354] on li "Website Development for Real Estate Project 19 minutes ago We are seeking a ski…" at bounding box center [899, 400] width 645 height 326
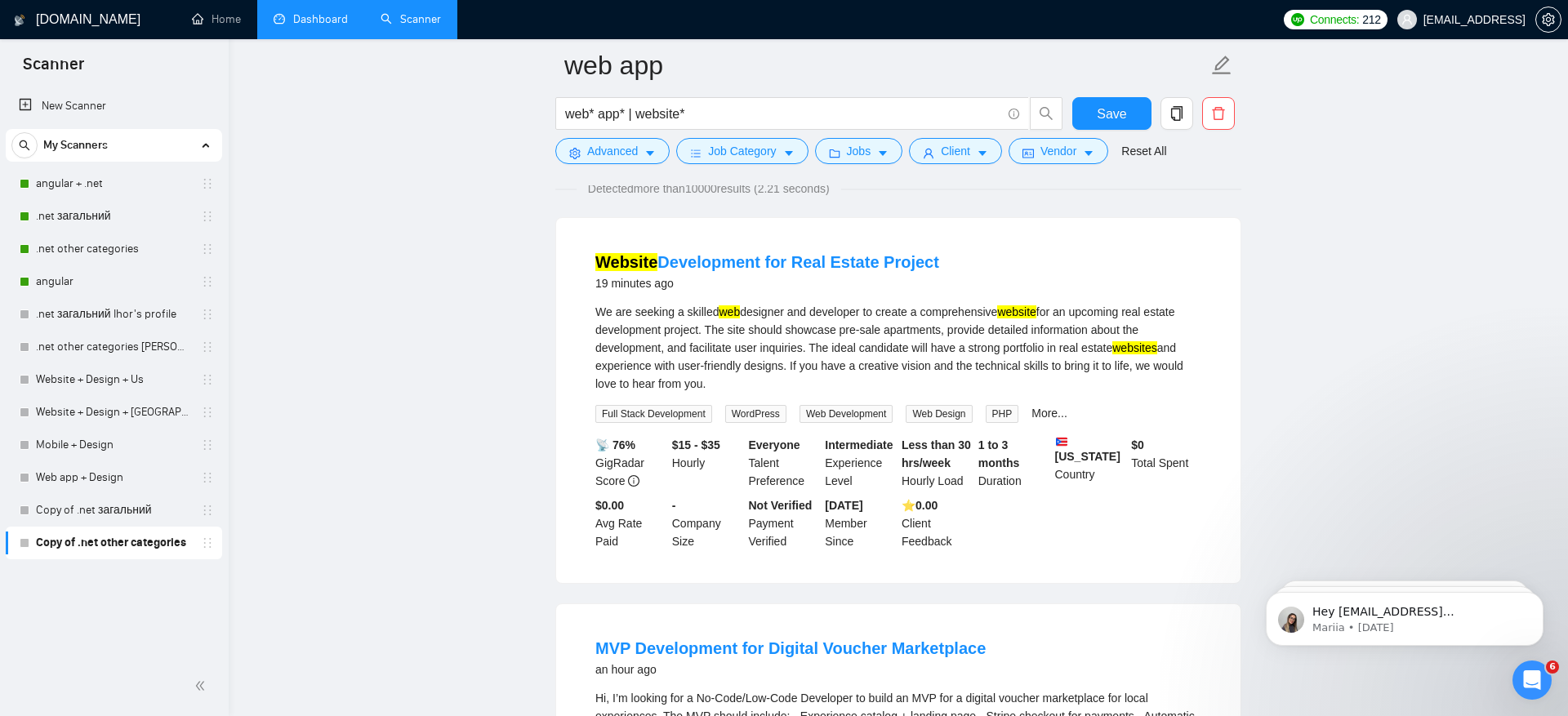
click at [893, 353] on div "We are seeking a skilled web designer and developer to create a comprehensive w…" at bounding box center [899, 347] width 606 height 90
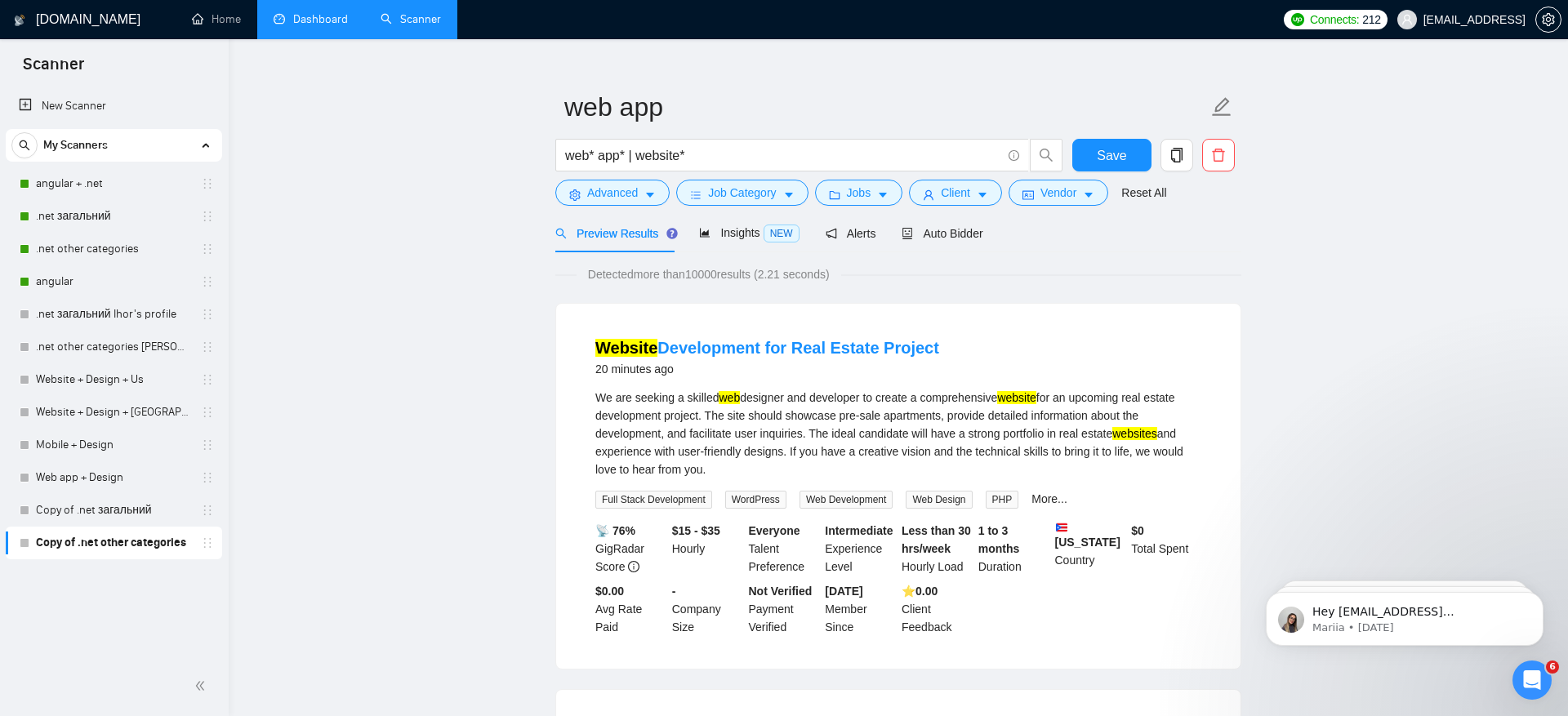
scroll to position [34, 0]
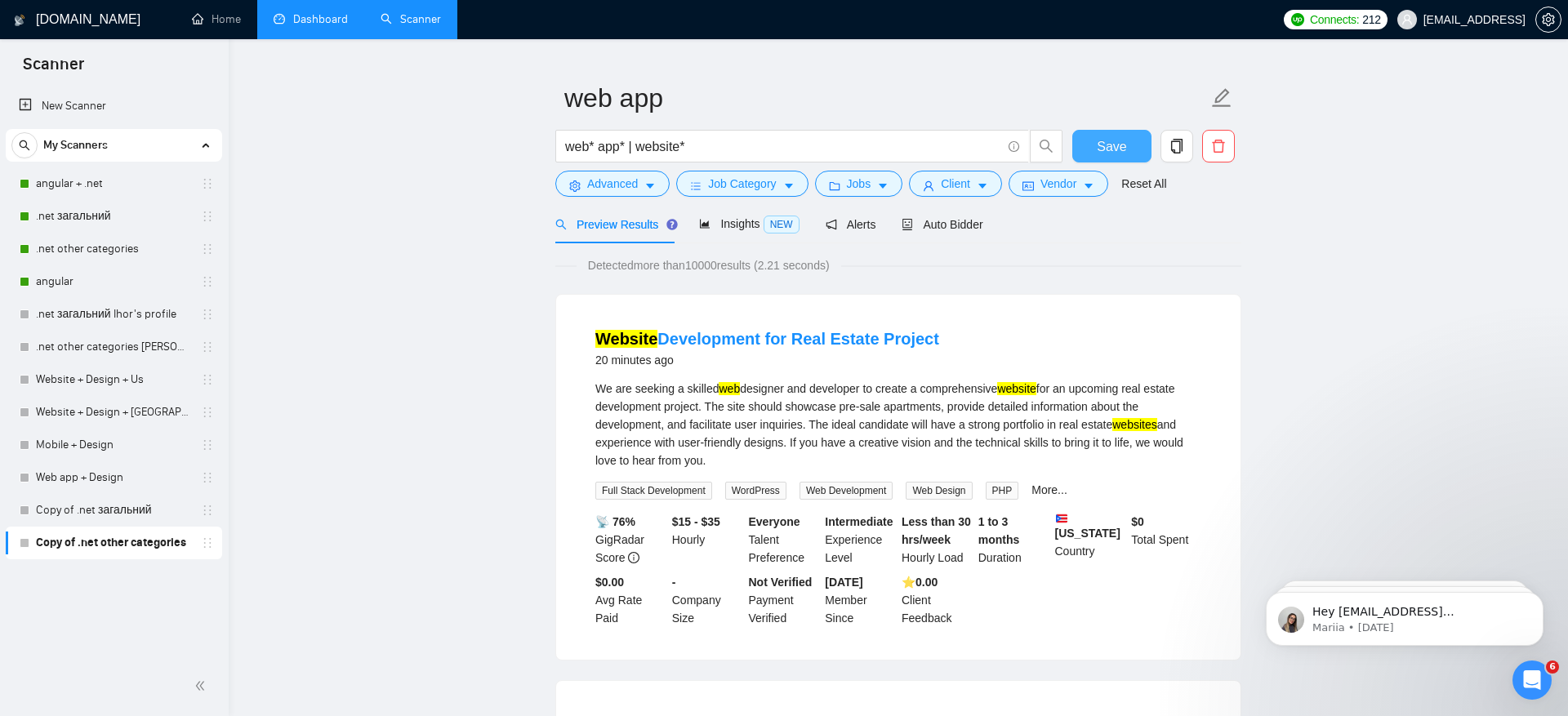
click at [1117, 152] on span "Save" at bounding box center [1111, 147] width 29 height 20
click at [319, 26] on link "Dashboard" at bounding box center [311, 19] width 74 height 14
